Goal: Task Accomplishment & Management: Manage account settings

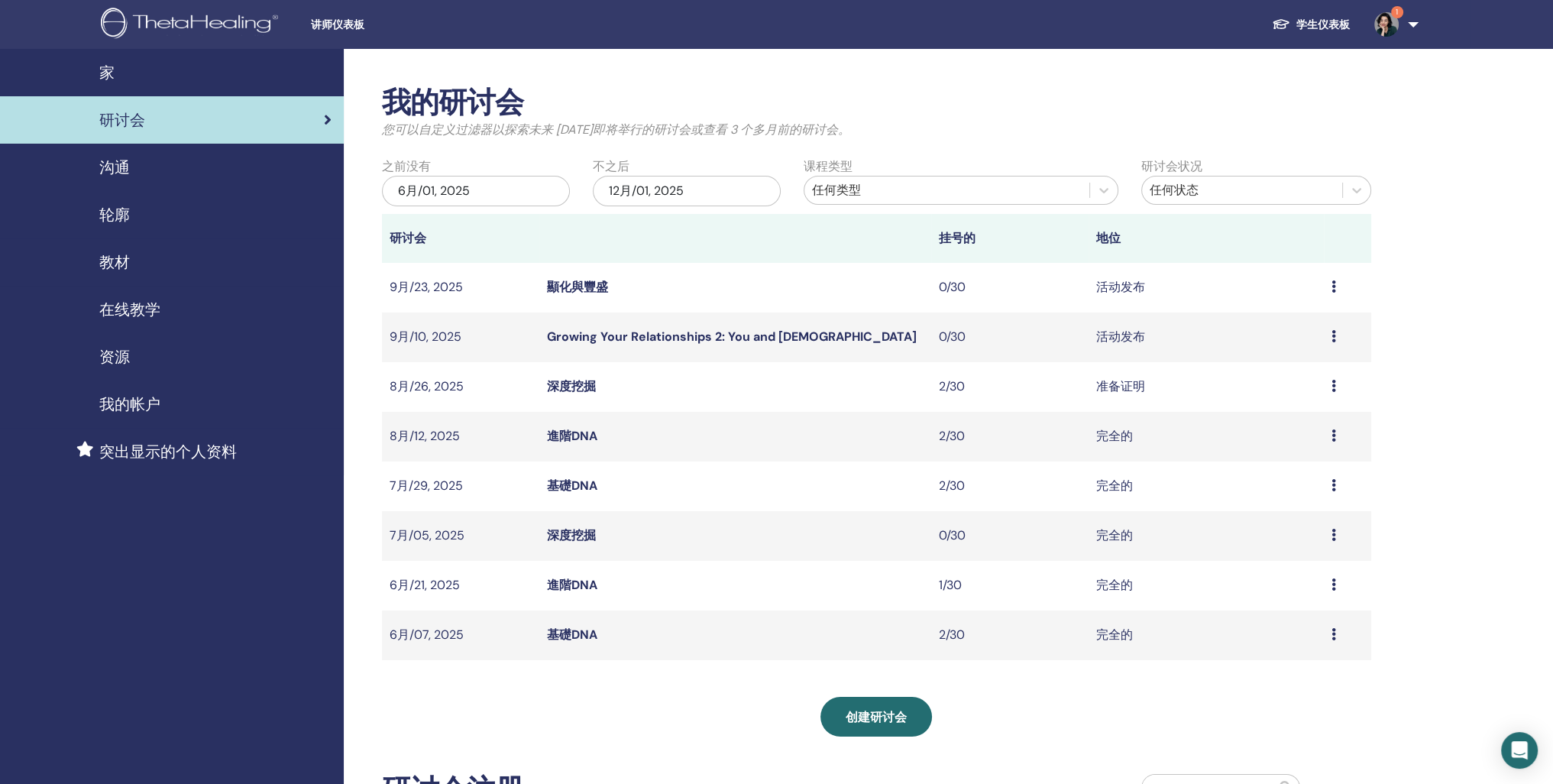
click at [1334, 342] on icon at bounding box center [1333, 336] width 5 height 13
click at [1274, 445] on link "与会者" at bounding box center [1269, 438] width 37 height 17
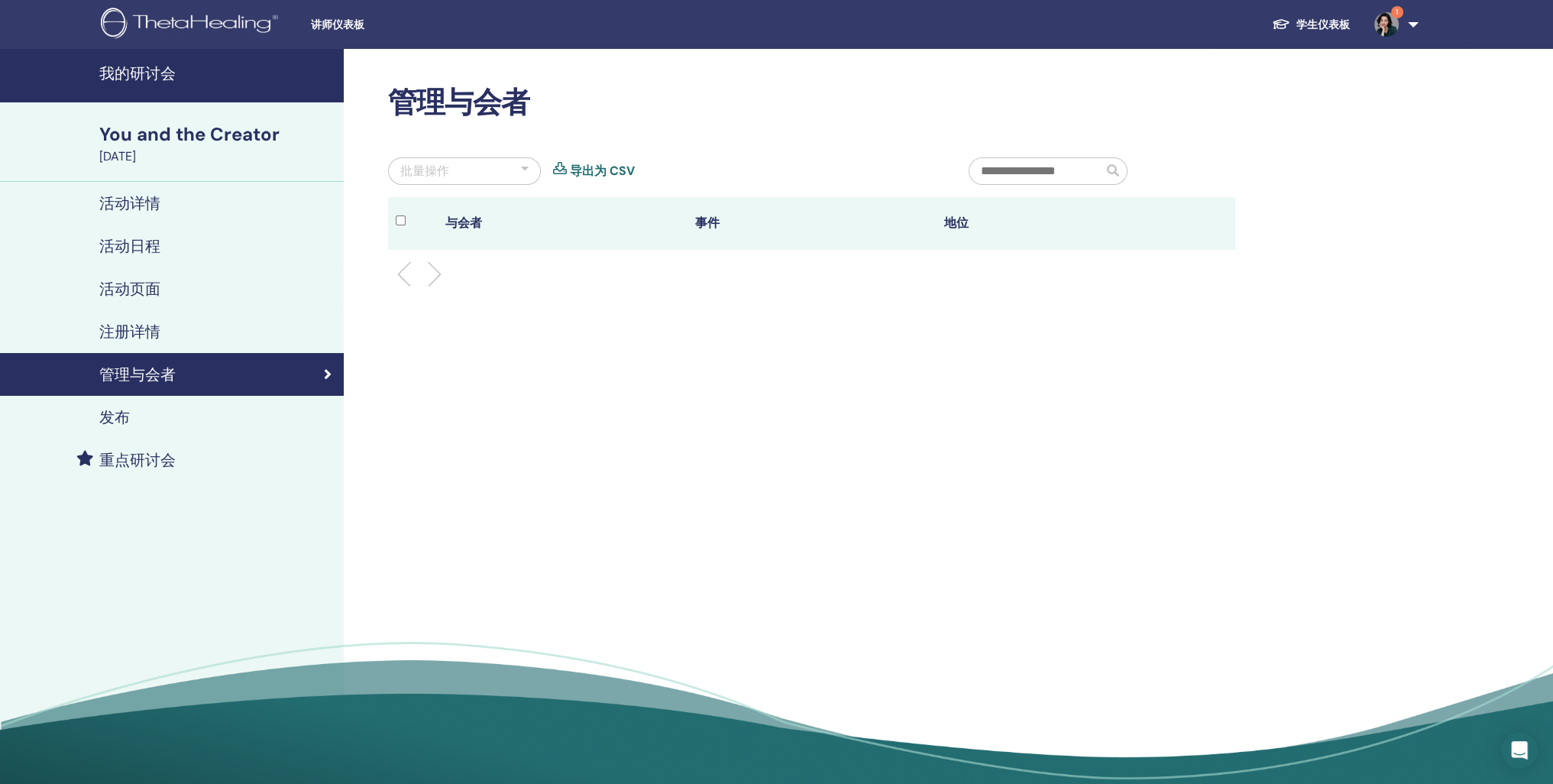
click at [160, 341] on h4 "注册详情" at bounding box center [129, 331] width 61 height 18
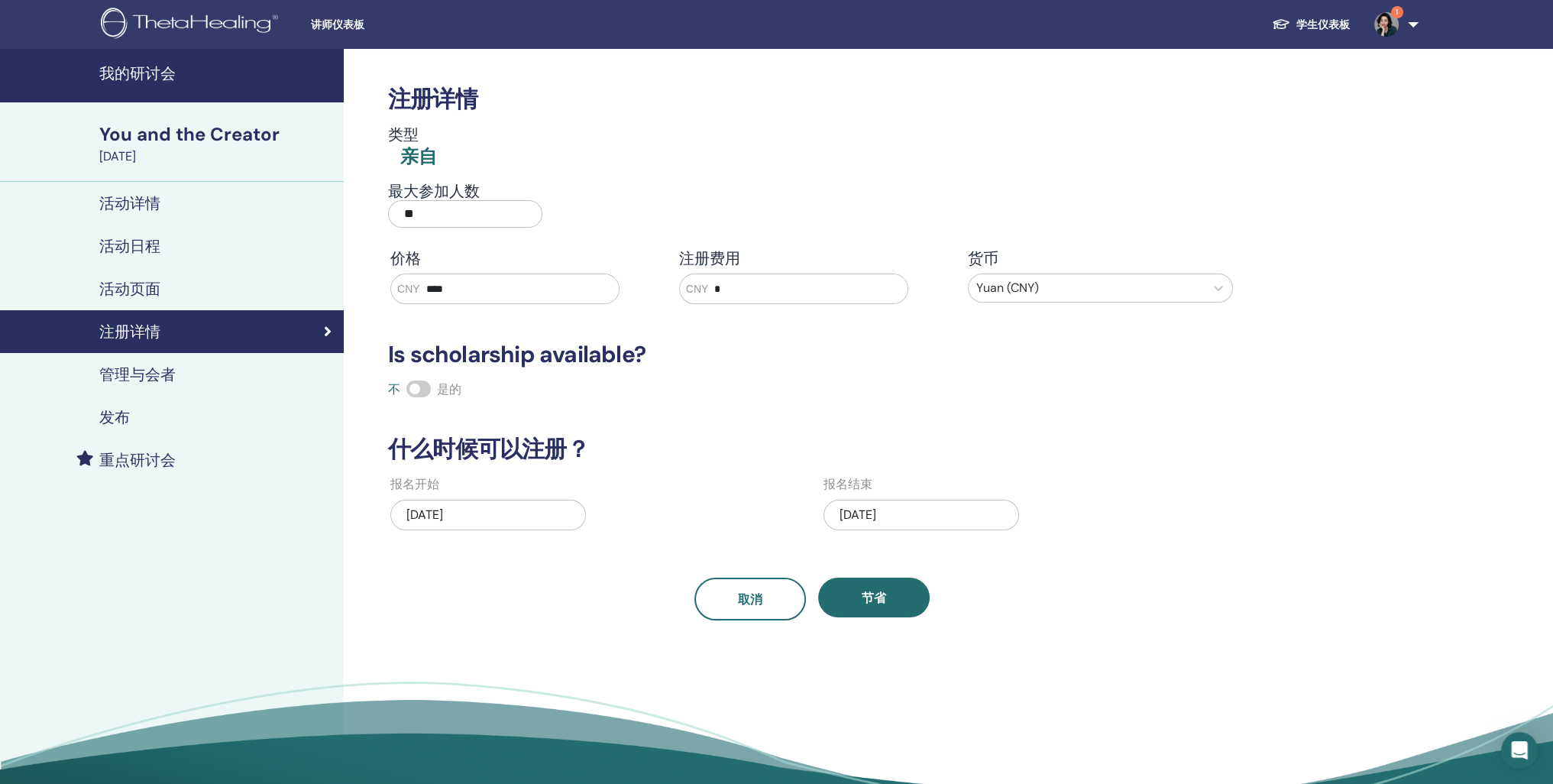
click at [160, 298] on h4 "活动页面" at bounding box center [129, 289] width 61 height 18
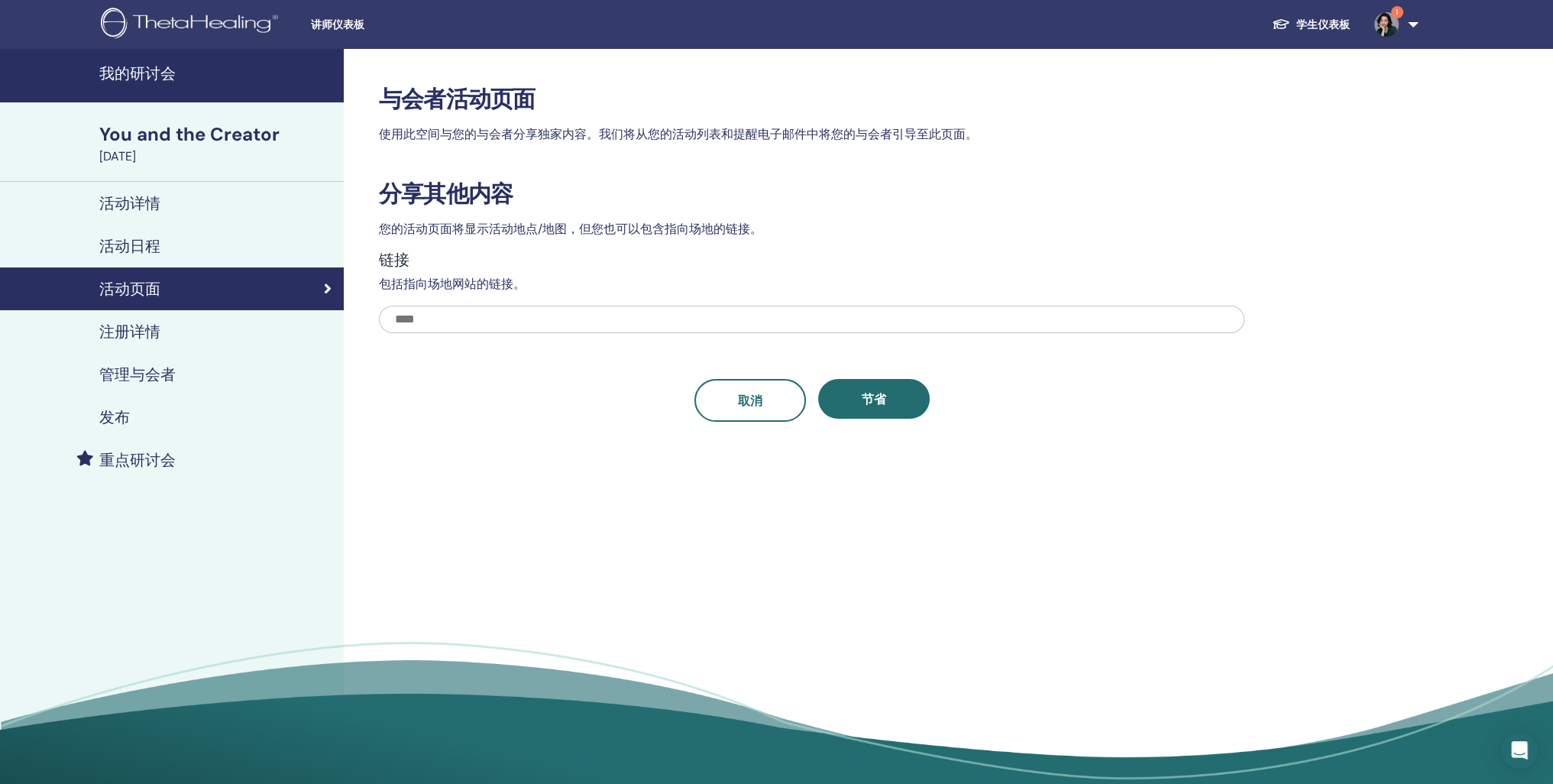
click at [113, 81] on h4 "我的研讨会" at bounding box center [217, 73] width 235 height 18
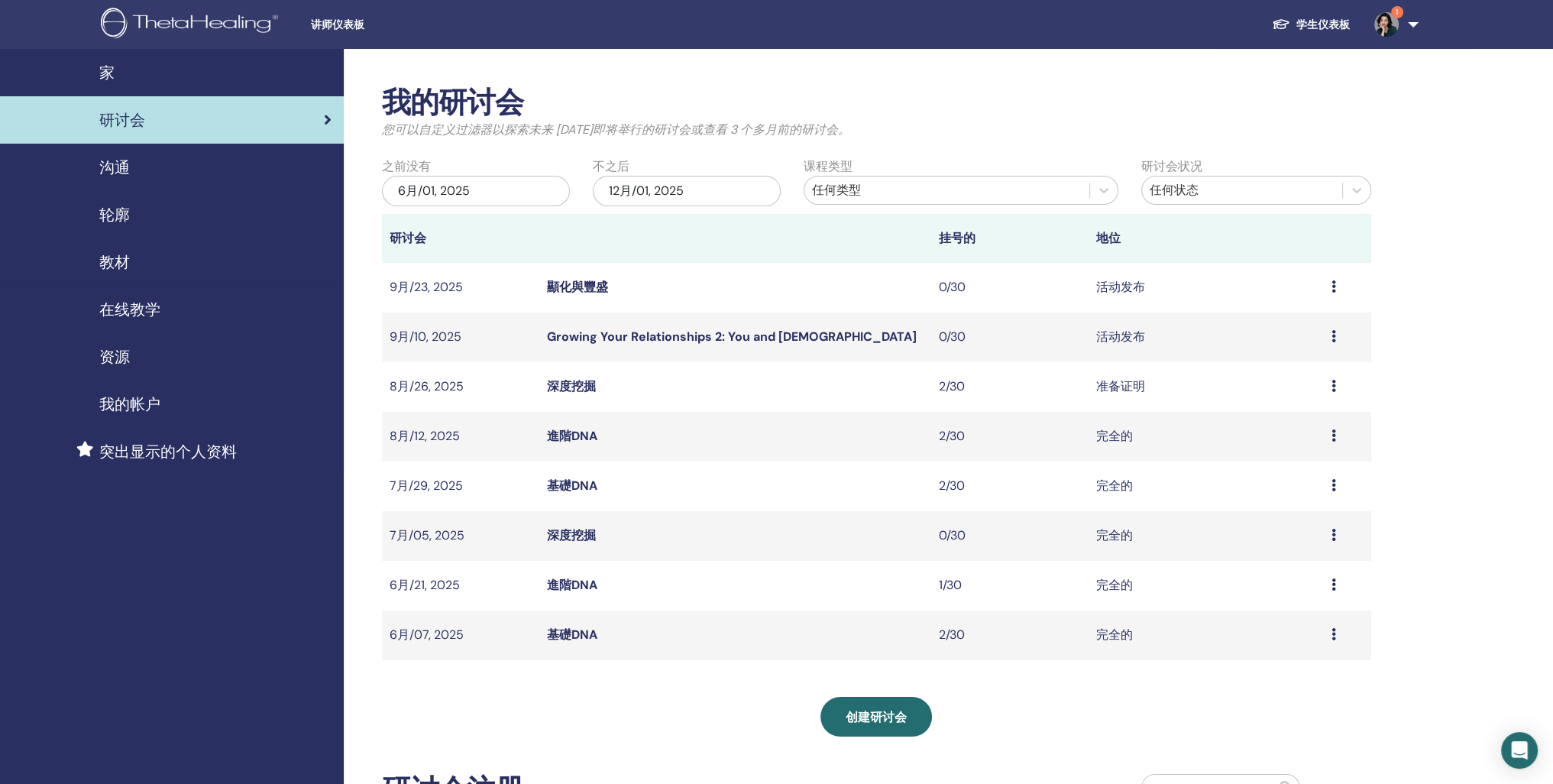
click at [1334, 392] on icon at bounding box center [1333, 386] width 5 height 13
click at [1266, 473] on link "编辑" at bounding box center [1262, 465] width 24 height 17
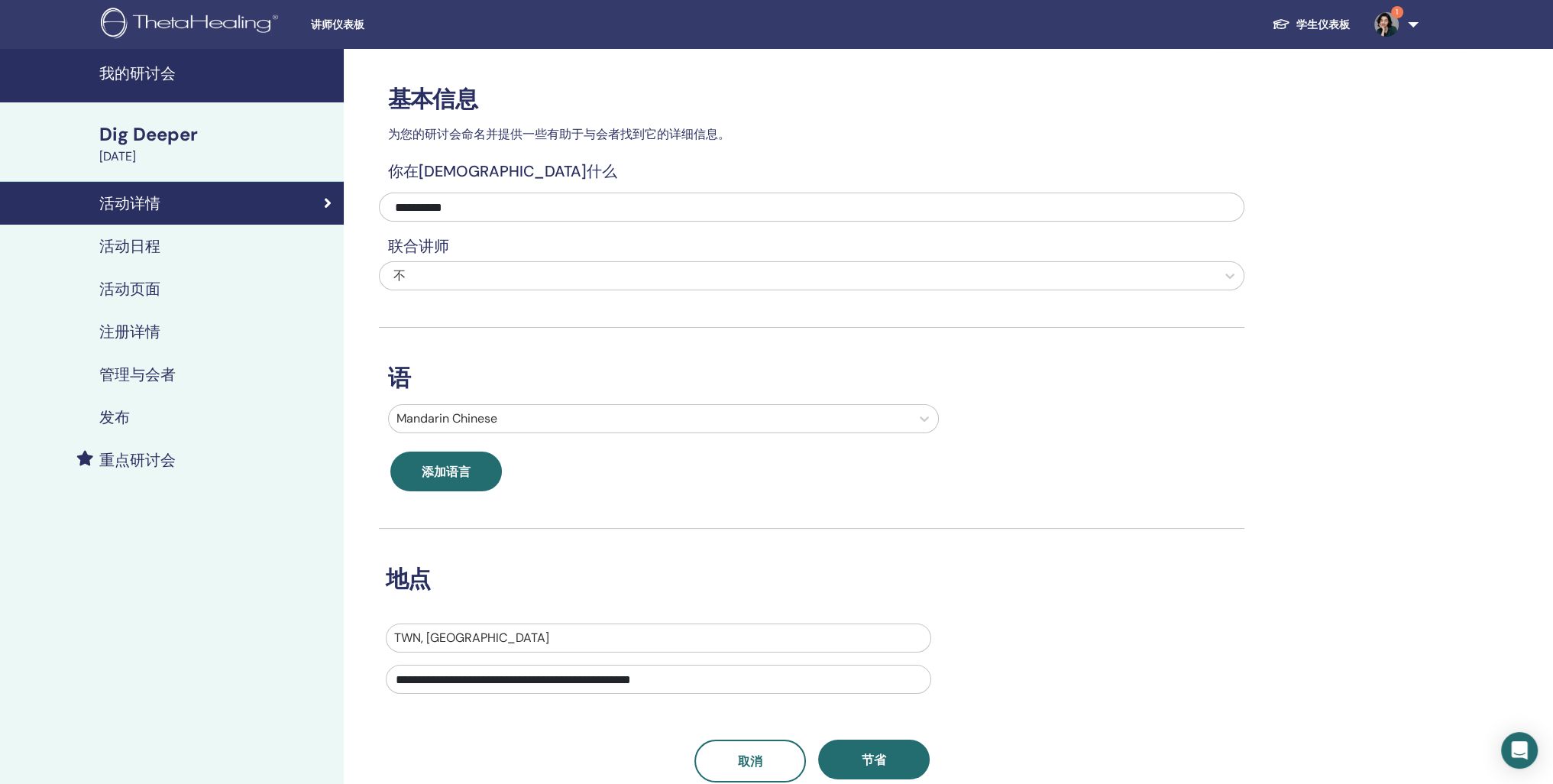
click at [130, 83] on h4 "我的研讨会" at bounding box center [217, 73] width 235 height 18
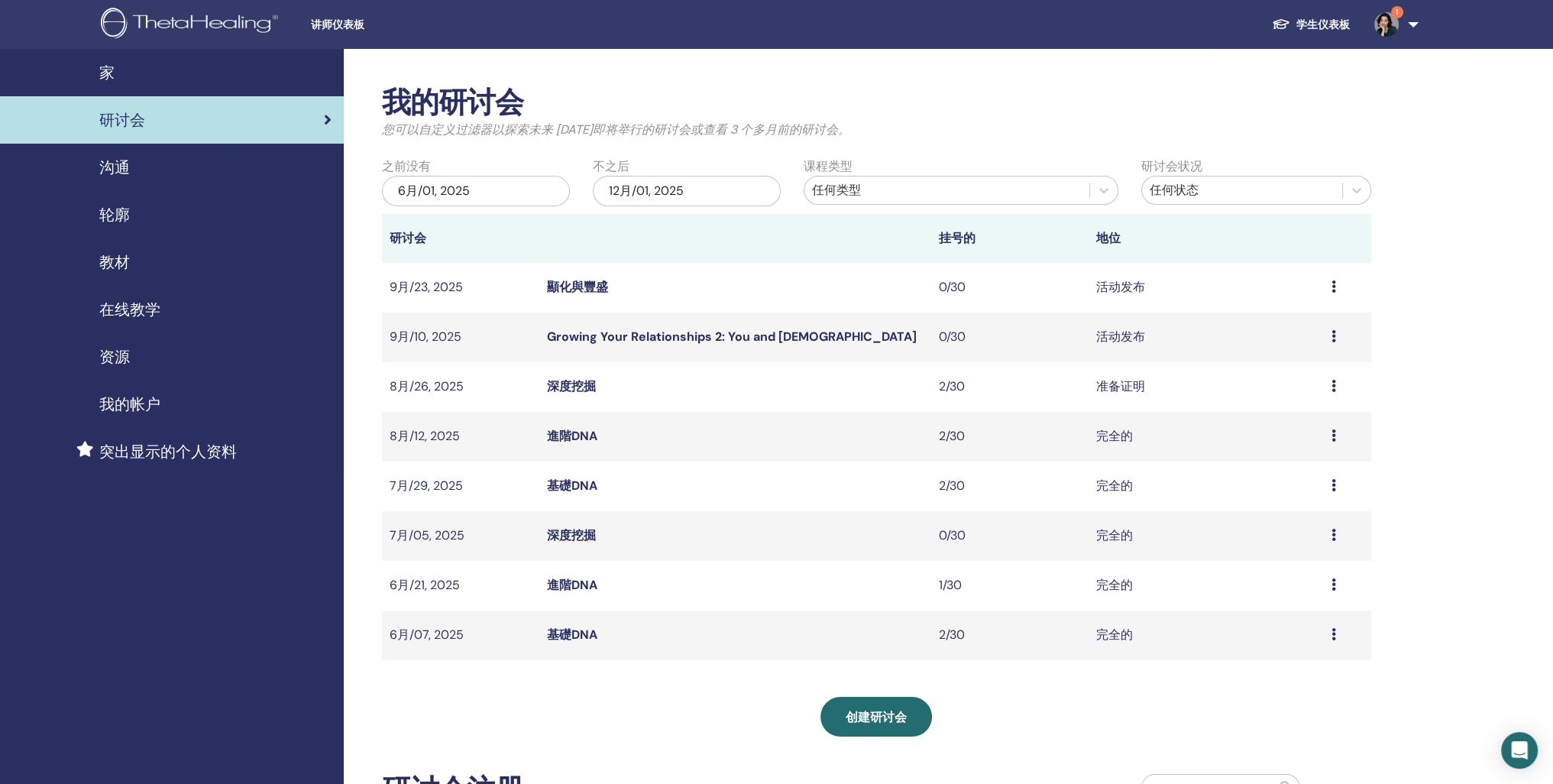
click at [1335, 342] on icon at bounding box center [1333, 336] width 5 height 13
click at [1267, 389] on link "预习" at bounding box center [1263, 392] width 24 height 17
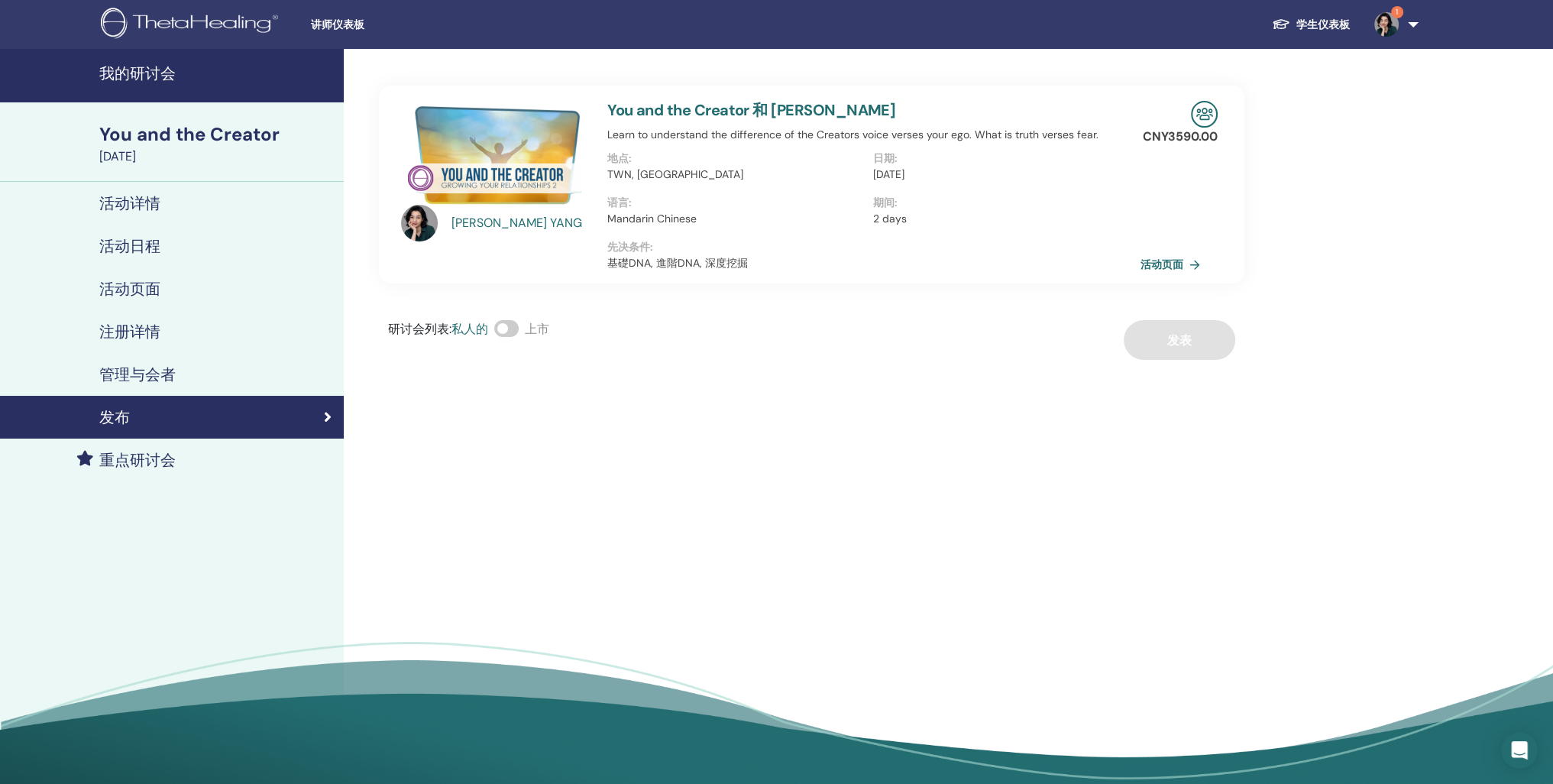
click at [1151, 276] on link "活动页面" at bounding box center [1174, 264] width 66 height 23
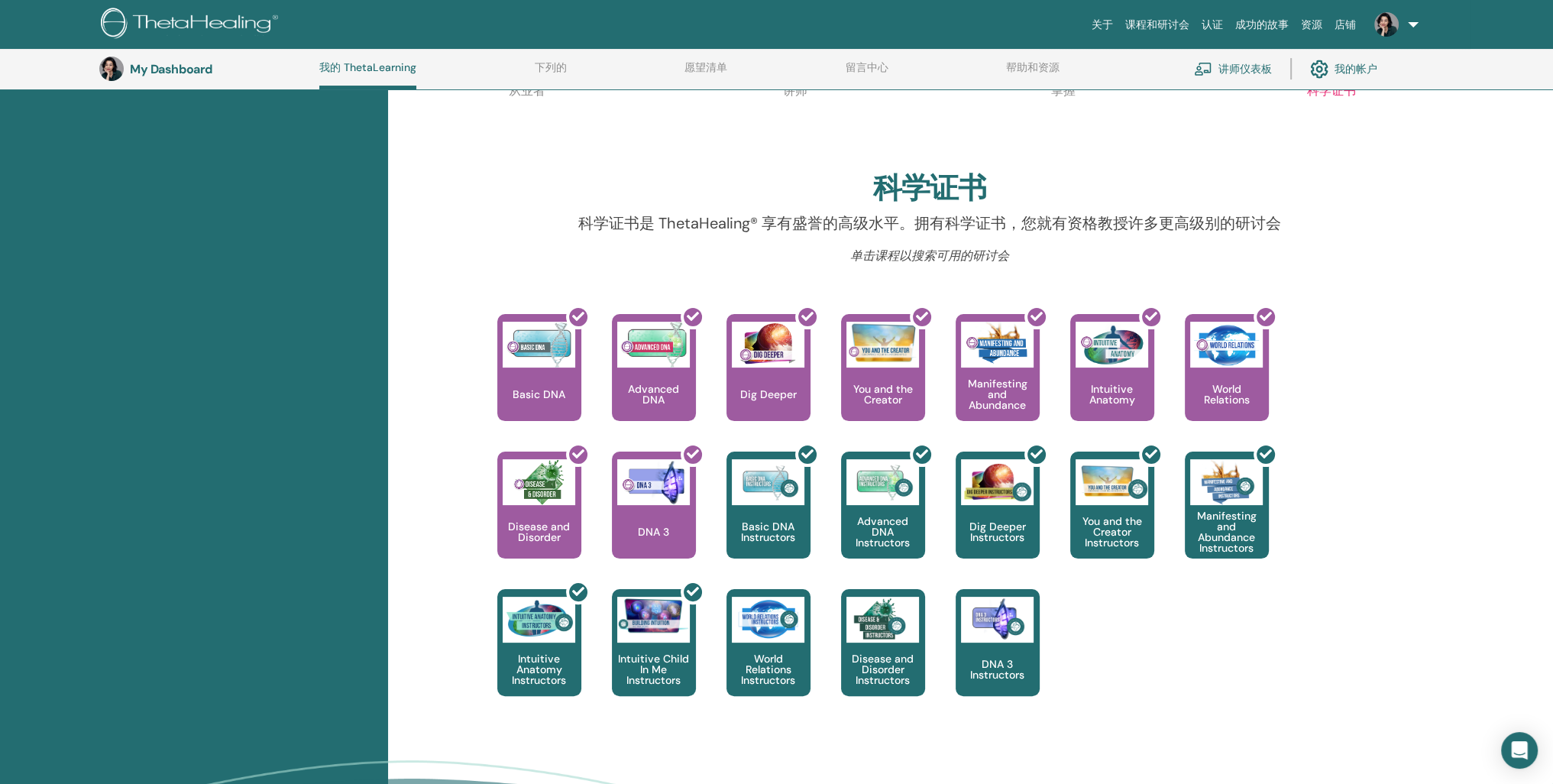
scroll to position [574, 0]
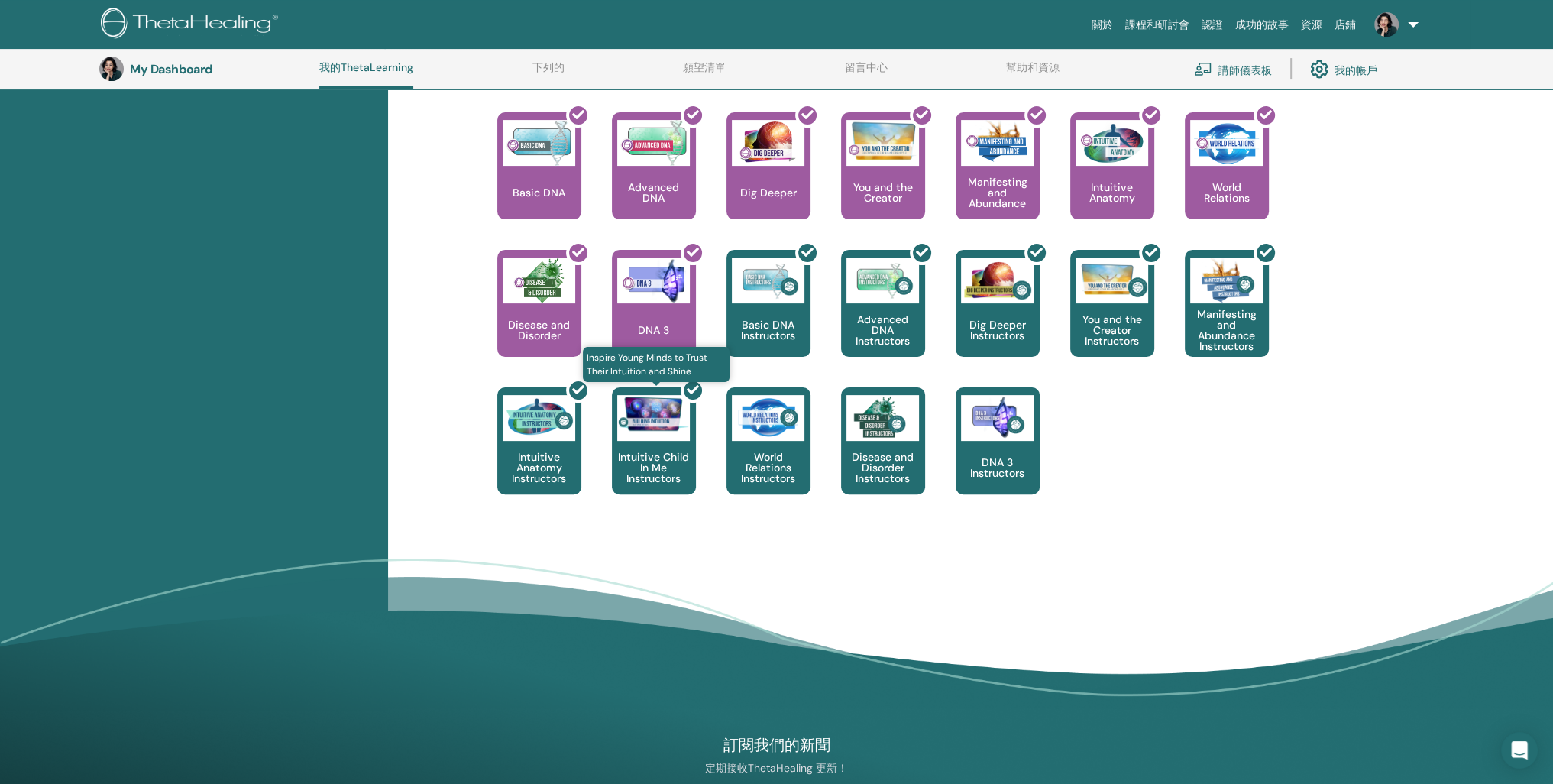
click at [667, 516] on div at bounding box center [663, 447] width 84 height 138
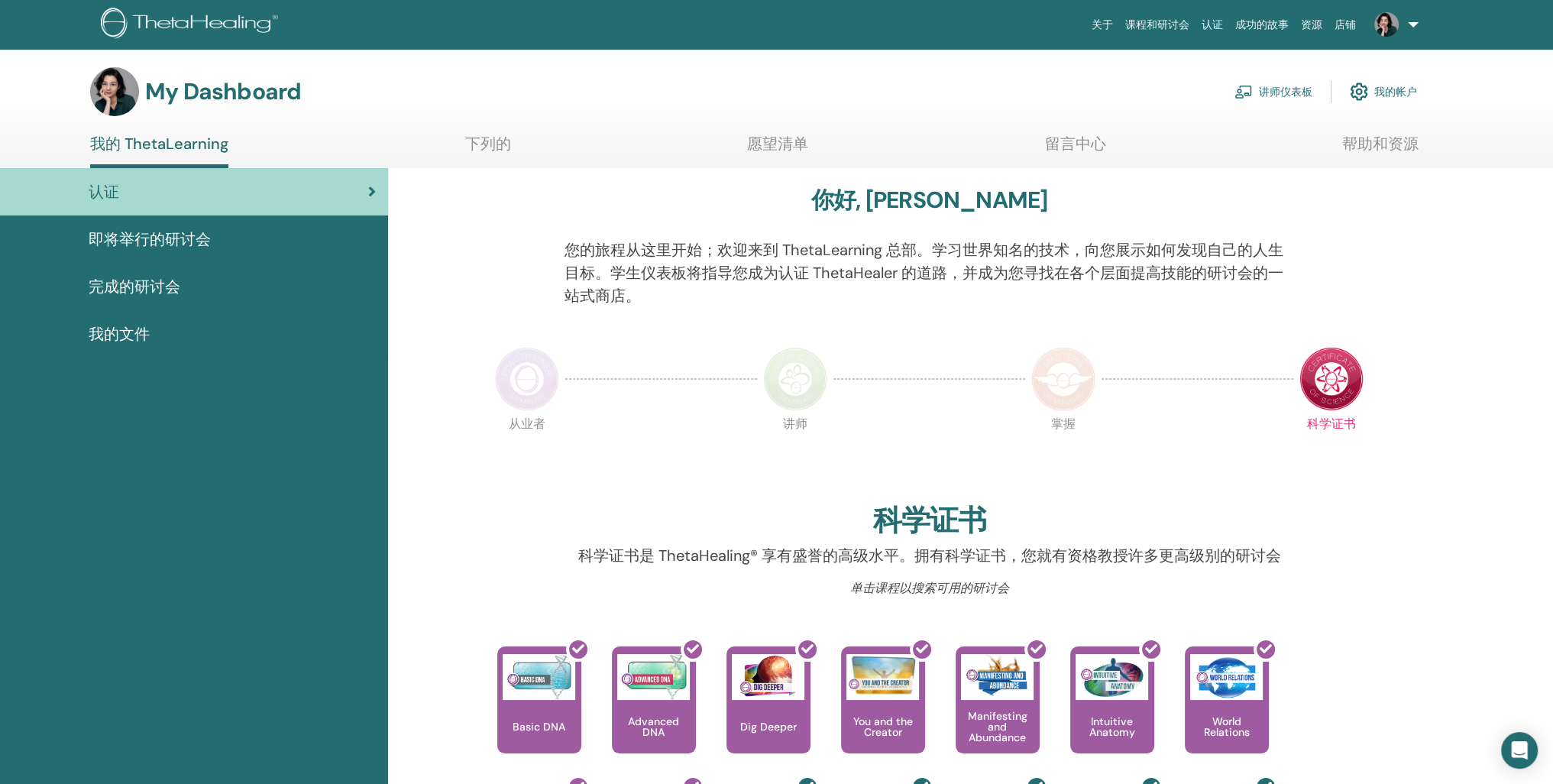
click at [150, 159] on link "我的 ThetaLearning" at bounding box center [159, 151] width 138 height 34
click at [263, 203] on div "认证" at bounding box center [194, 192] width 363 height 23
click at [161, 105] on h3 "My Dashboard" at bounding box center [223, 91] width 155 height 27
click at [113, 105] on img at bounding box center [115, 91] width 49 height 49
click at [152, 162] on link "我的 ThetaLearning" at bounding box center [159, 151] width 138 height 34
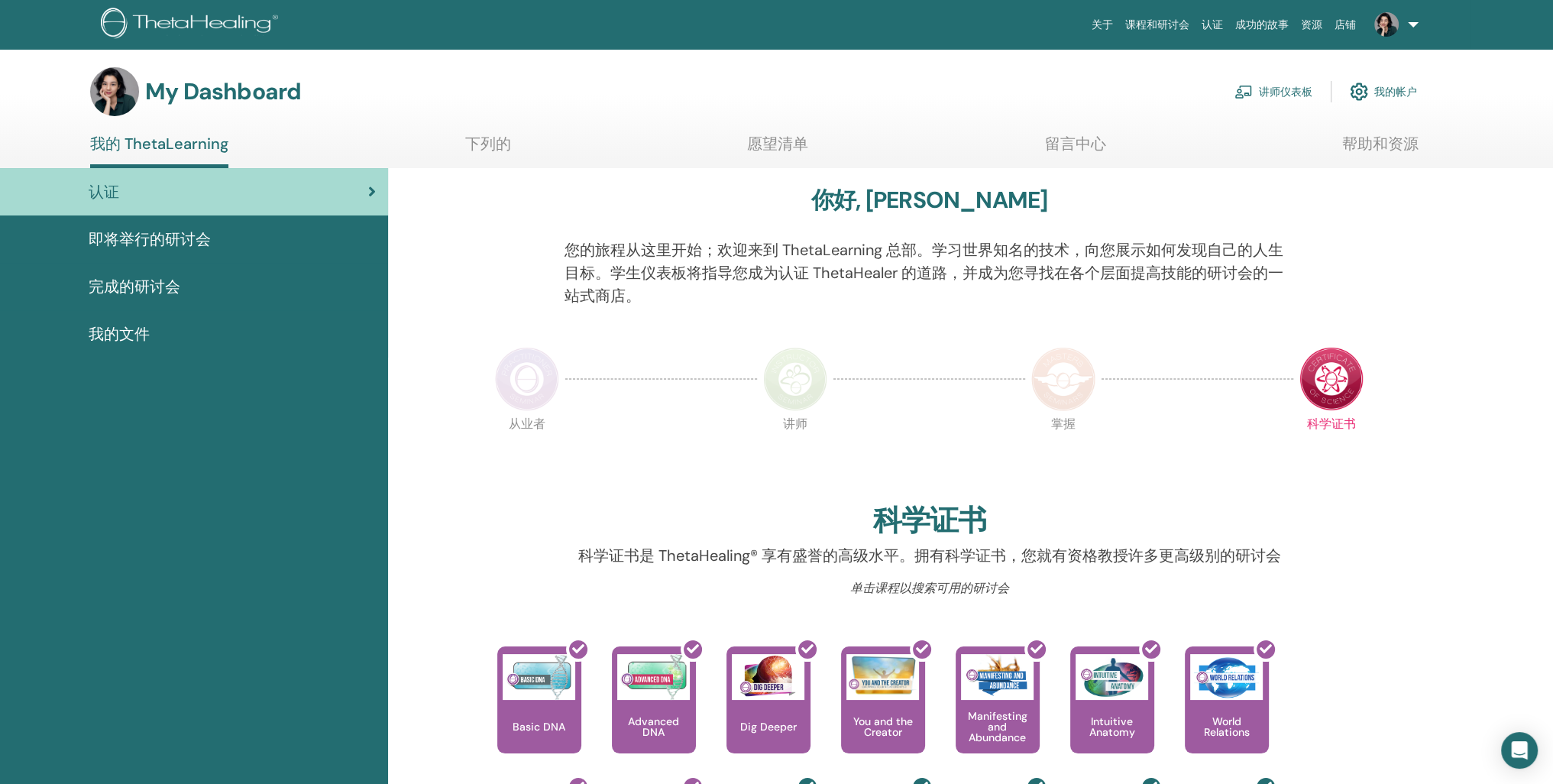
click at [1399, 32] on link at bounding box center [1394, 24] width 62 height 49
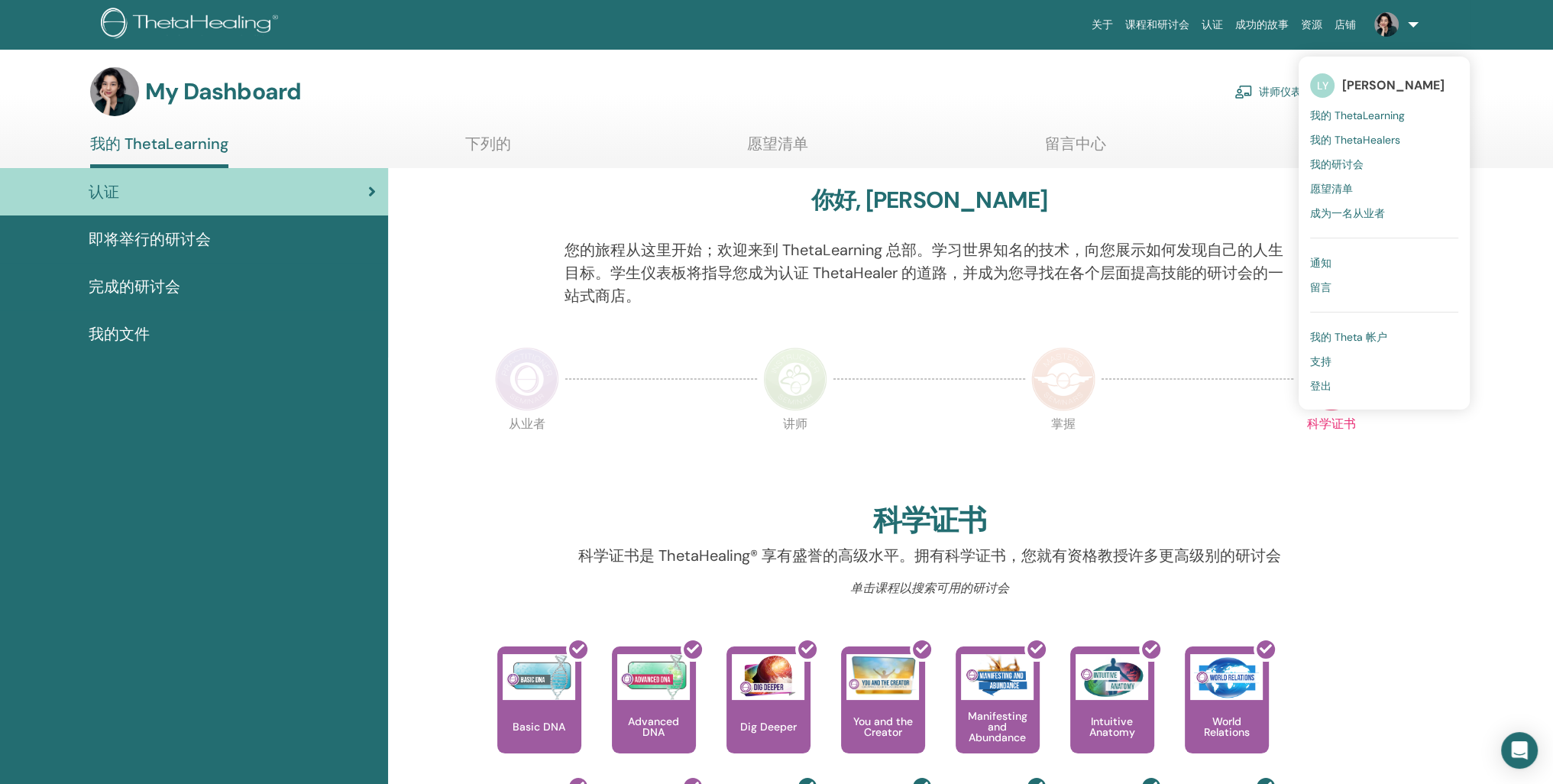
click at [1349, 147] on span "我的 ThetaHealers" at bounding box center [1355, 140] width 90 height 14
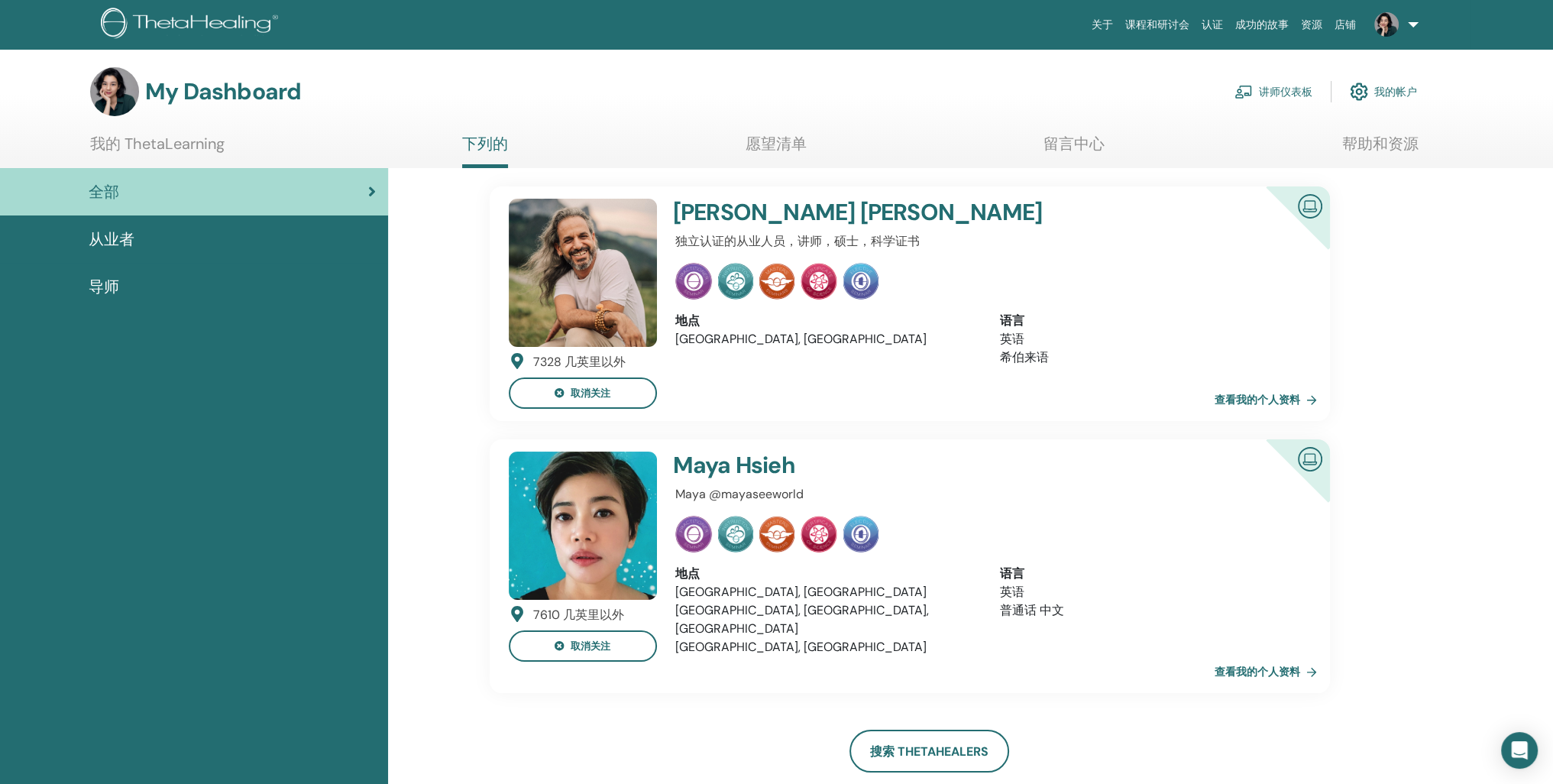
click at [1268, 105] on link "讲师仪表板" at bounding box center [1274, 91] width 78 height 34
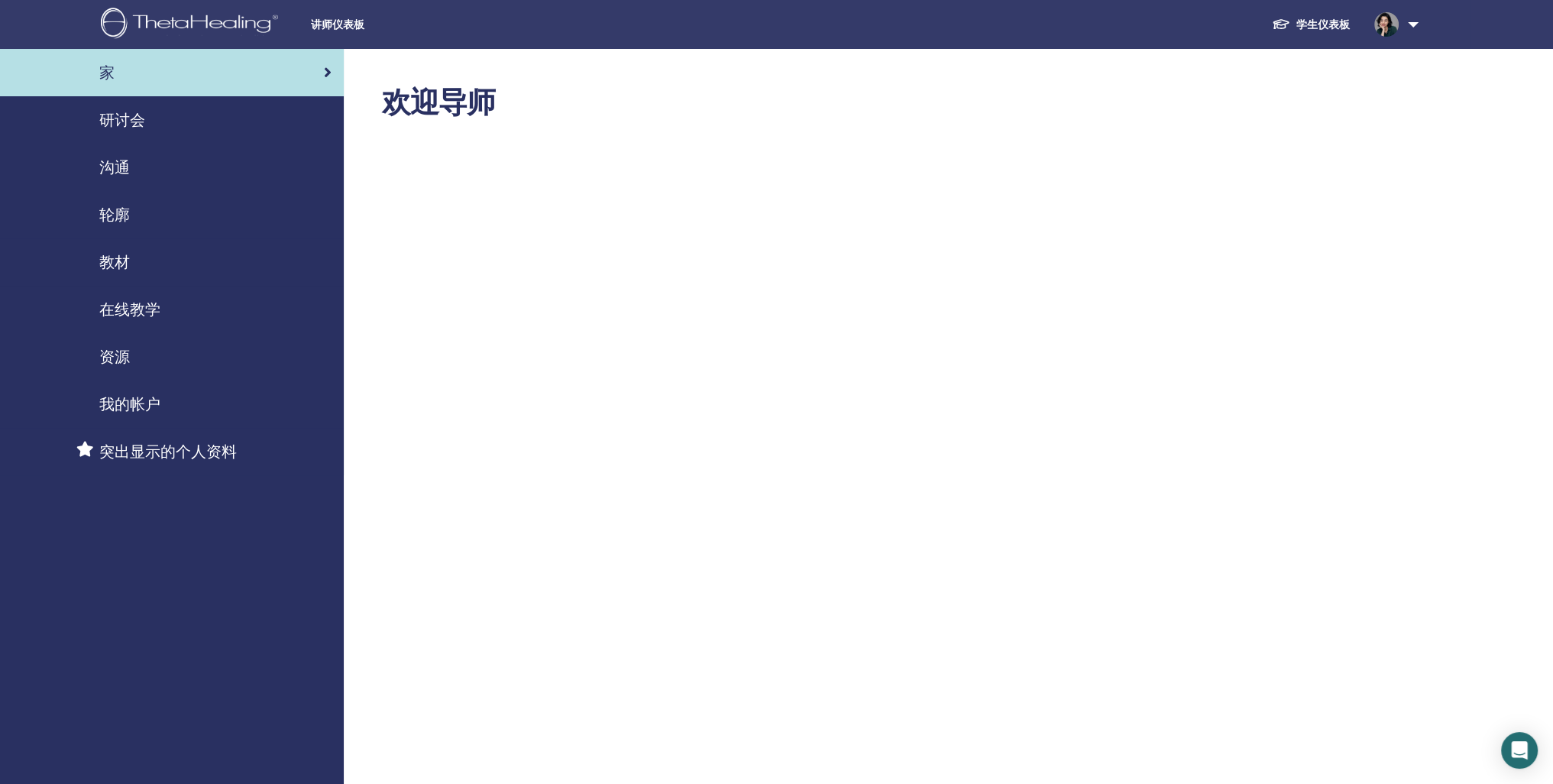
click at [120, 129] on span "研讨会" at bounding box center [121, 120] width 46 height 23
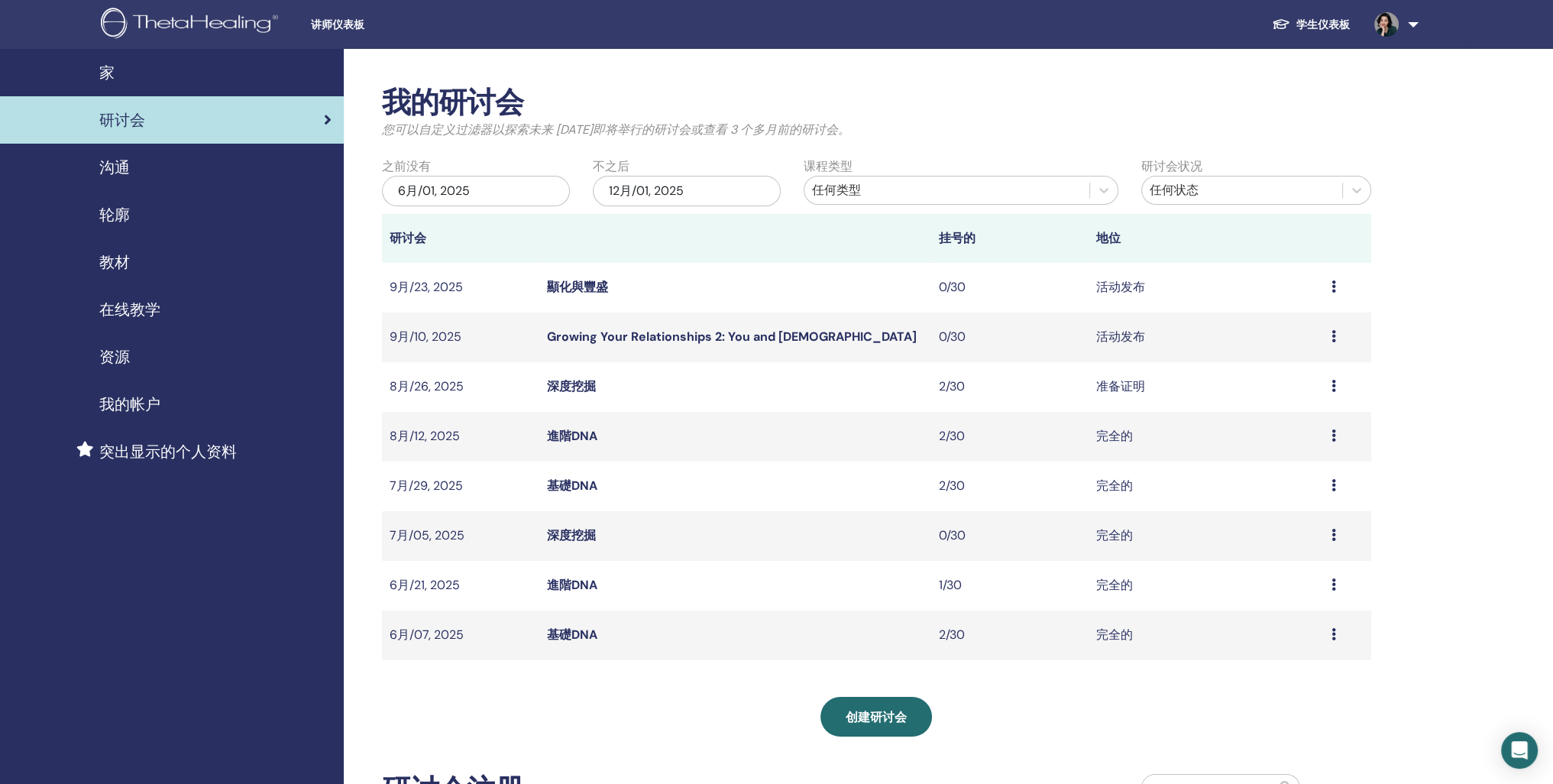
click at [117, 368] on span "资源" at bounding box center [114, 357] width 30 height 23
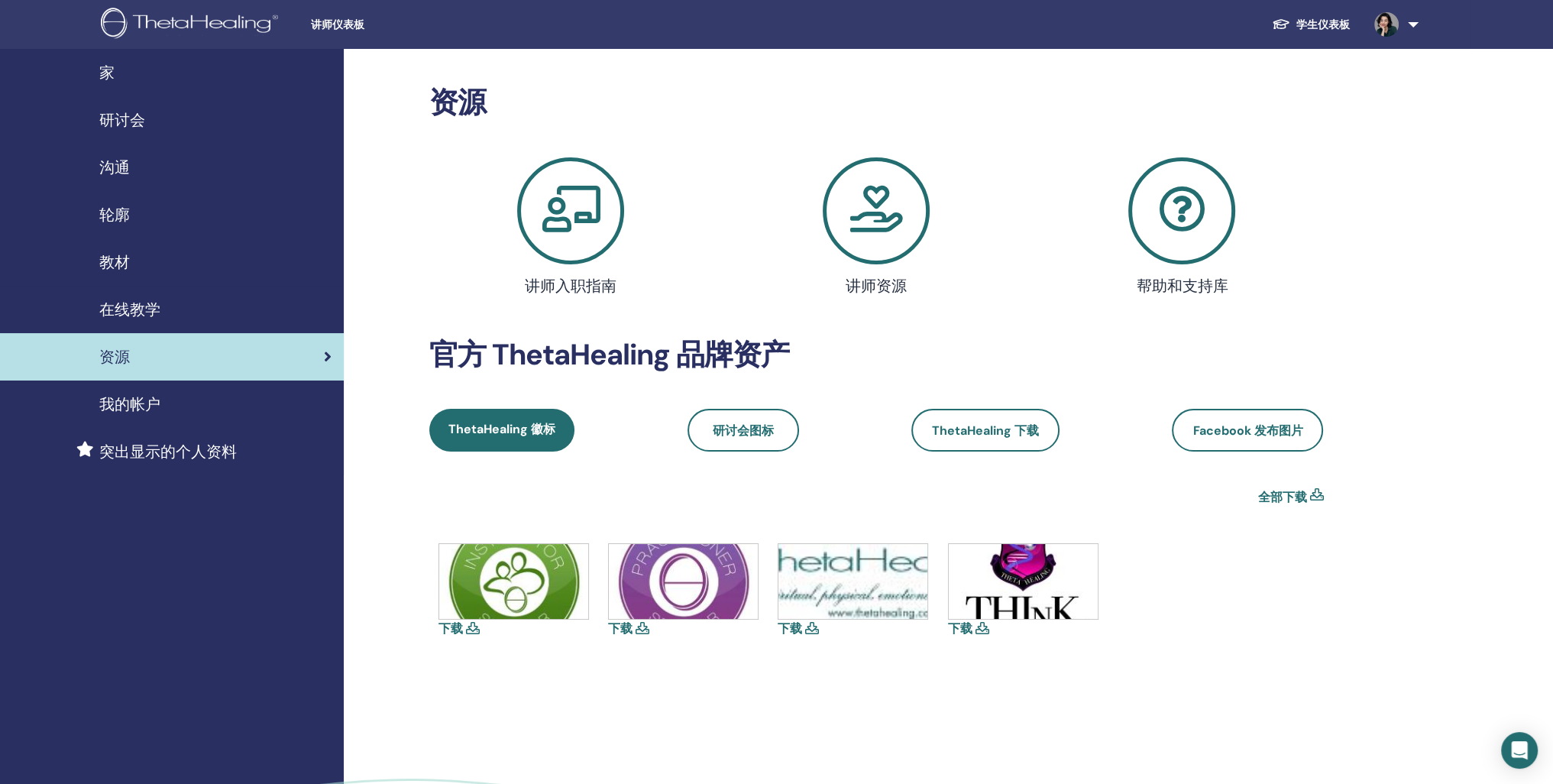
click at [128, 321] on span "在线教学" at bounding box center [129, 310] width 61 height 23
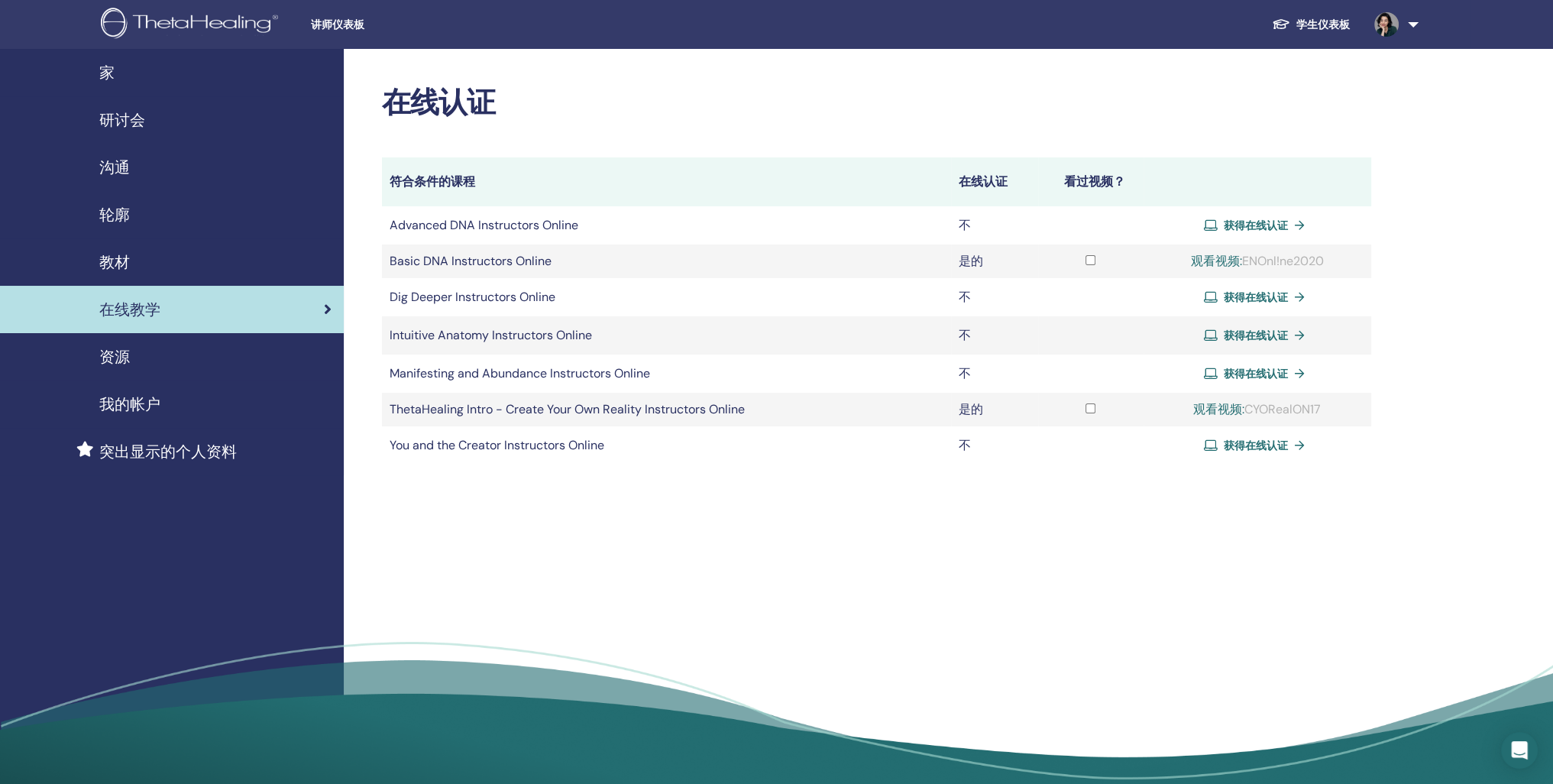
click at [119, 273] on span "教材" at bounding box center [114, 262] width 30 height 23
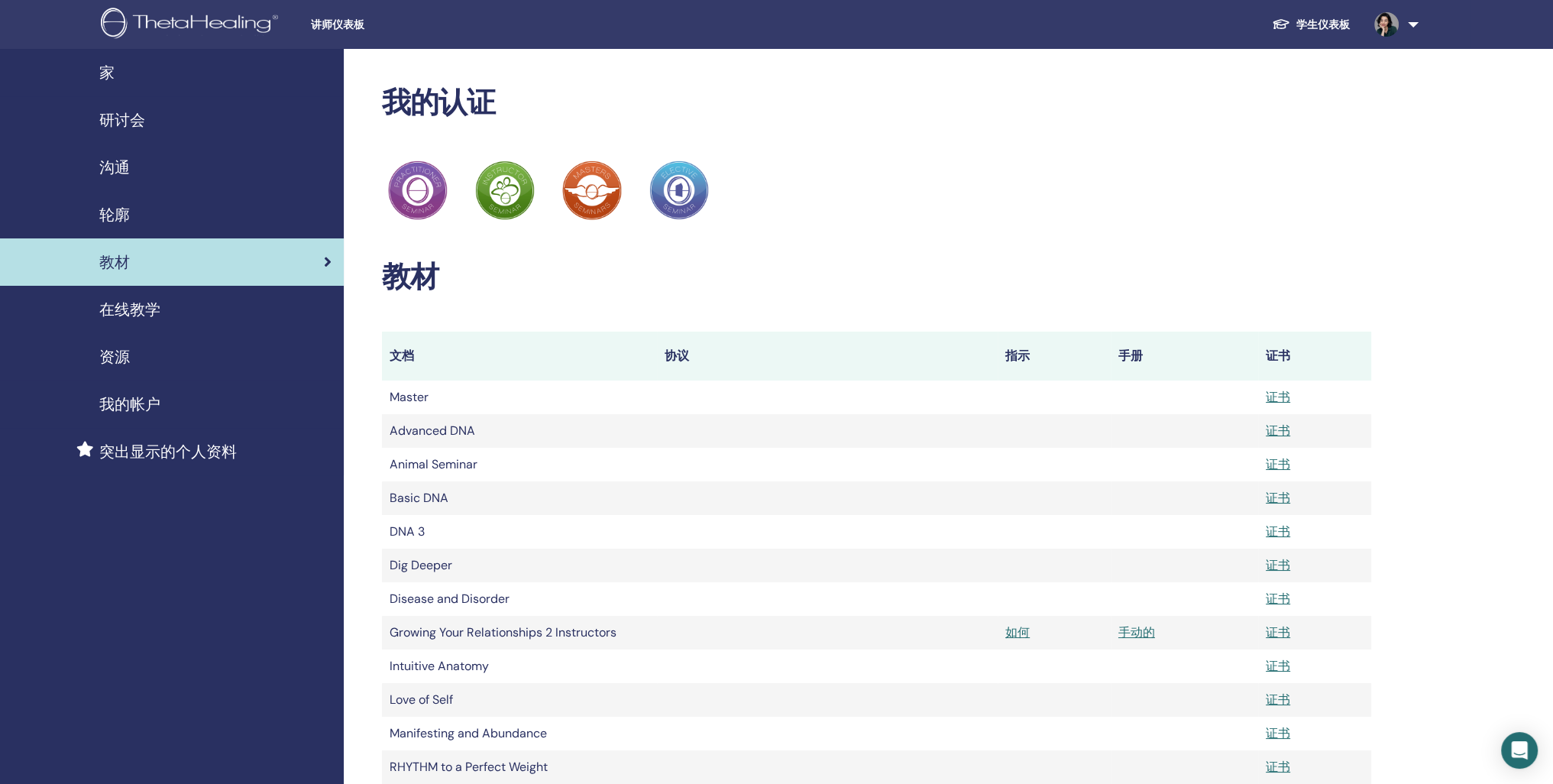
click at [112, 74] on span "家" at bounding box center [107, 73] width 16 height 23
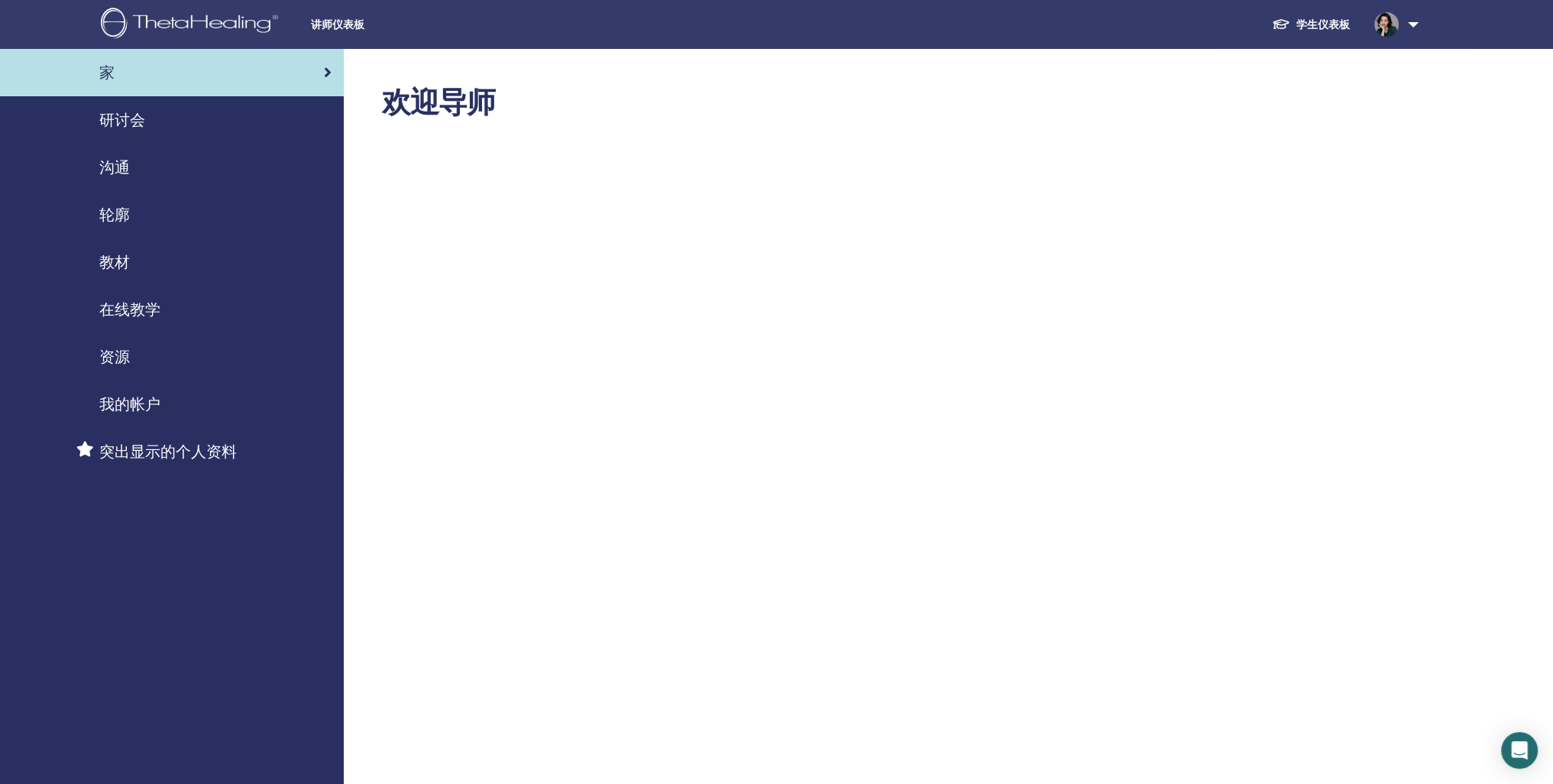
click at [122, 131] on span "研讨会" at bounding box center [121, 120] width 46 height 23
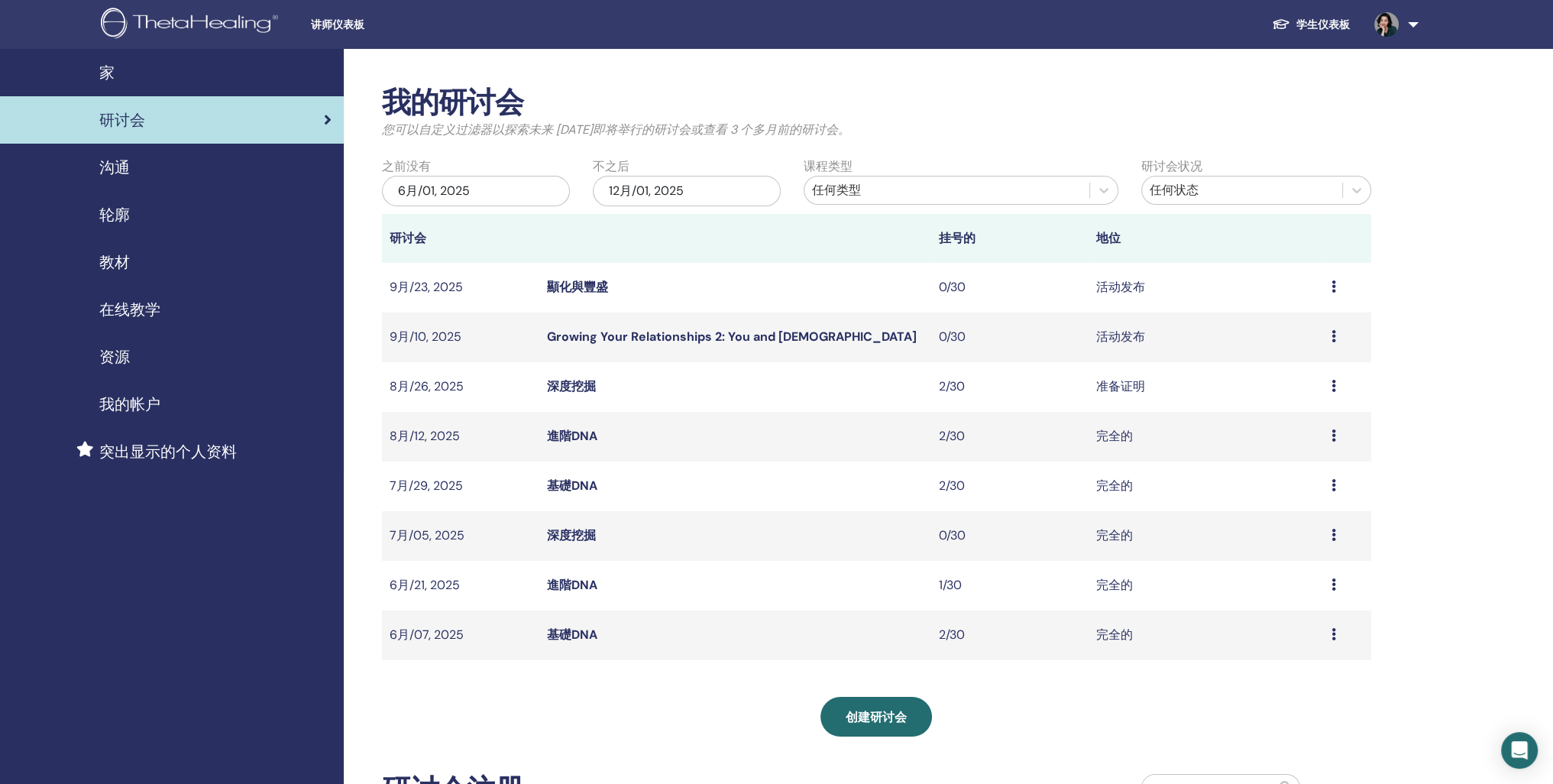
click at [1334, 342] on icon at bounding box center [1333, 336] width 5 height 13
click at [1272, 392] on link "预习" at bounding box center [1262, 392] width 24 height 17
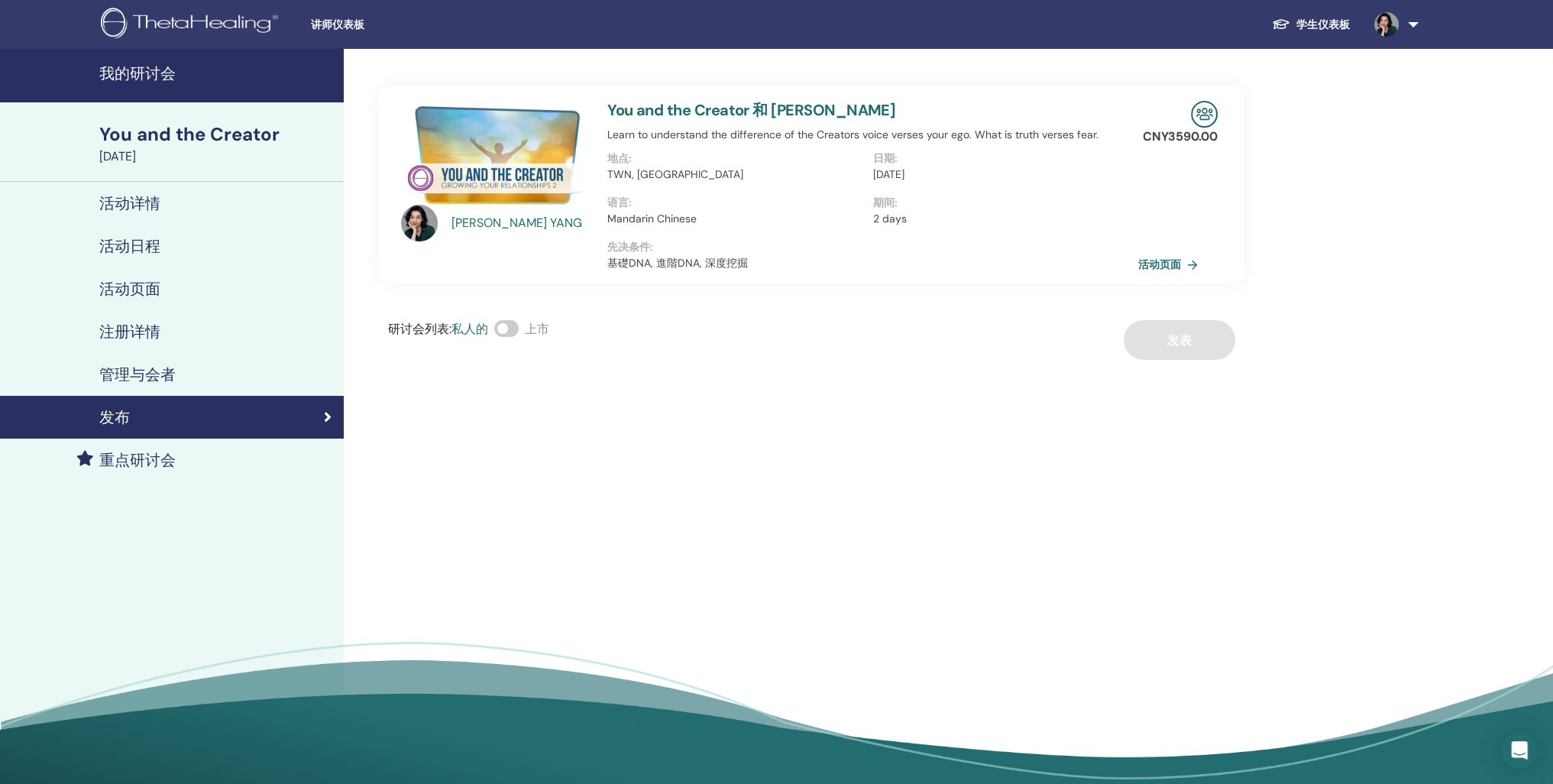
click at [519, 337] on span at bounding box center [506, 327] width 24 height 17
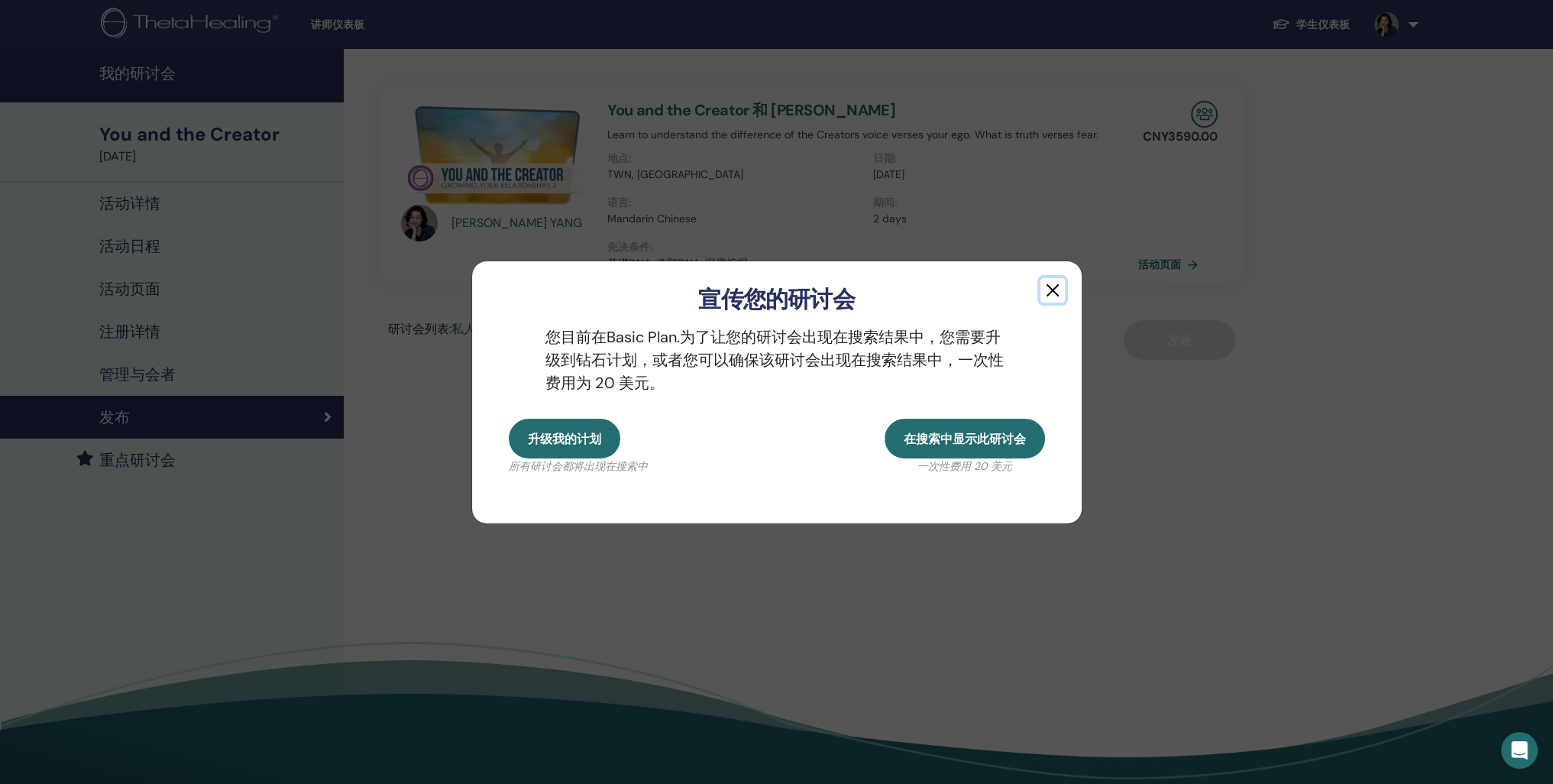
click at [1056, 278] on button "button" at bounding box center [1053, 290] width 24 height 24
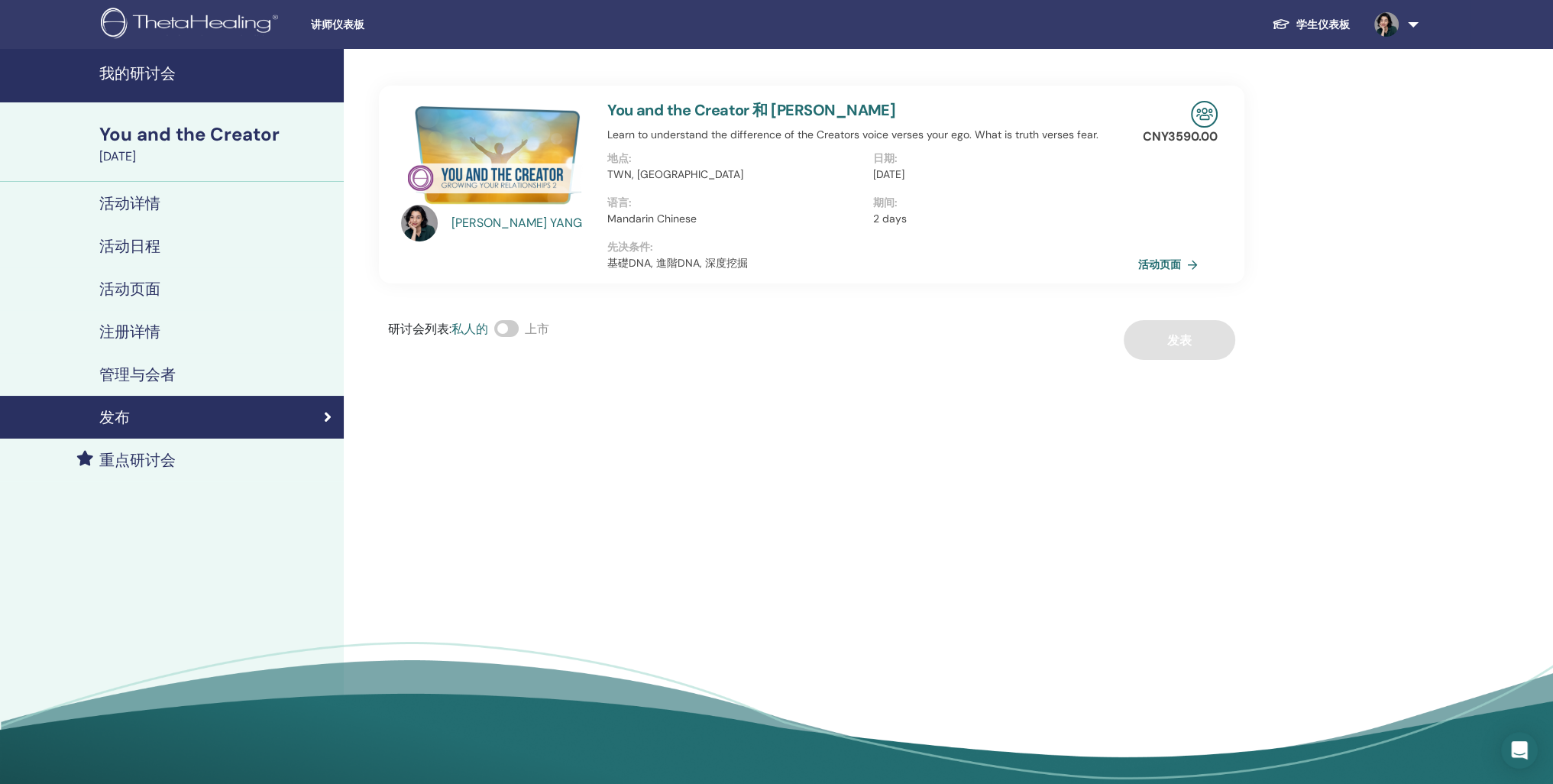
click at [1178, 359] on div "研讨会列表 : 私人的 上市 发表" at bounding box center [811, 339] width 866 height 40
click at [1167, 276] on link "活动页面" at bounding box center [1174, 264] width 66 height 23
click at [113, 213] on h4 "活动详情" at bounding box center [129, 203] width 61 height 18
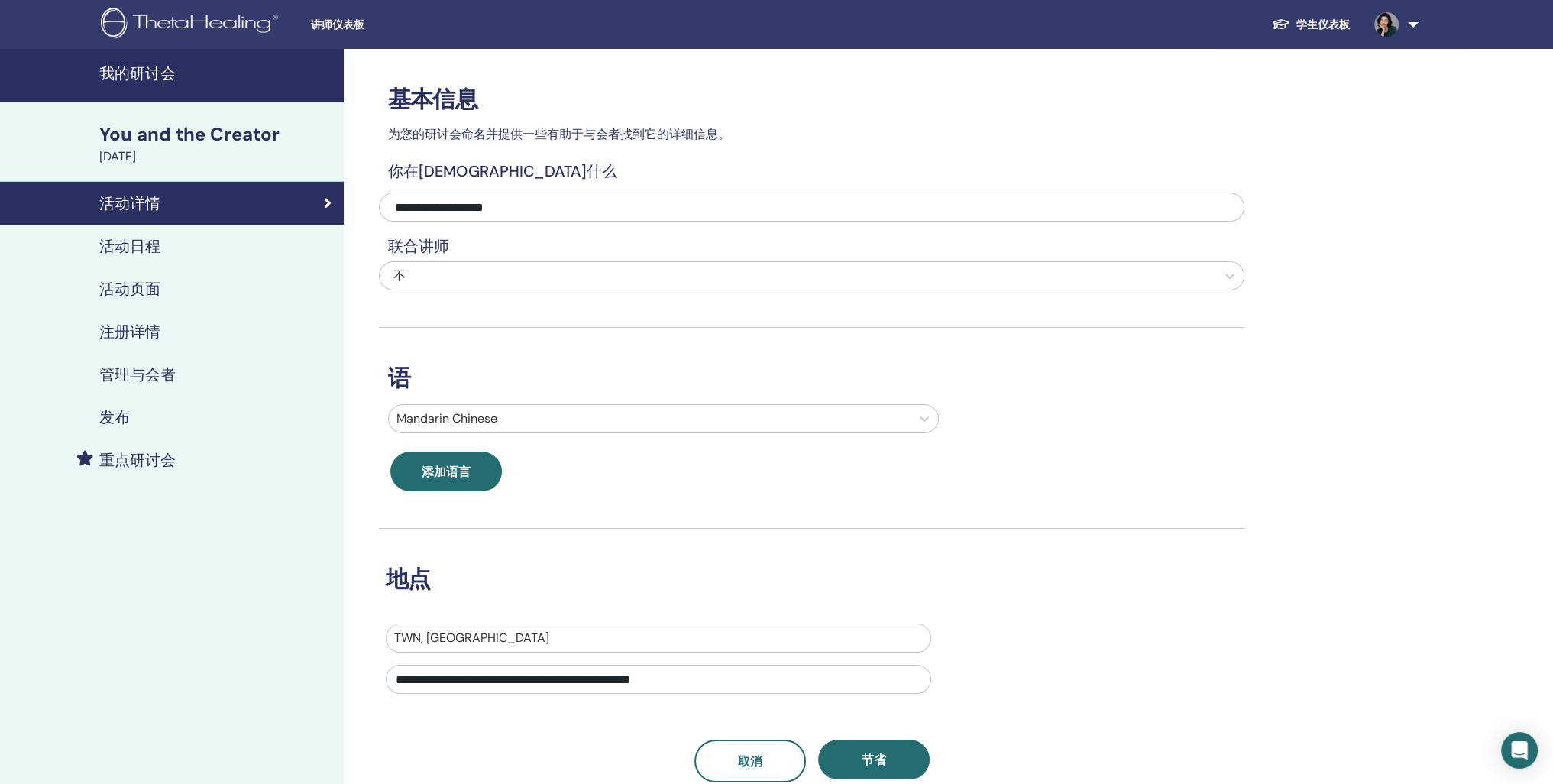
click at [146, 256] on h4 "活动日程" at bounding box center [129, 246] width 61 height 18
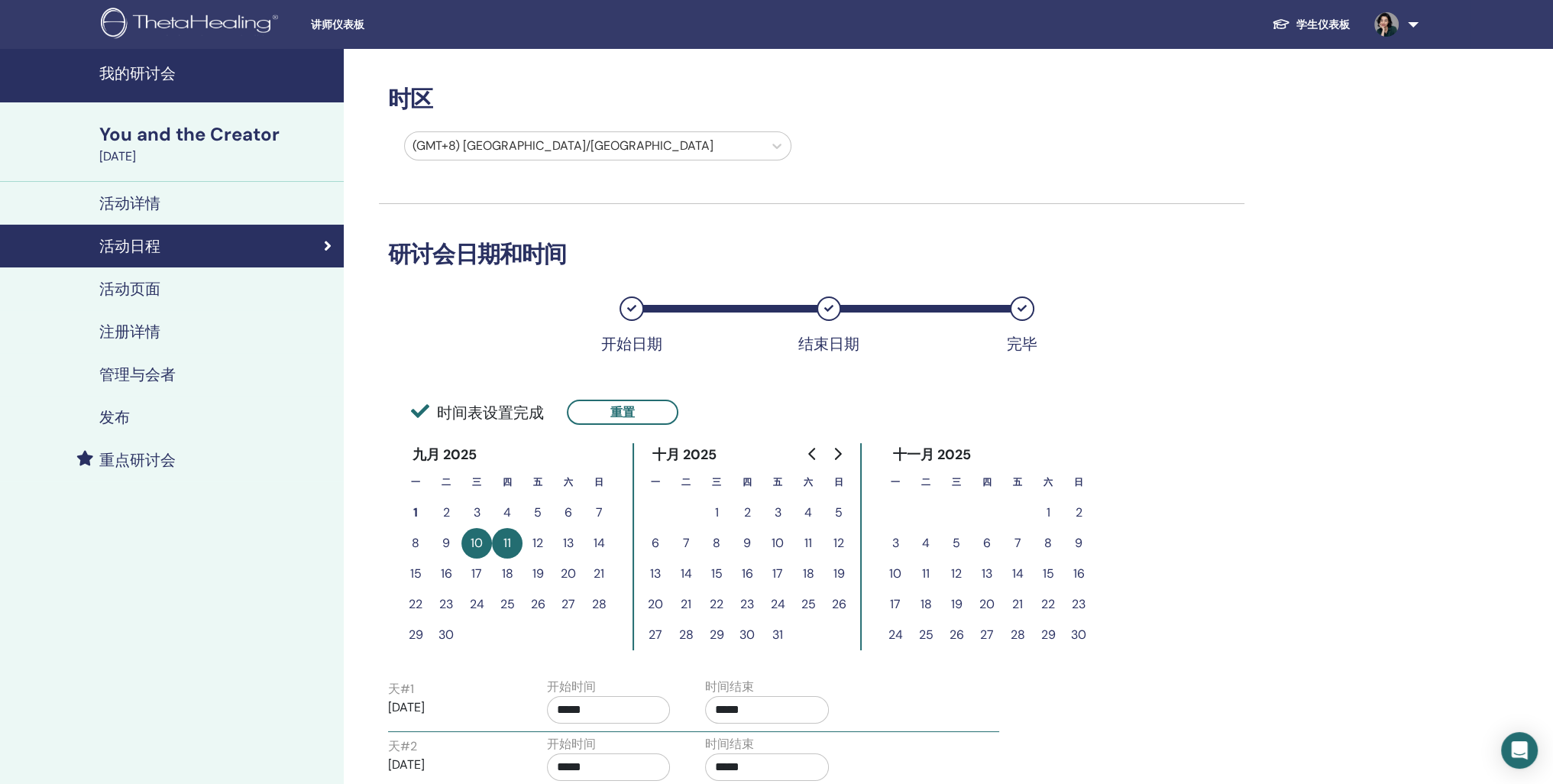
click at [140, 298] on h4 "活动页面" at bounding box center [129, 289] width 61 height 18
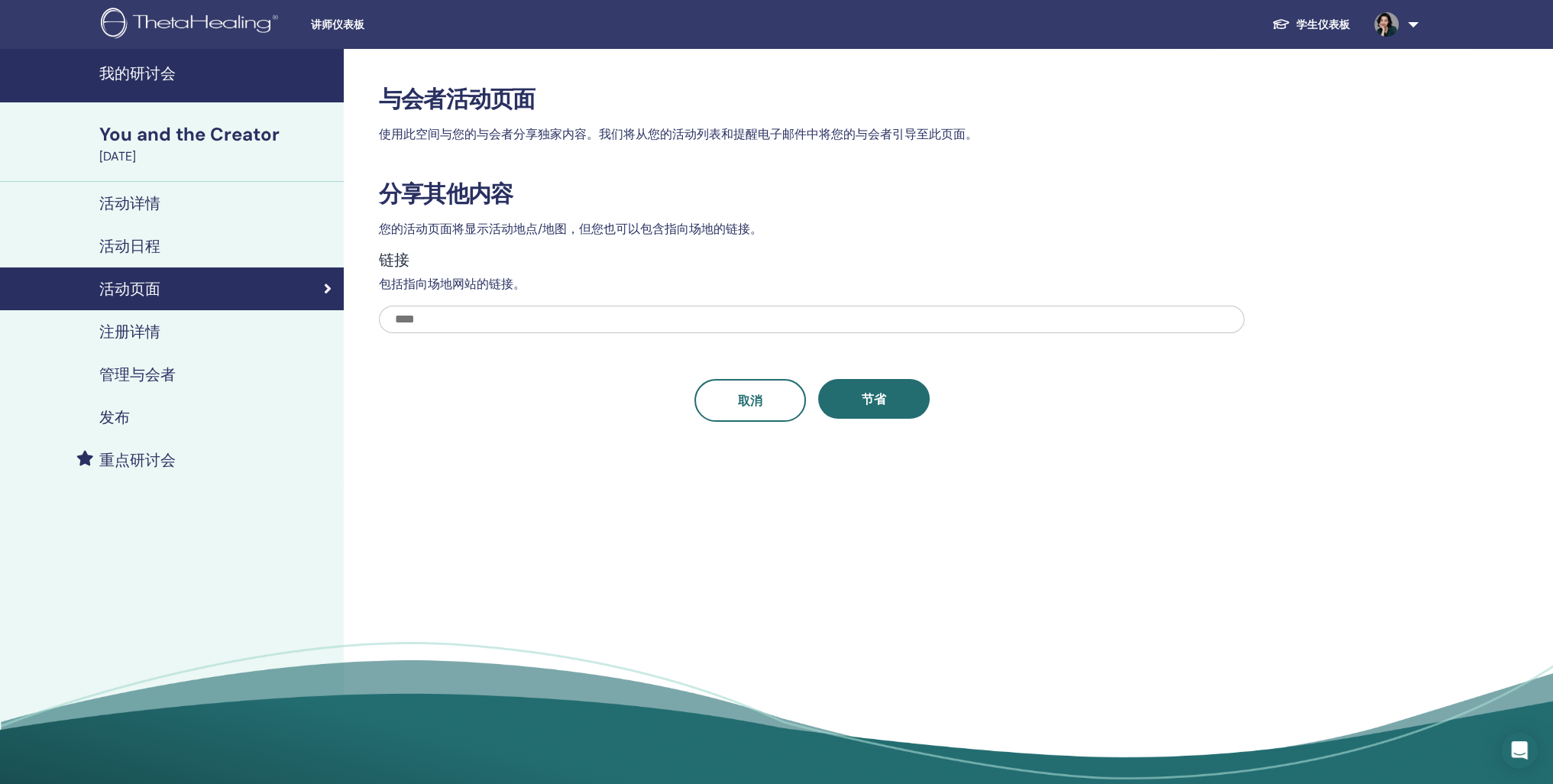
click at [152, 341] on h4 "注册详情" at bounding box center [129, 331] width 61 height 18
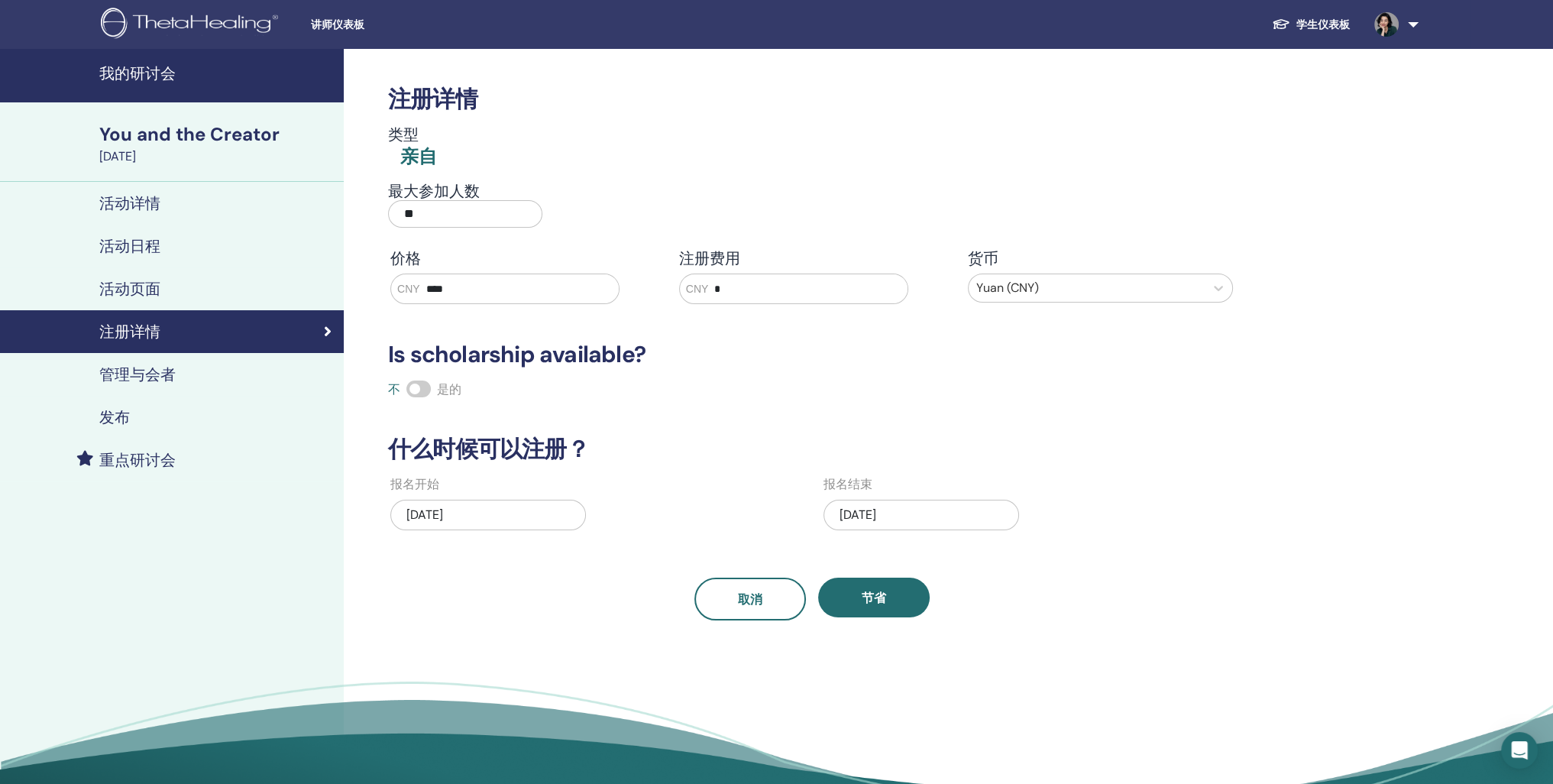
click at [877, 530] on div "07/20/2025" at bounding box center [921, 514] width 195 height 30
click at [978, 290] on span "Next Month" at bounding box center [978, 281] width 0 height 17
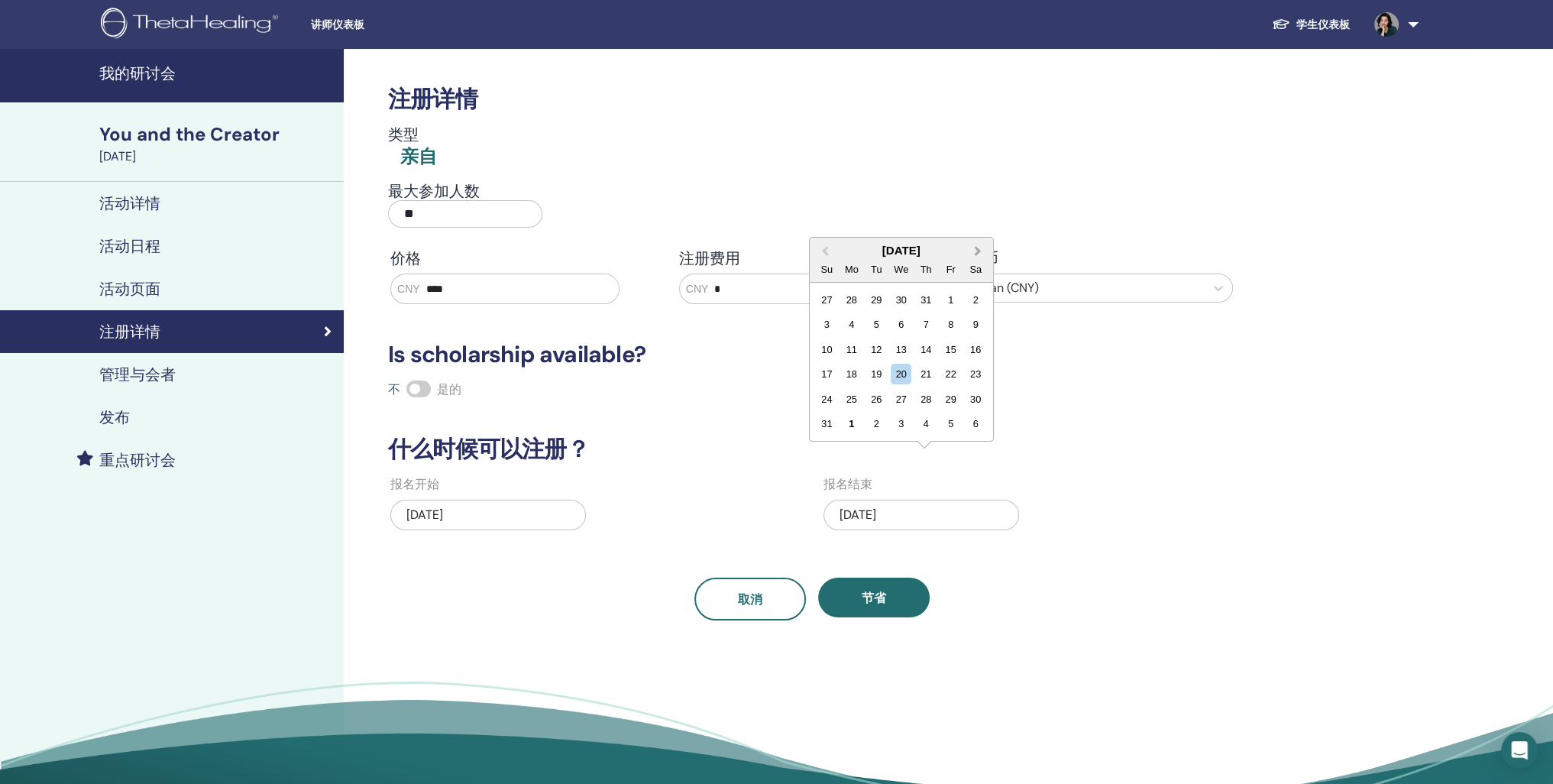
click at [992, 263] on button "Next Month" at bounding box center [979, 251] width 24 height 24
click at [887, 440] on div "30" at bounding box center [877, 429] width 20 height 20
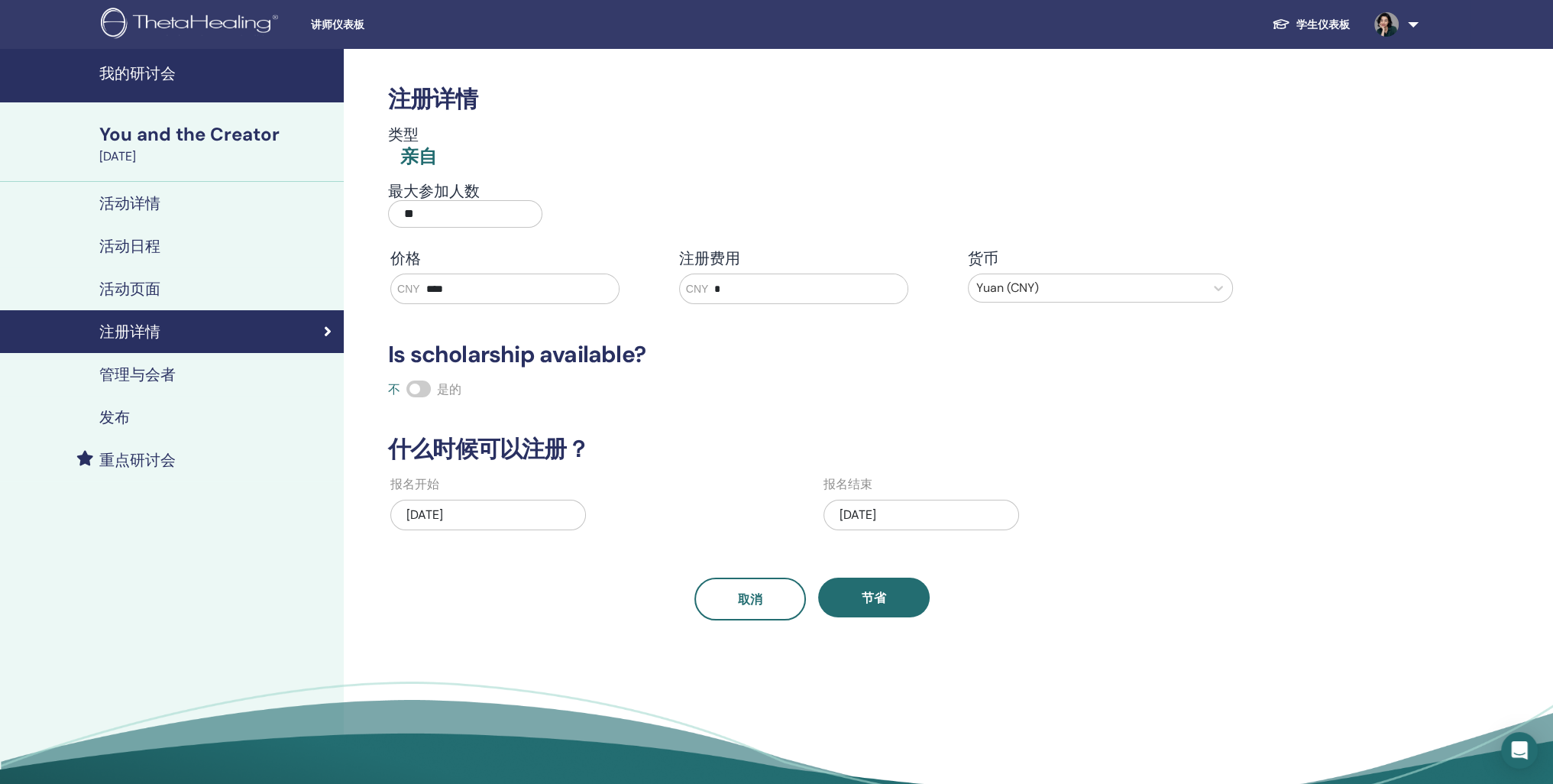
click at [873, 530] on div "09/30/2025" at bounding box center [921, 514] width 195 height 30
click at [862, 365] on div "8" at bounding box center [851, 355] width 20 height 20
click at [481, 530] on div "05/13/2025" at bounding box center [488, 514] width 195 height 30
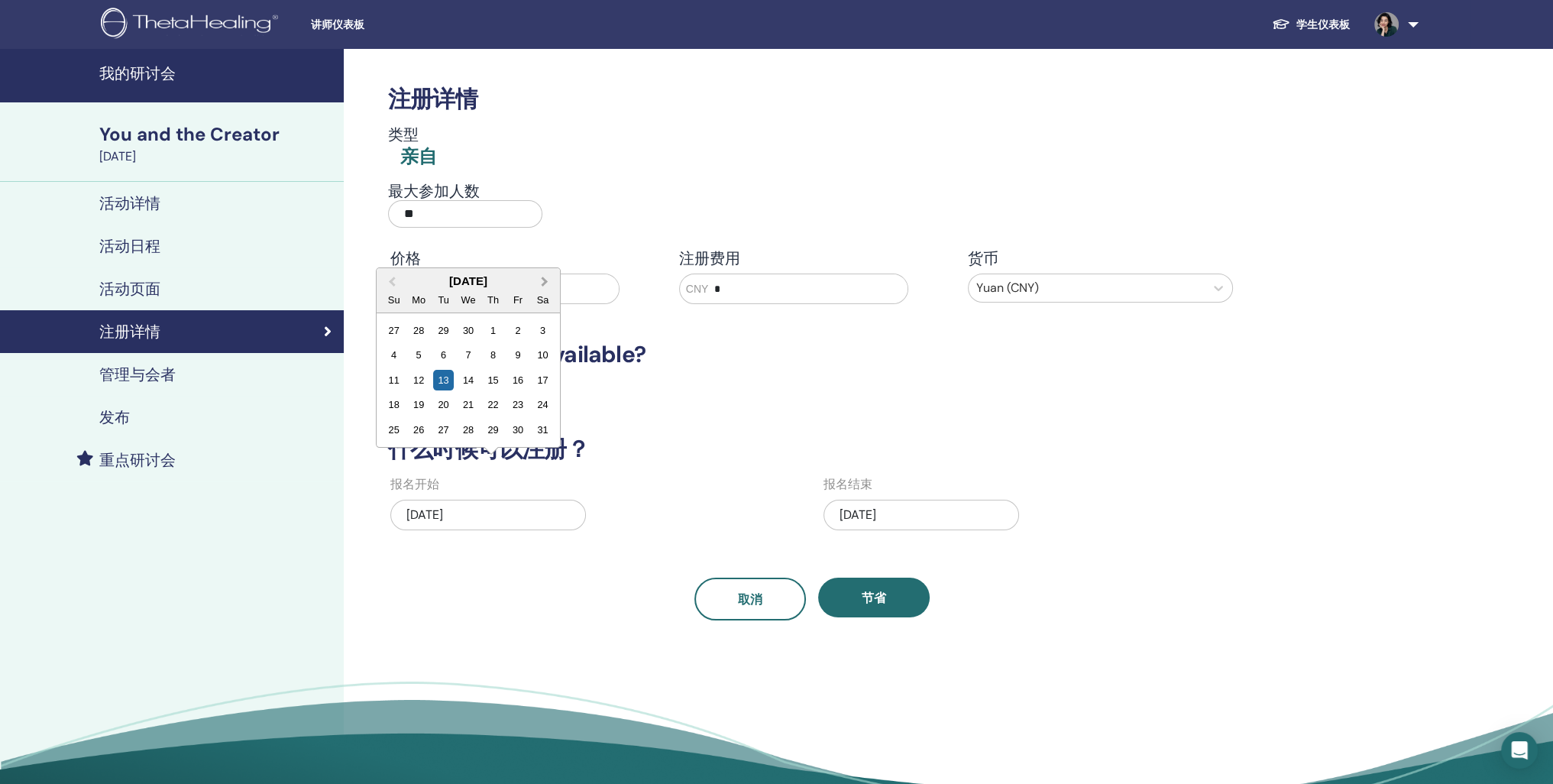
click at [559, 294] on button "Next Month" at bounding box center [546, 282] width 24 height 24
click at [528, 440] on div "1" at bounding box center [517, 429] width 20 height 20
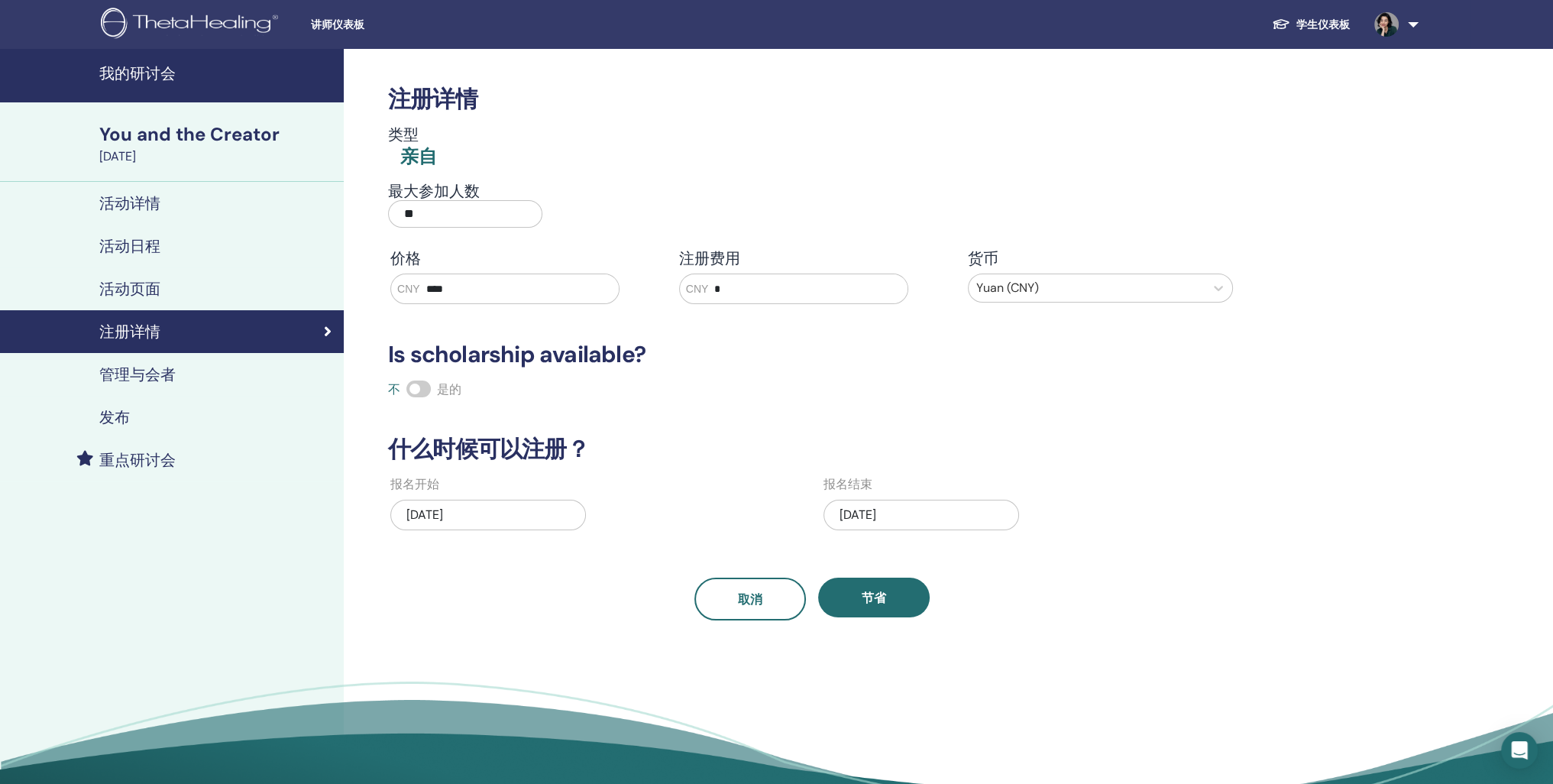
click at [470, 530] on div "08/01/2025" at bounding box center [488, 514] width 195 height 30
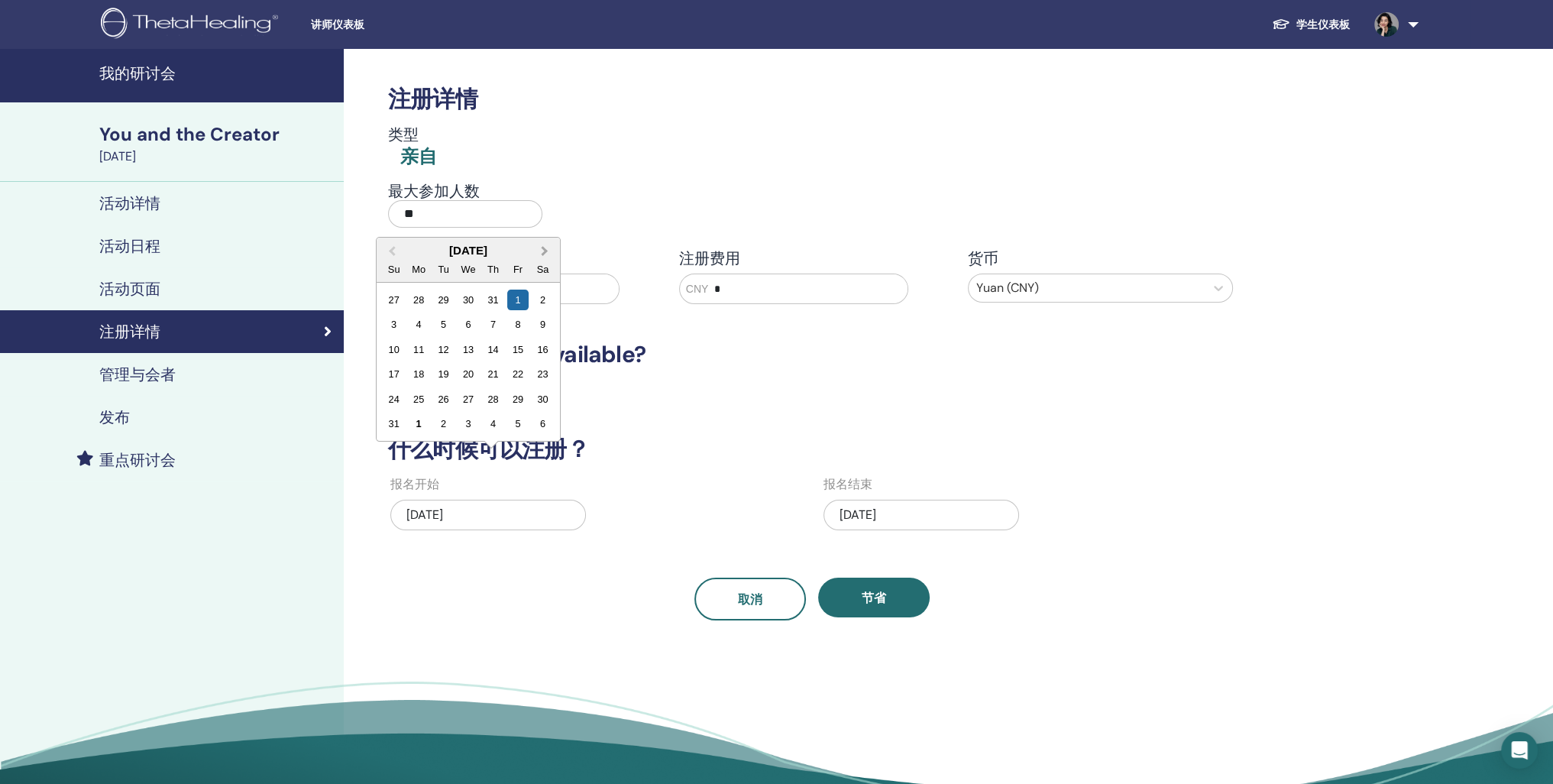
click at [545, 259] on span "Next Month" at bounding box center [545, 251] width 0 height 17
click at [478, 440] on div "1" at bounding box center [467, 429] width 20 height 20
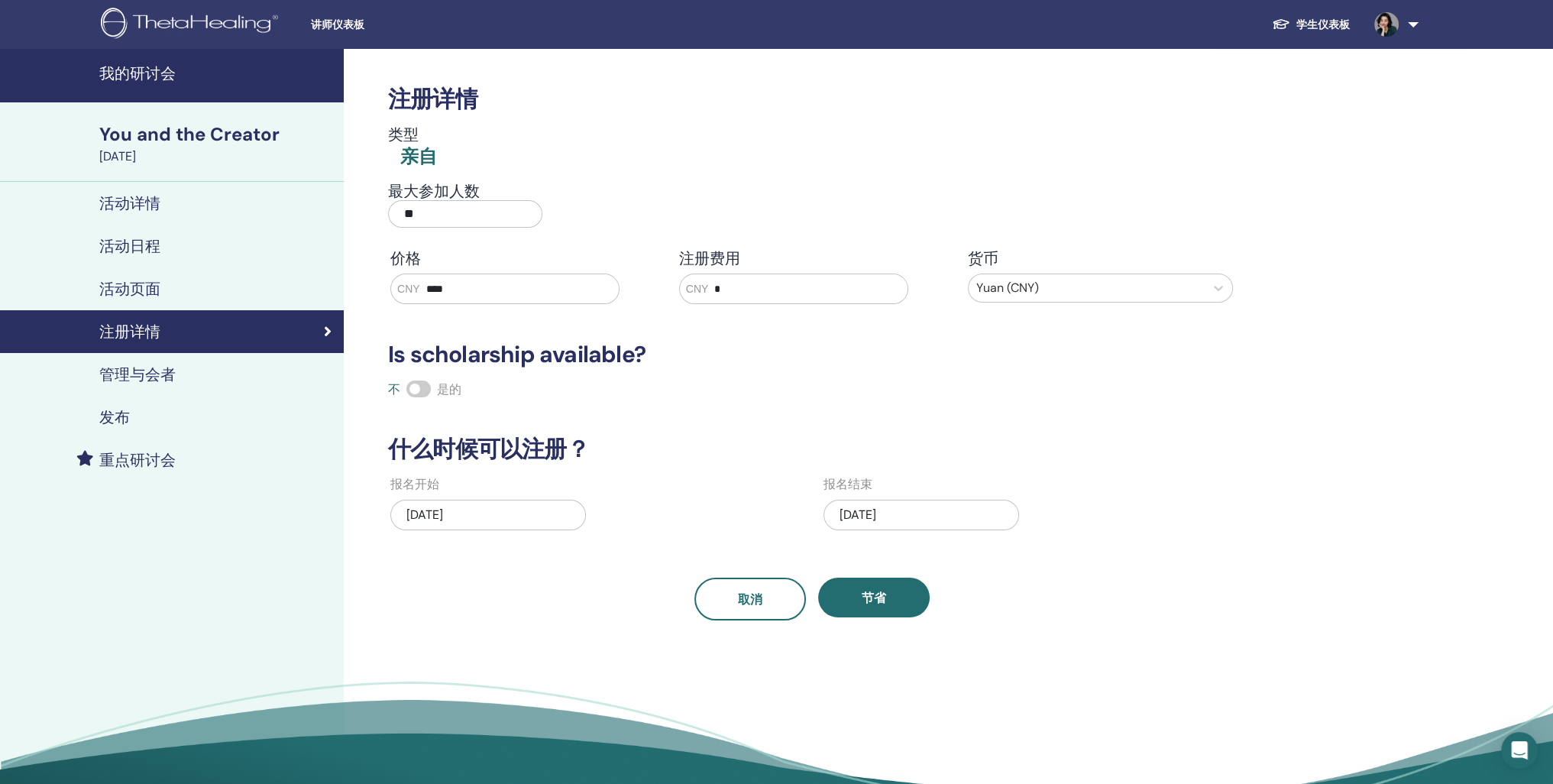
click at [494, 530] on div "10/01/2025" at bounding box center [488, 514] width 195 height 30
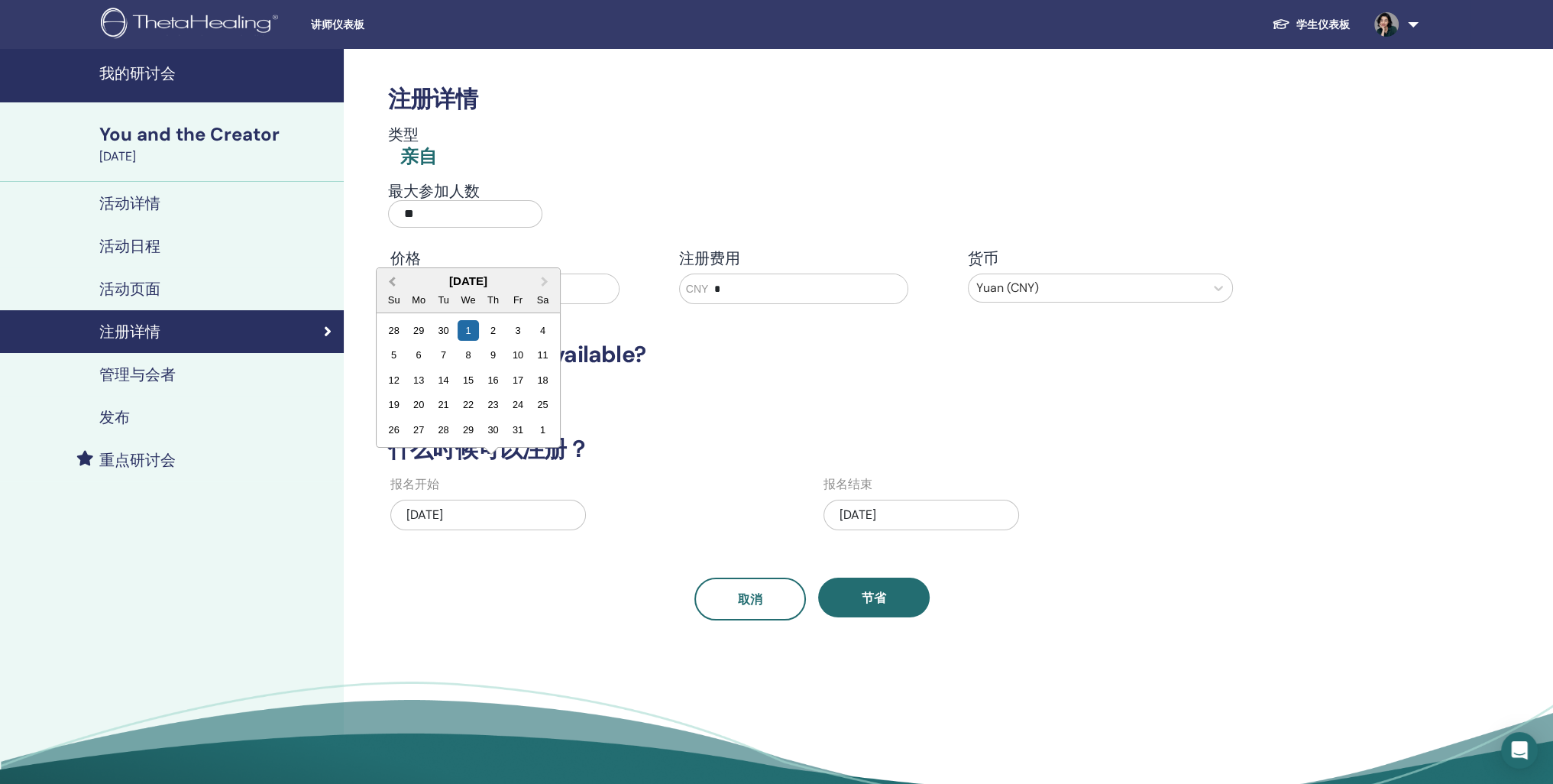
click at [393, 294] on button "Previous Month" at bounding box center [390, 282] width 24 height 24
click at [478, 440] on div "1" at bounding box center [467, 429] width 20 height 20
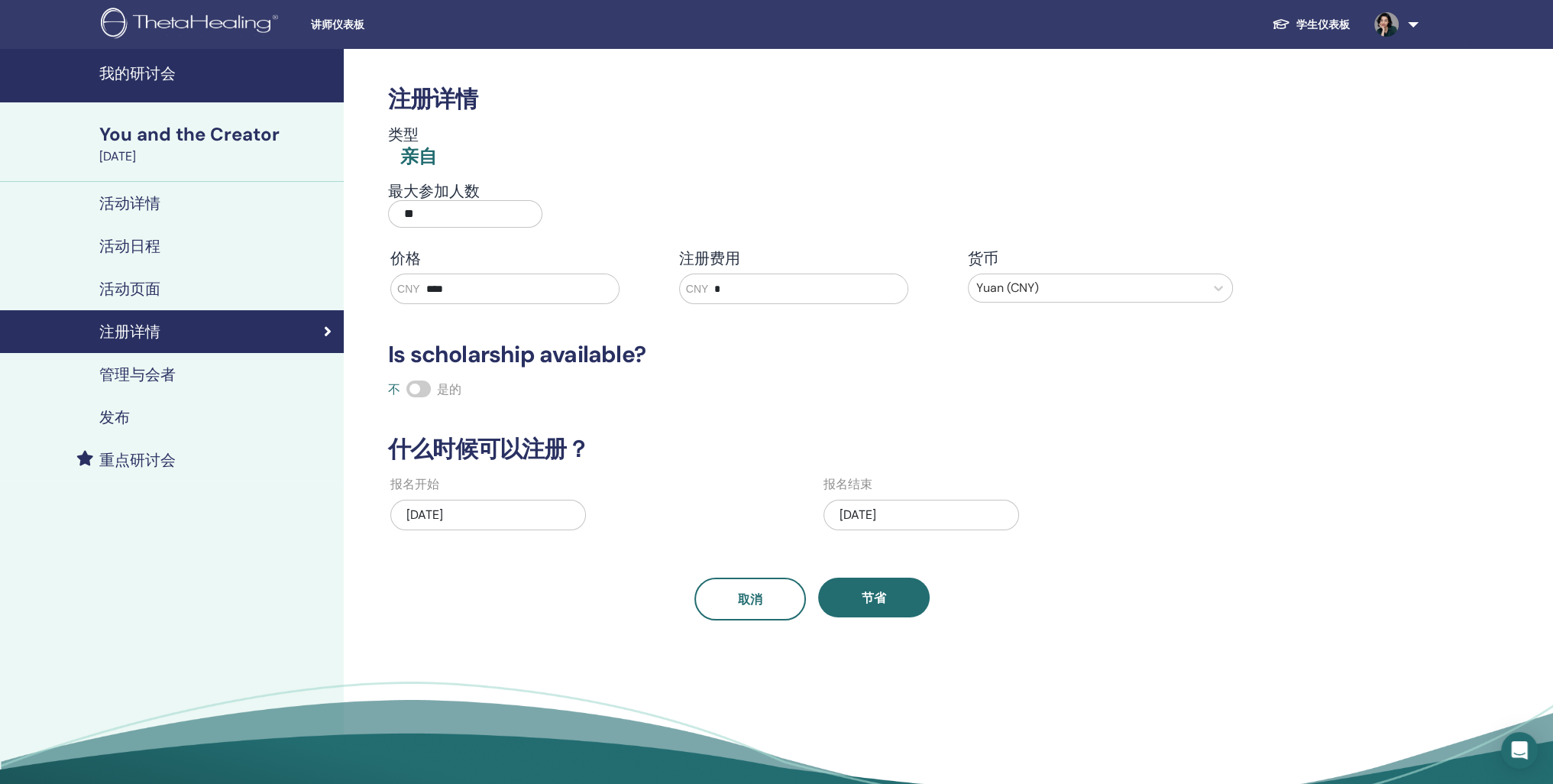
click at [429, 530] on div "10/01/2025" at bounding box center [488, 514] width 195 height 30
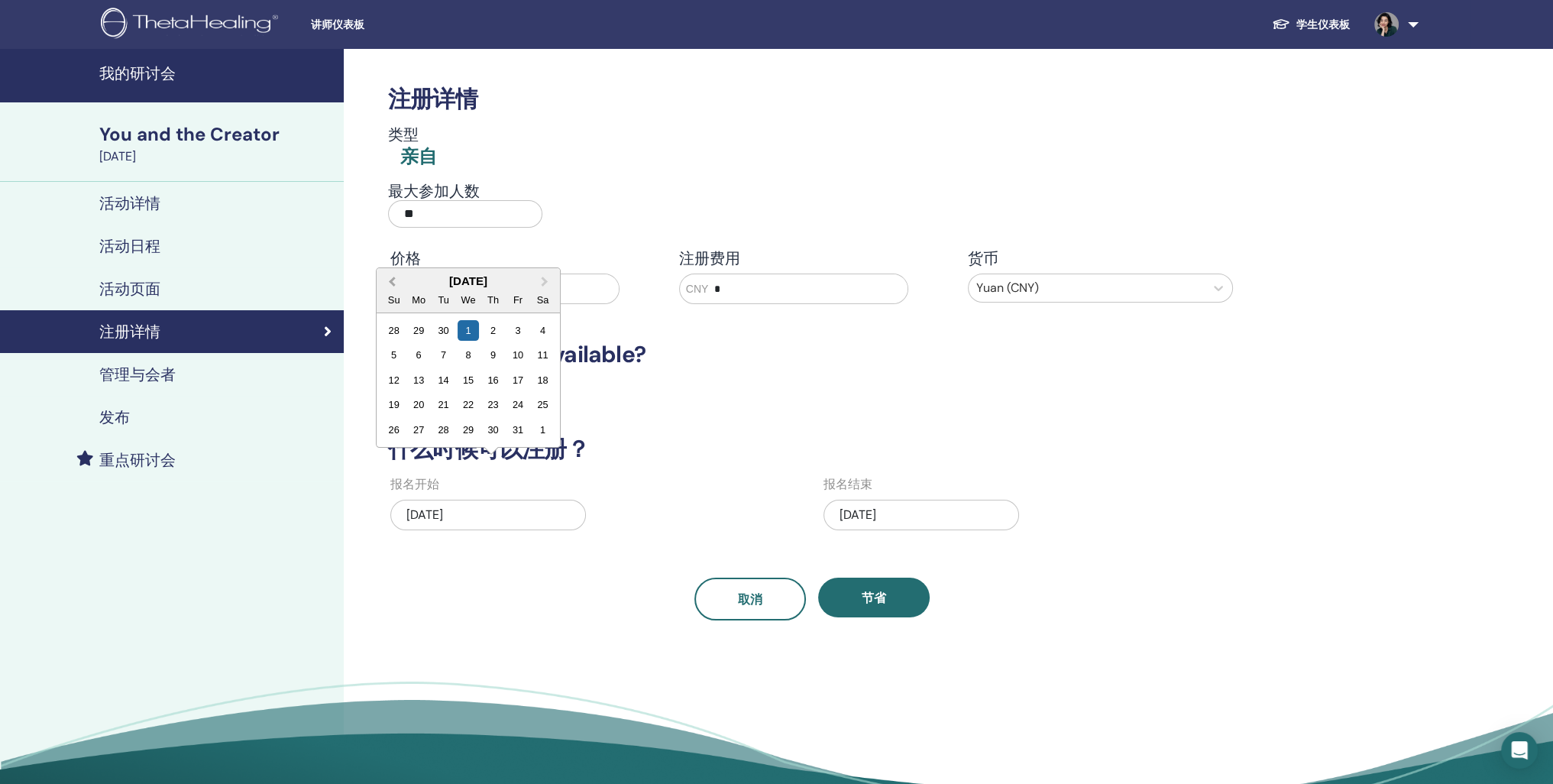
click at [392, 290] on span "Previous Month" at bounding box center [392, 281] width 0 height 17
click at [430, 341] on div "1" at bounding box center [419, 329] width 20 height 20
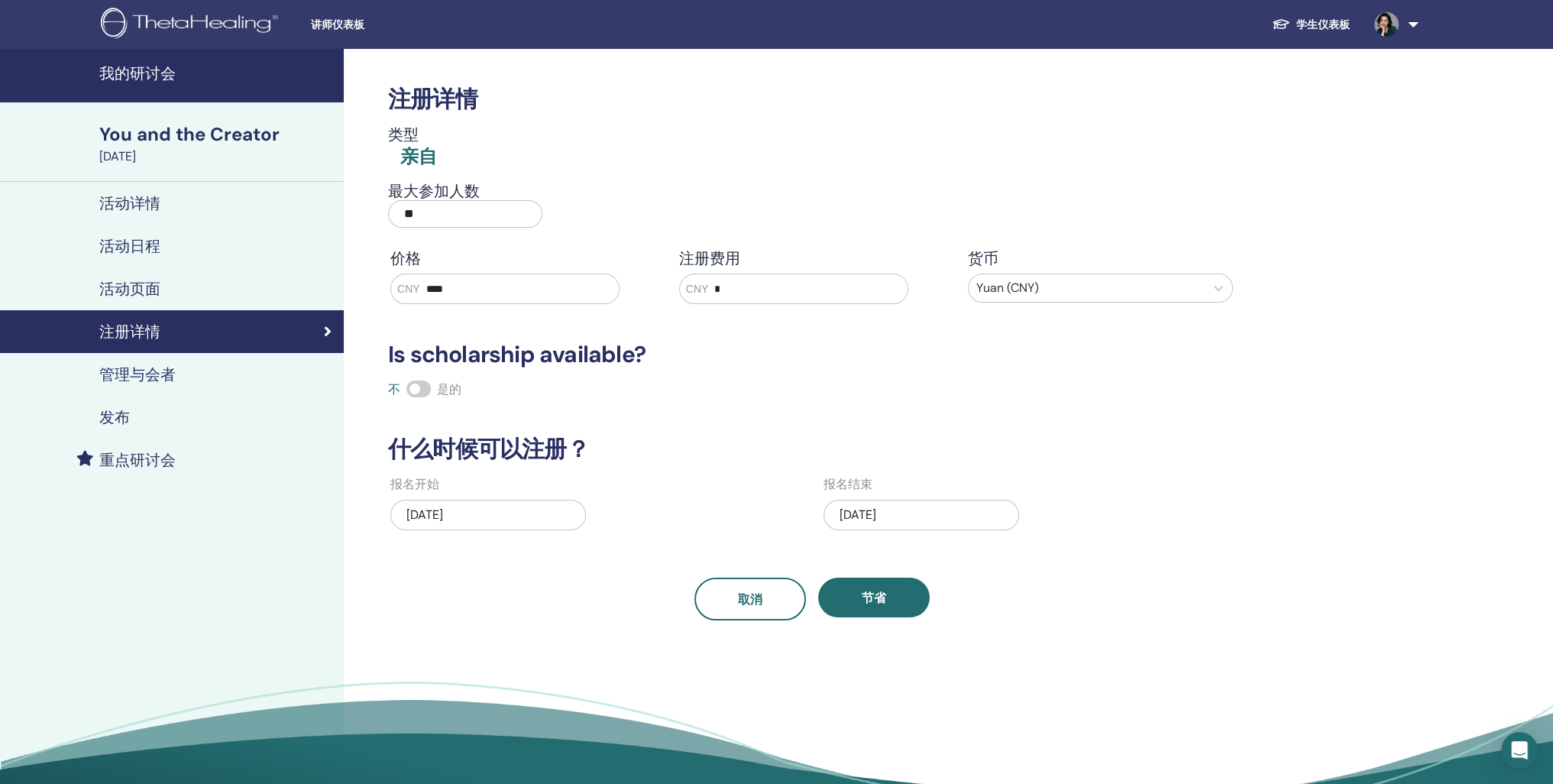
click at [494, 620] on div "注册详情 类型 亲自 最大参加人数 ** 价格 CNY **** 注册费用 CNY * 货币 Yuan (CNY) Is scholarship availa…" at bounding box center [811, 334] width 866 height 571
click at [870, 605] on span "节省" at bounding box center [874, 597] width 24 height 17
click at [867, 605] on span "节省" at bounding box center [874, 597] width 24 height 17
click at [176, 384] on h4 "管理与会者" at bounding box center [137, 374] width 77 height 18
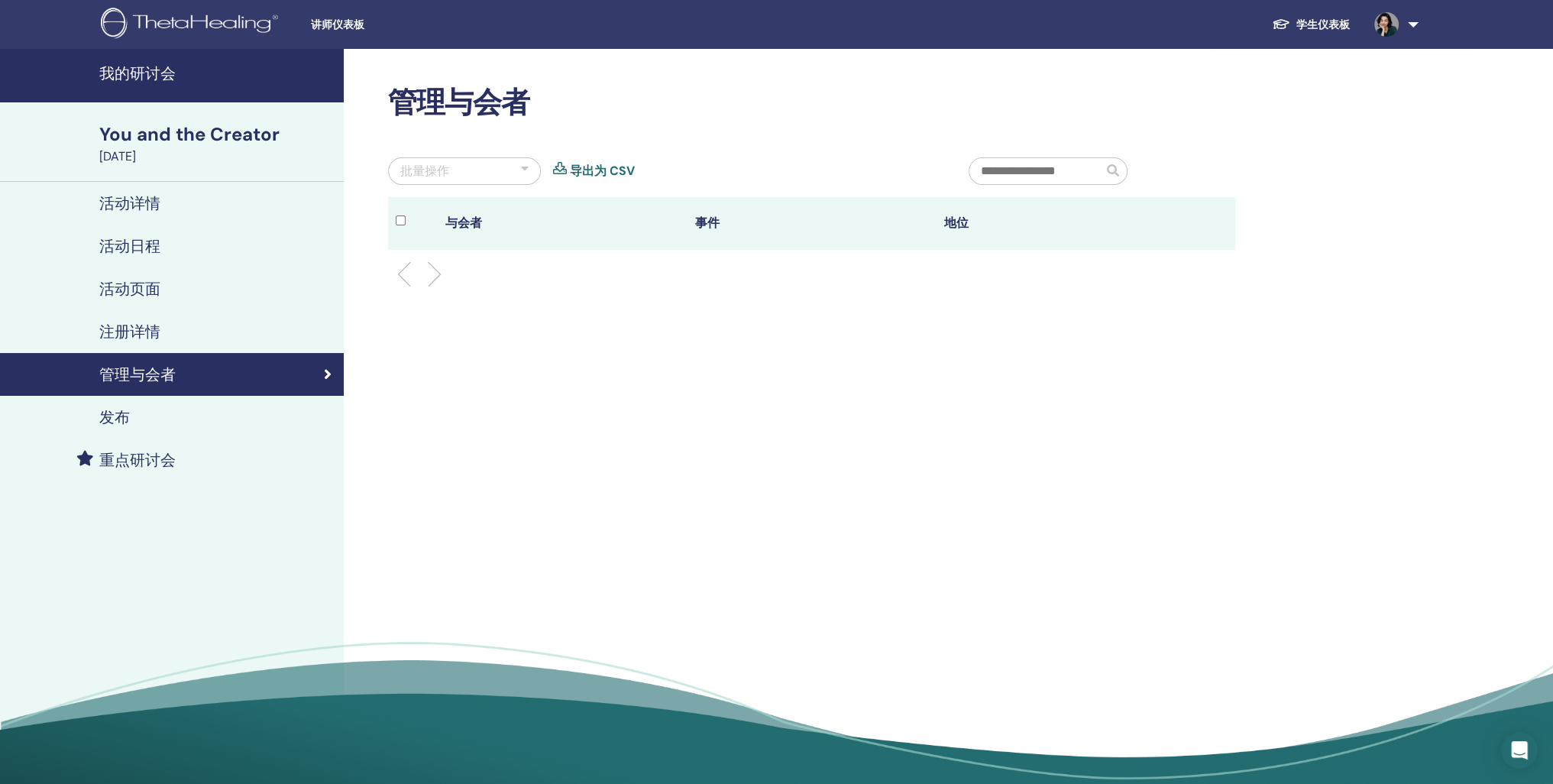
click at [141, 426] on div "发布" at bounding box center [172, 417] width 320 height 18
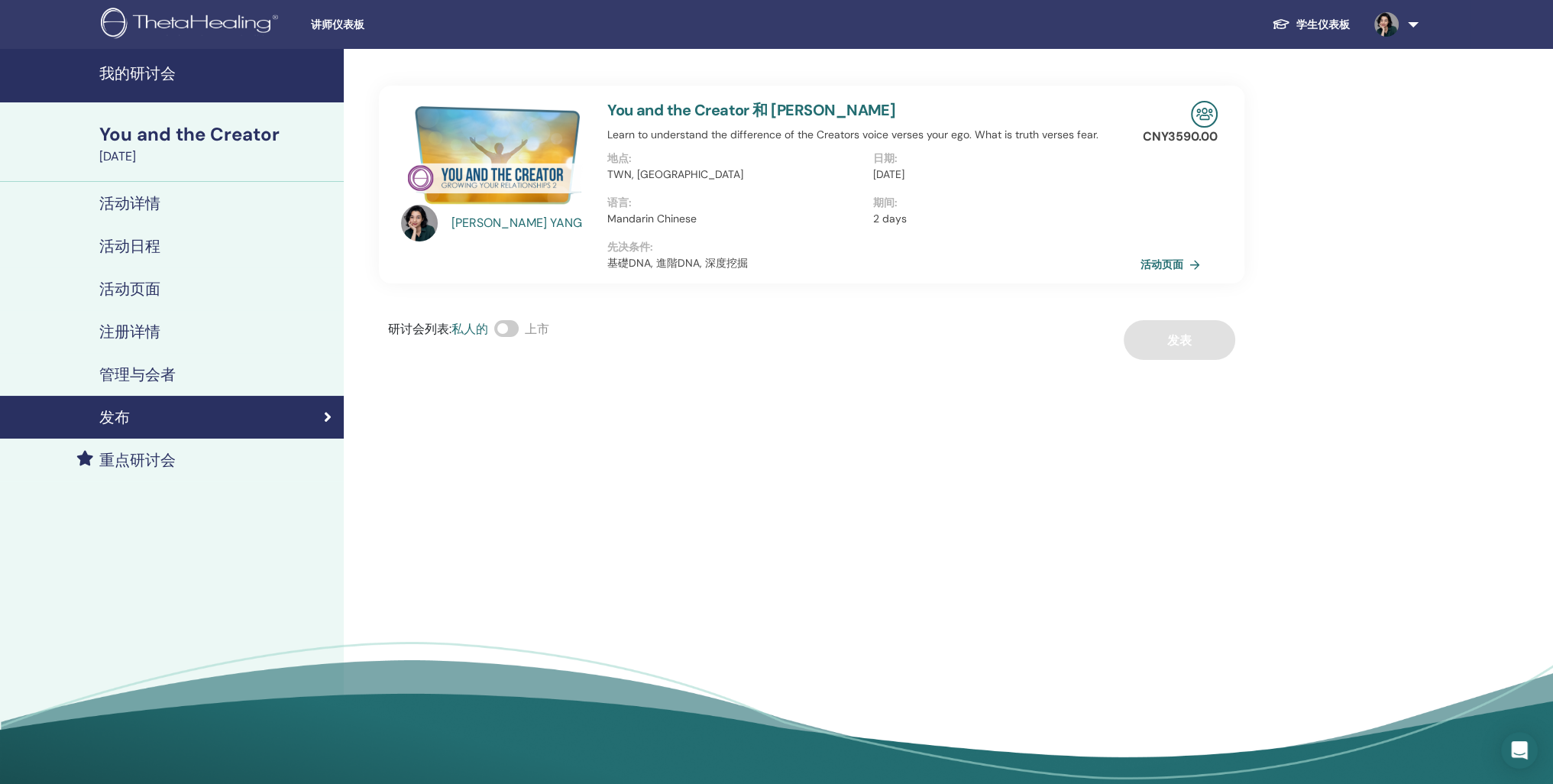
click at [1170, 276] on link "活动页面" at bounding box center [1174, 264] width 66 height 23
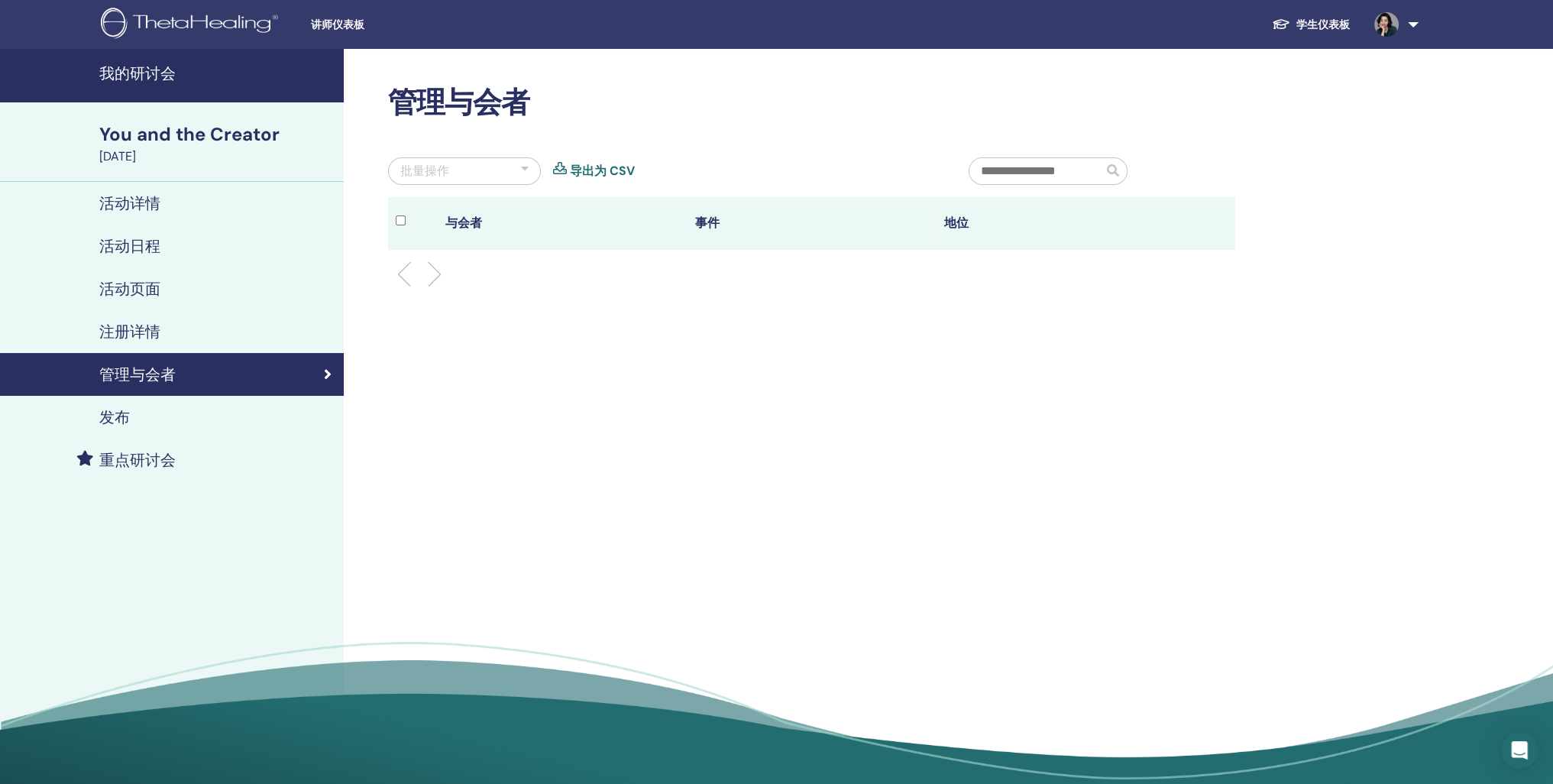
click at [154, 341] on h4 "注册详情" at bounding box center [129, 331] width 61 height 18
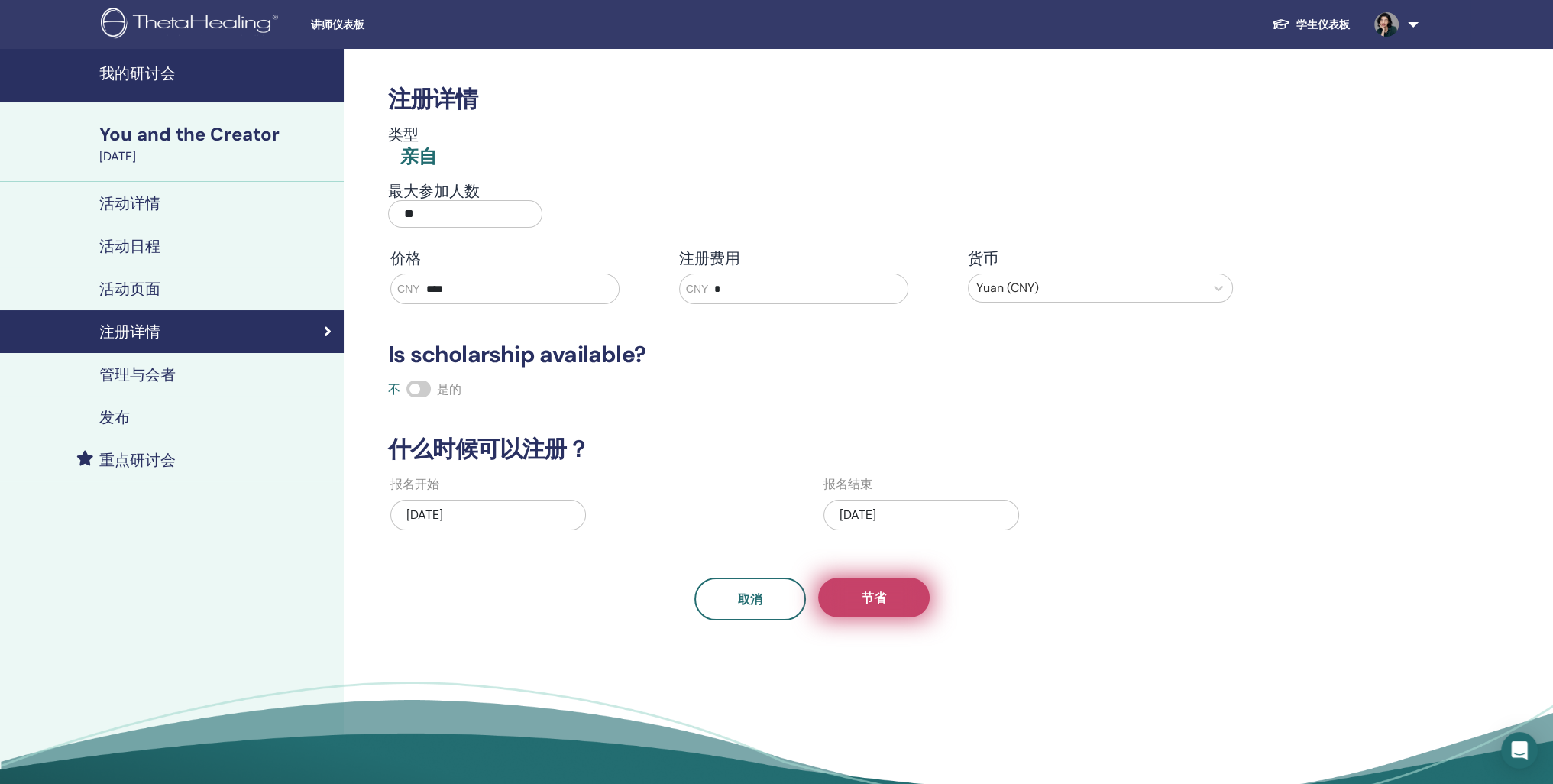
click at [878, 617] on button "节省" at bounding box center [874, 597] width 112 height 40
click at [148, 73] on h4 "我的研讨会" at bounding box center [217, 73] width 235 height 18
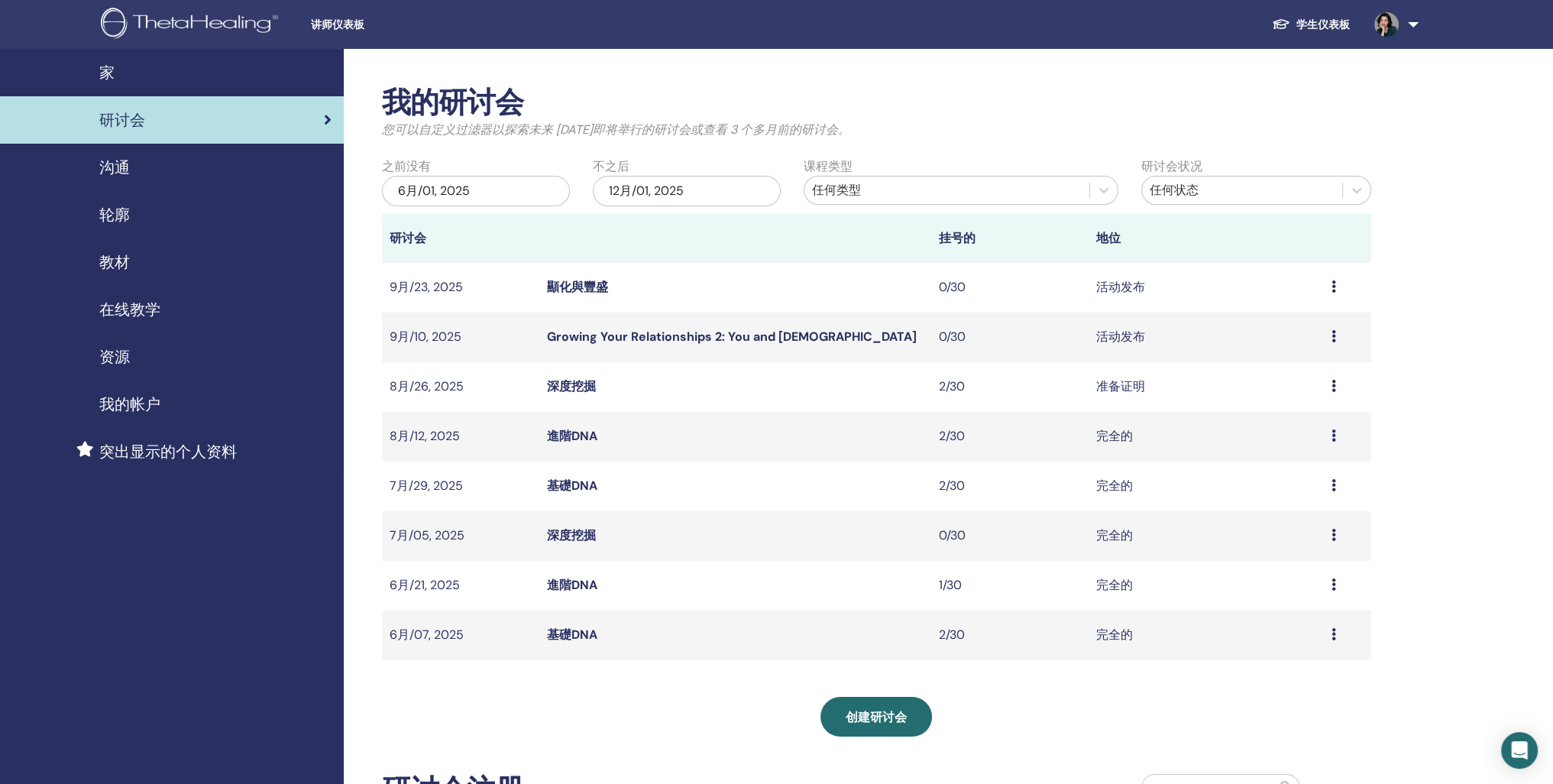
click at [1119, 362] on td "活动发布" at bounding box center [1206, 337] width 235 height 50
click at [1328, 362] on td "预习 编辑 与会者 取消" at bounding box center [1348, 337] width 48 height 50
click at [1332, 342] on icon at bounding box center [1333, 336] width 5 height 13
click at [1276, 445] on link "与会者" at bounding box center [1267, 436] width 37 height 17
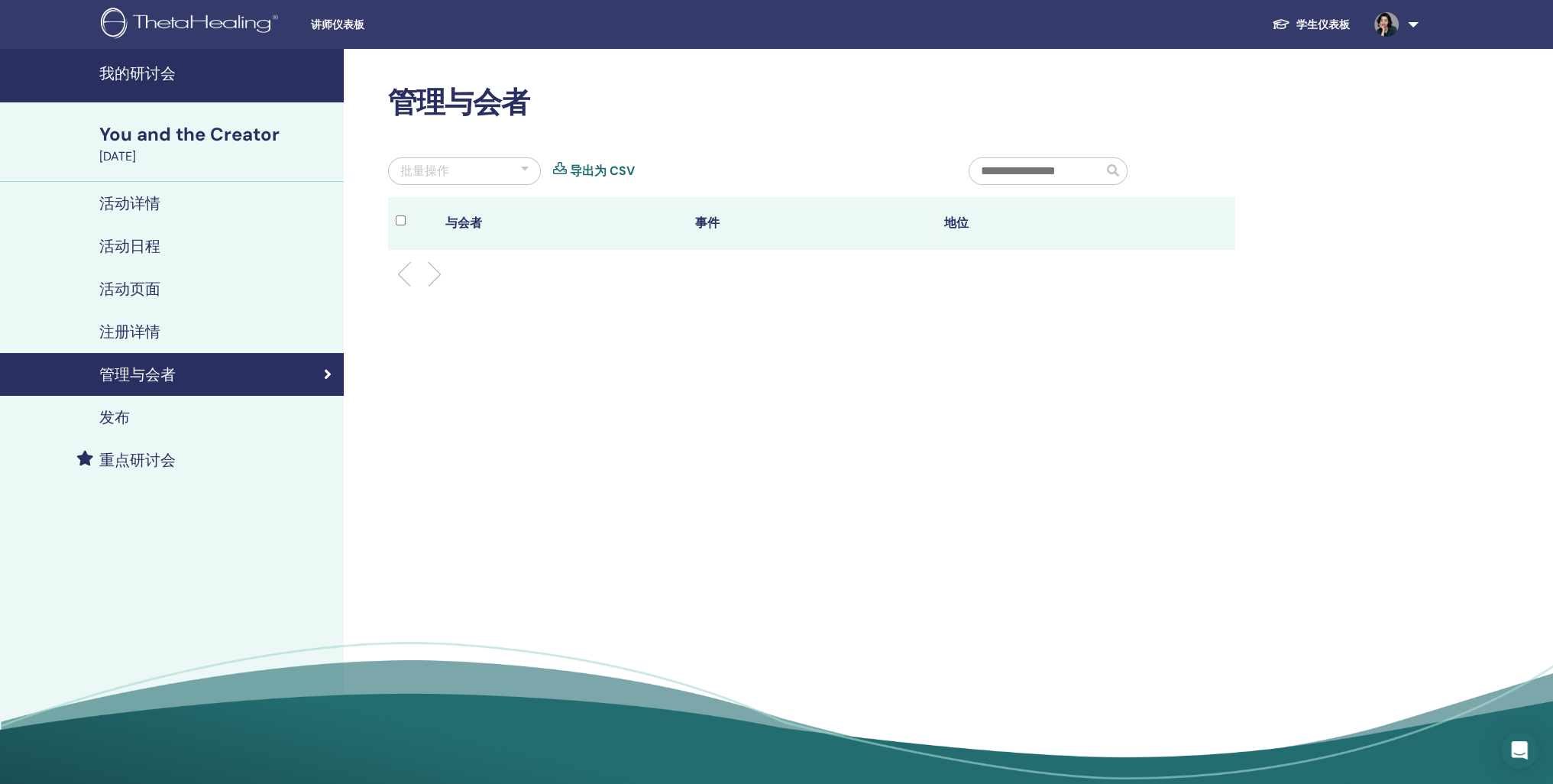
click at [121, 341] on h4 "注册详情" at bounding box center [129, 331] width 61 height 18
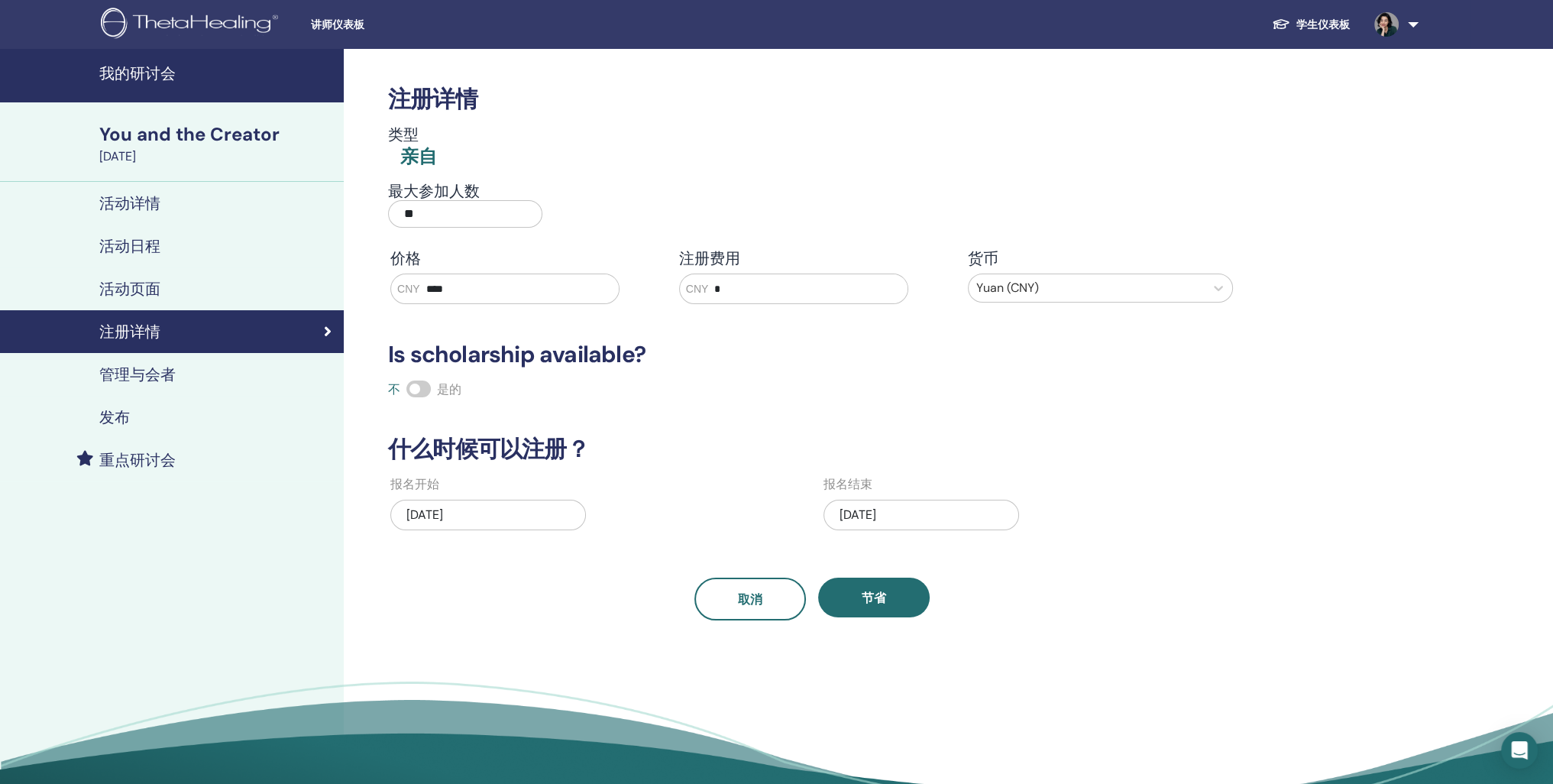
click at [126, 83] on h4 "我的研讨会" at bounding box center [217, 73] width 235 height 18
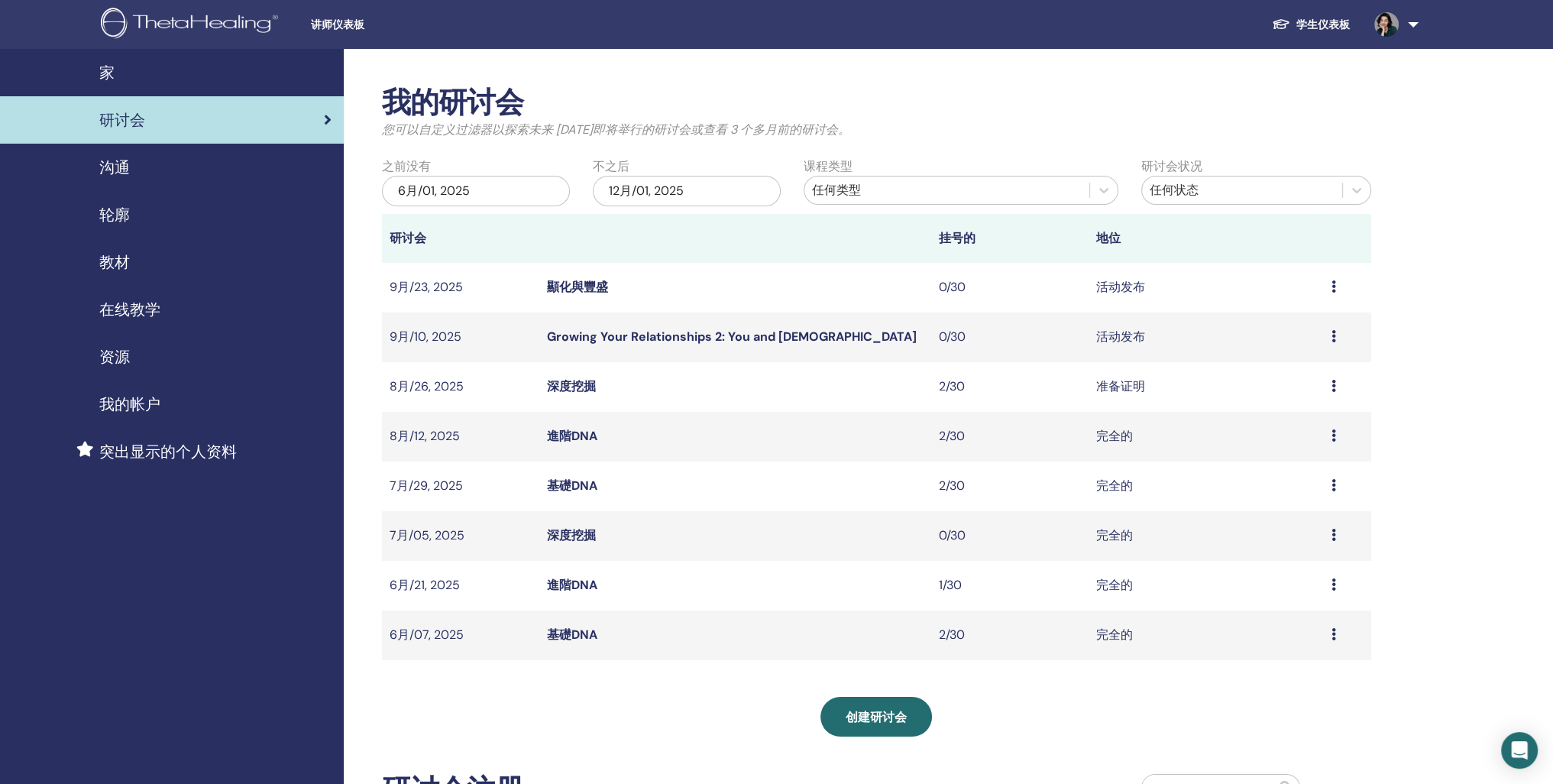
click at [1336, 296] on div "预习 编辑 与会者 取消" at bounding box center [1347, 287] width 32 height 18
click at [1278, 368] on link "编辑" at bounding box center [1264, 365] width 24 height 17
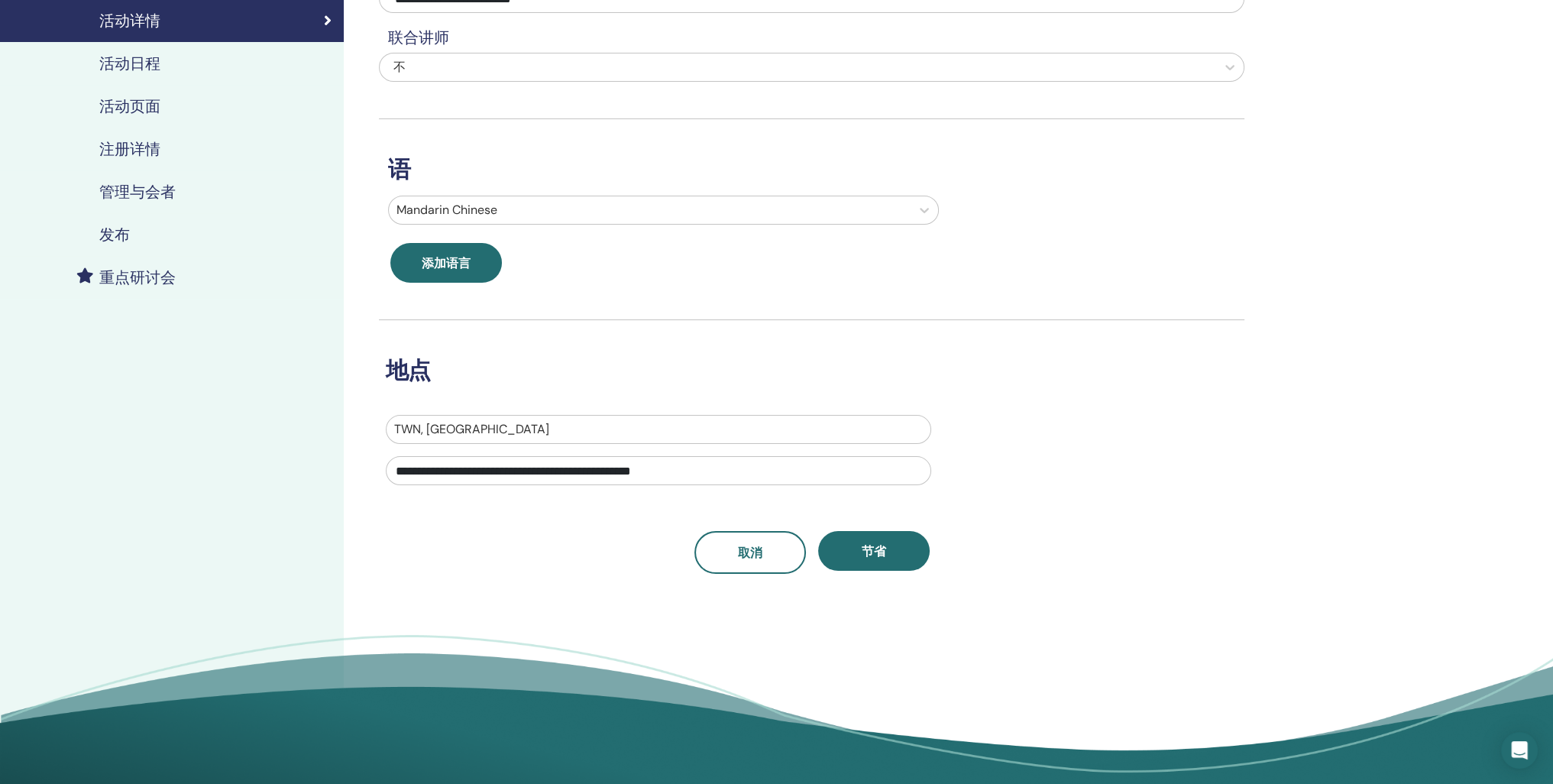
scroll to position [77, 0]
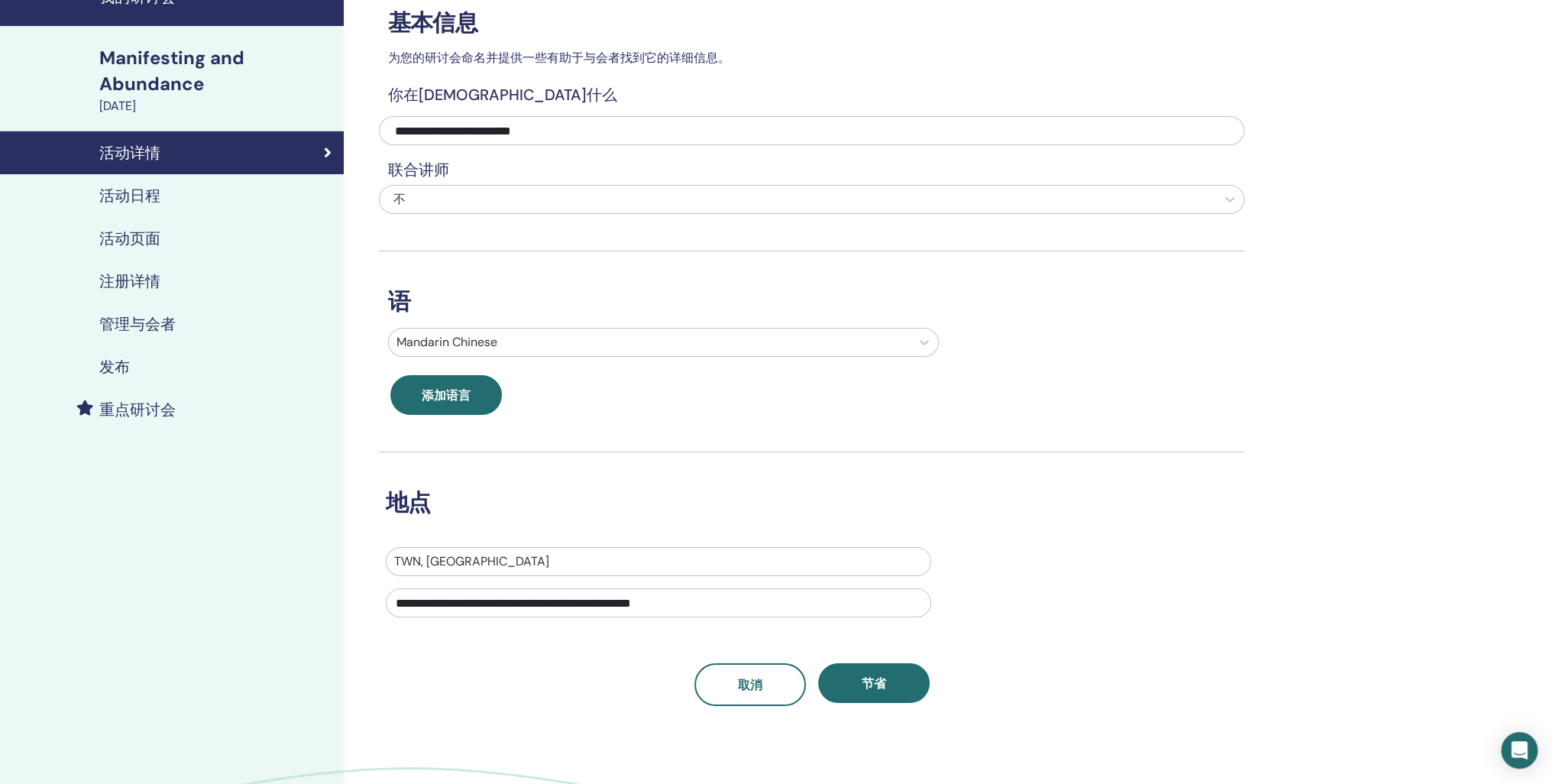
drag, startPoint x: 1361, startPoint y: 263, endPoint x: 148, endPoint y: 340, distance: 1215.4
click at [148, 290] on h4 "注册详情" at bounding box center [129, 281] width 61 height 18
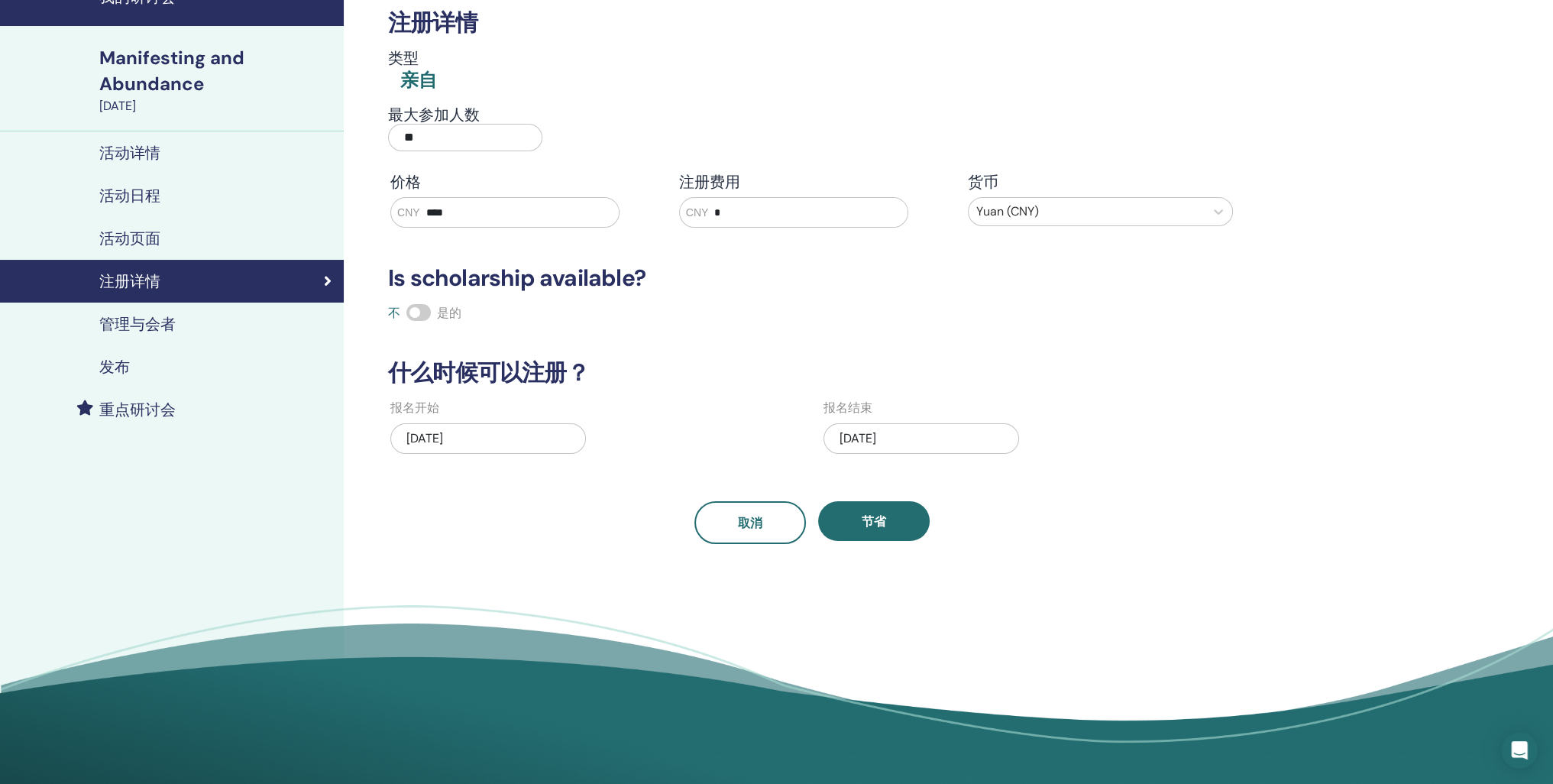
click at [888, 454] on div "[DATE]" at bounding box center [921, 438] width 195 height 30
click at [995, 544] on div "注册详情 类型 亲自 最大参加人数 ** 价格 CNY **** 注册费用 CNY * 货币 Yuan (CNY) Is scholarship availa…" at bounding box center [811, 258] width 866 height 571
click at [160, 162] on h4 "活动详情" at bounding box center [129, 153] width 61 height 18
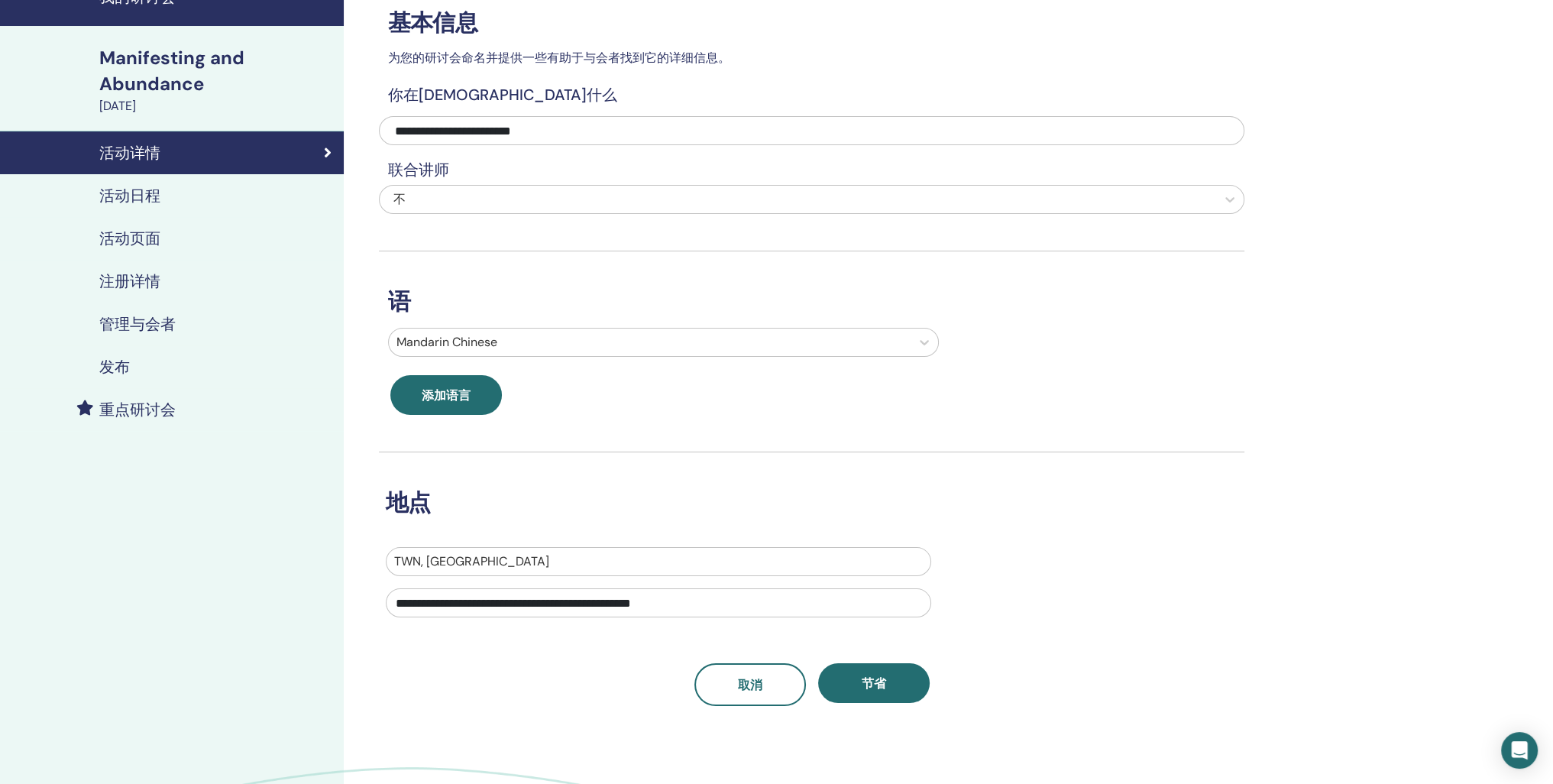
click at [160, 205] on h4 "活动日程" at bounding box center [129, 195] width 61 height 18
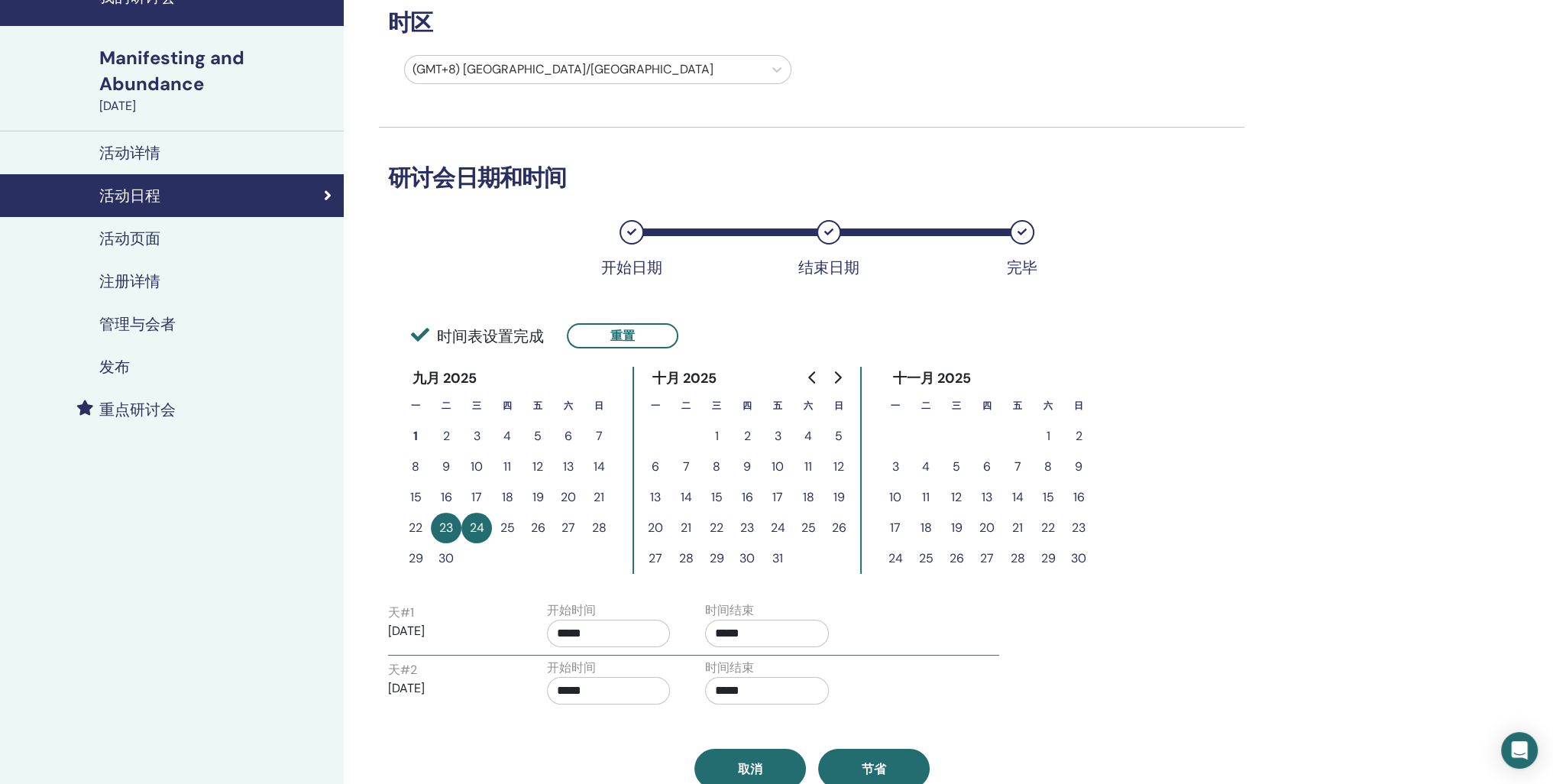
click at [143, 290] on h4 "注册详情" at bounding box center [129, 281] width 61 height 18
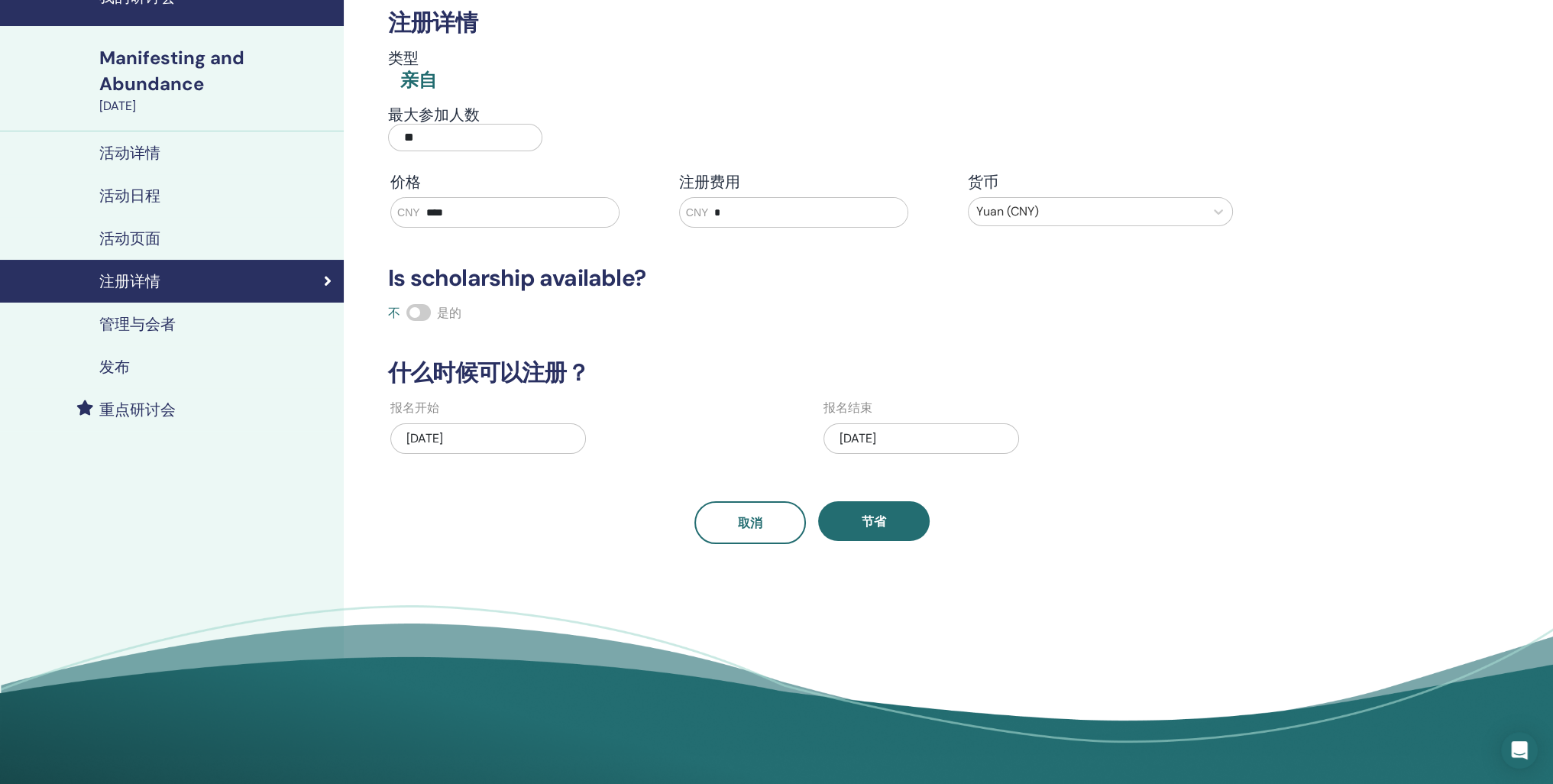
click at [867, 454] on div "[DATE]" at bounding box center [921, 438] width 195 height 30
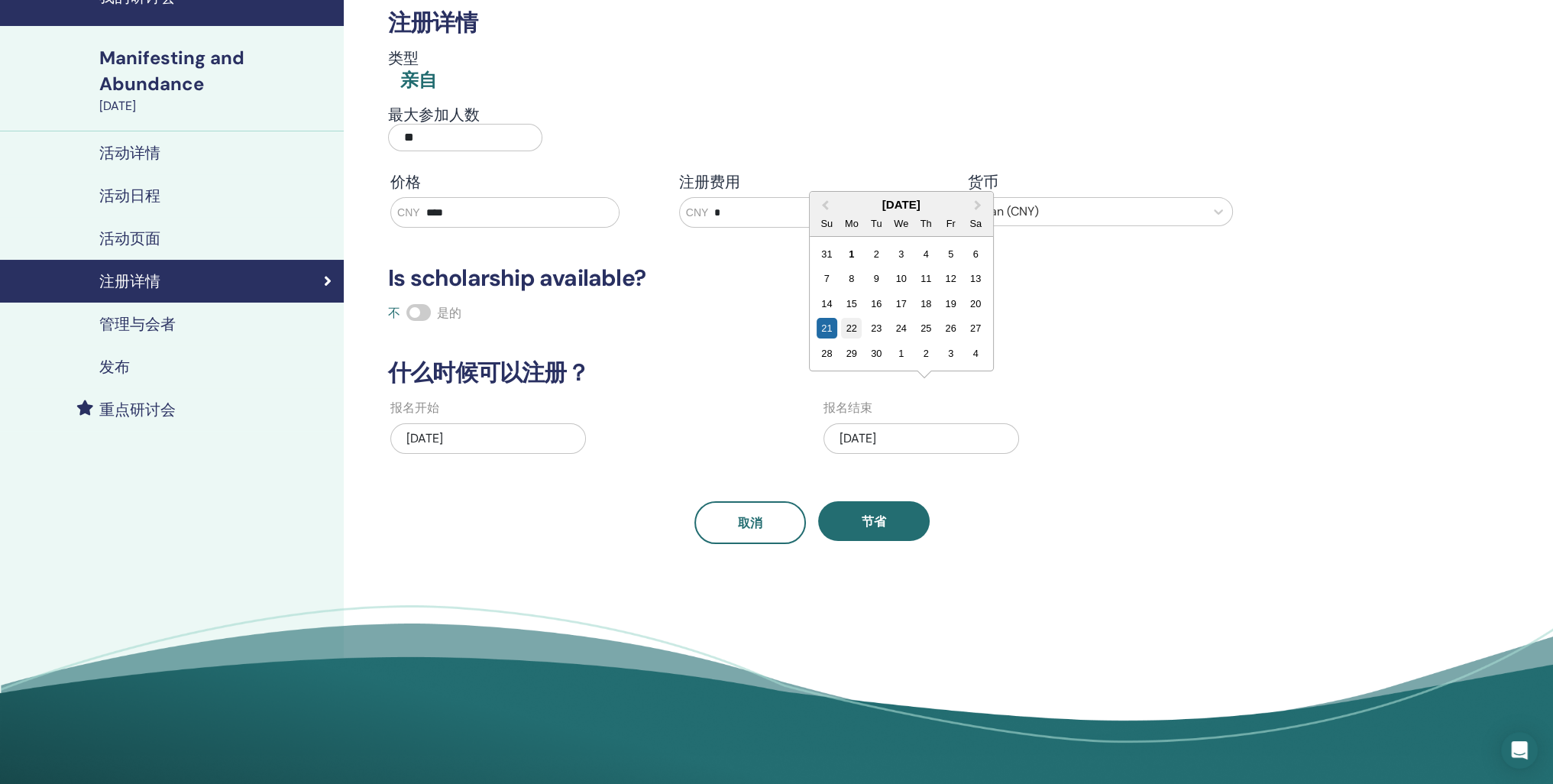
click at [862, 338] on div "22" at bounding box center [851, 327] width 20 height 20
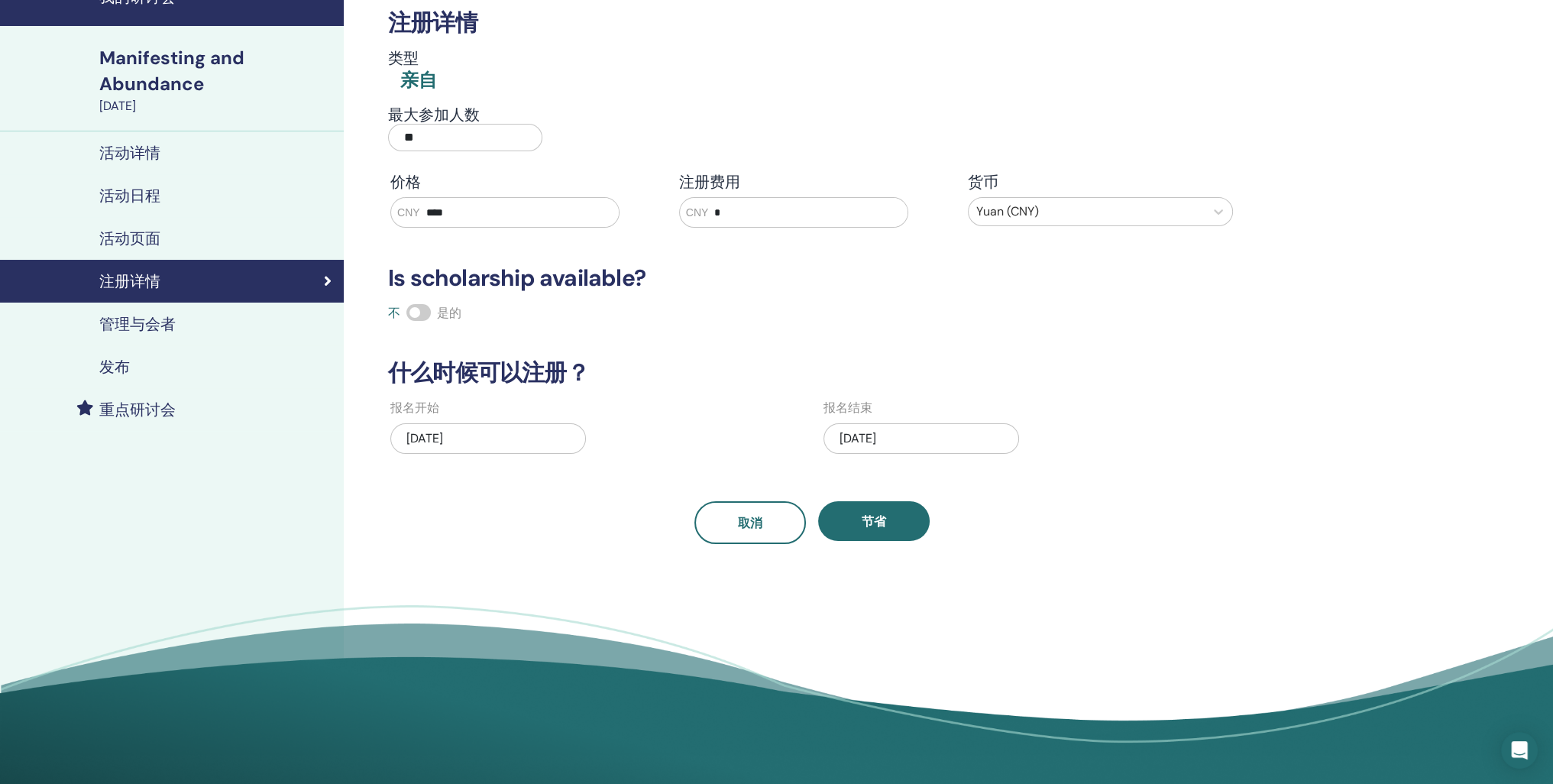
click at [879, 454] on div "[DATE]" at bounding box center [921, 438] width 195 height 30
click at [948, 544] on div "注册详情 类型 亲自 最大参加人数 ** 价格 CNY **** 注册费用 CNY * 货币 Yuan (CNY) Is scholarship availa…" at bounding box center [811, 258] width 866 height 571
click at [486, 454] on div "[DATE]" at bounding box center [488, 438] width 195 height 30
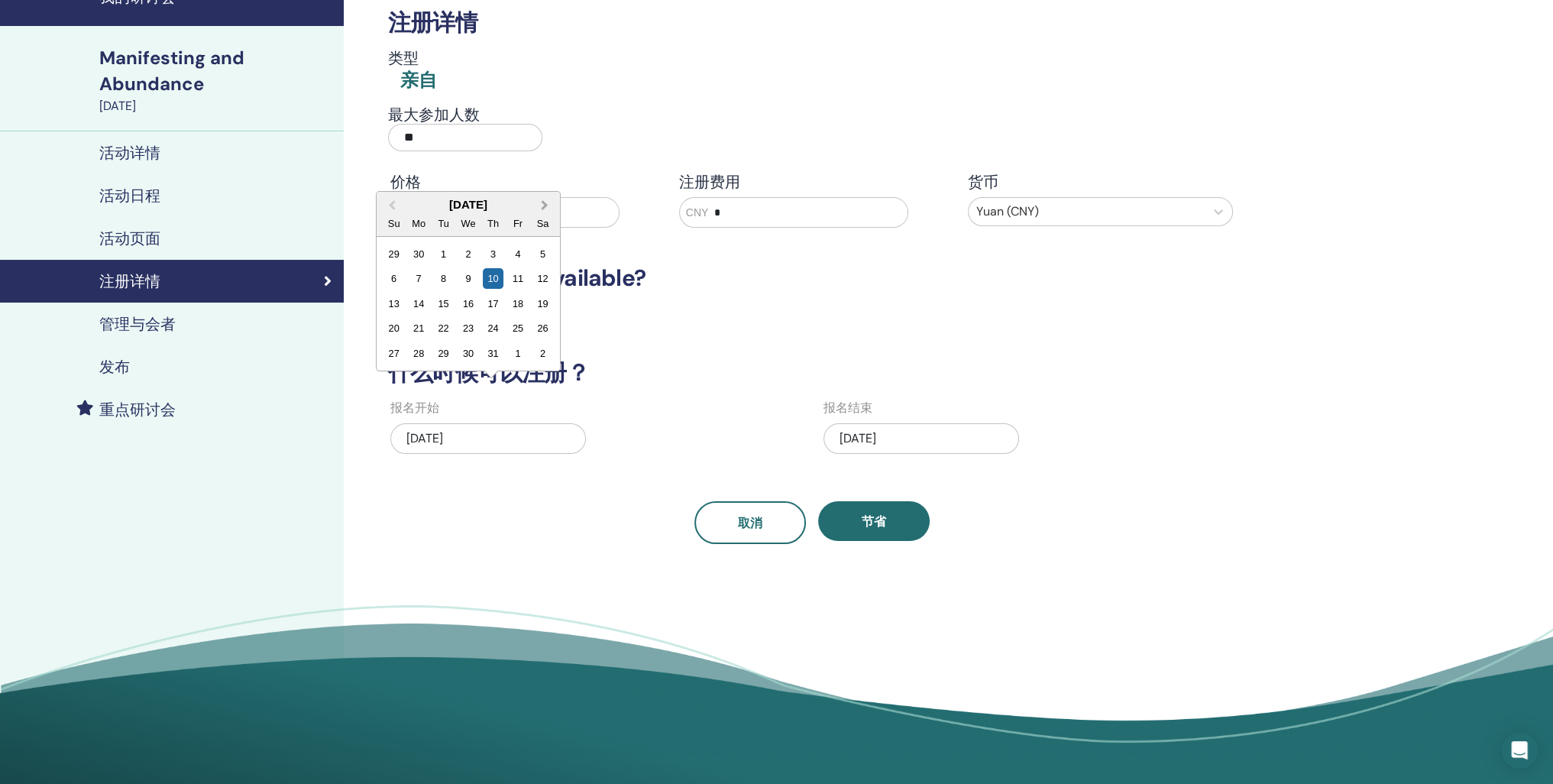
click at [559, 218] on button "Next Month" at bounding box center [546, 205] width 24 height 24
click at [430, 358] on div "1" at bounding box center [419, 347] width 20 height 20
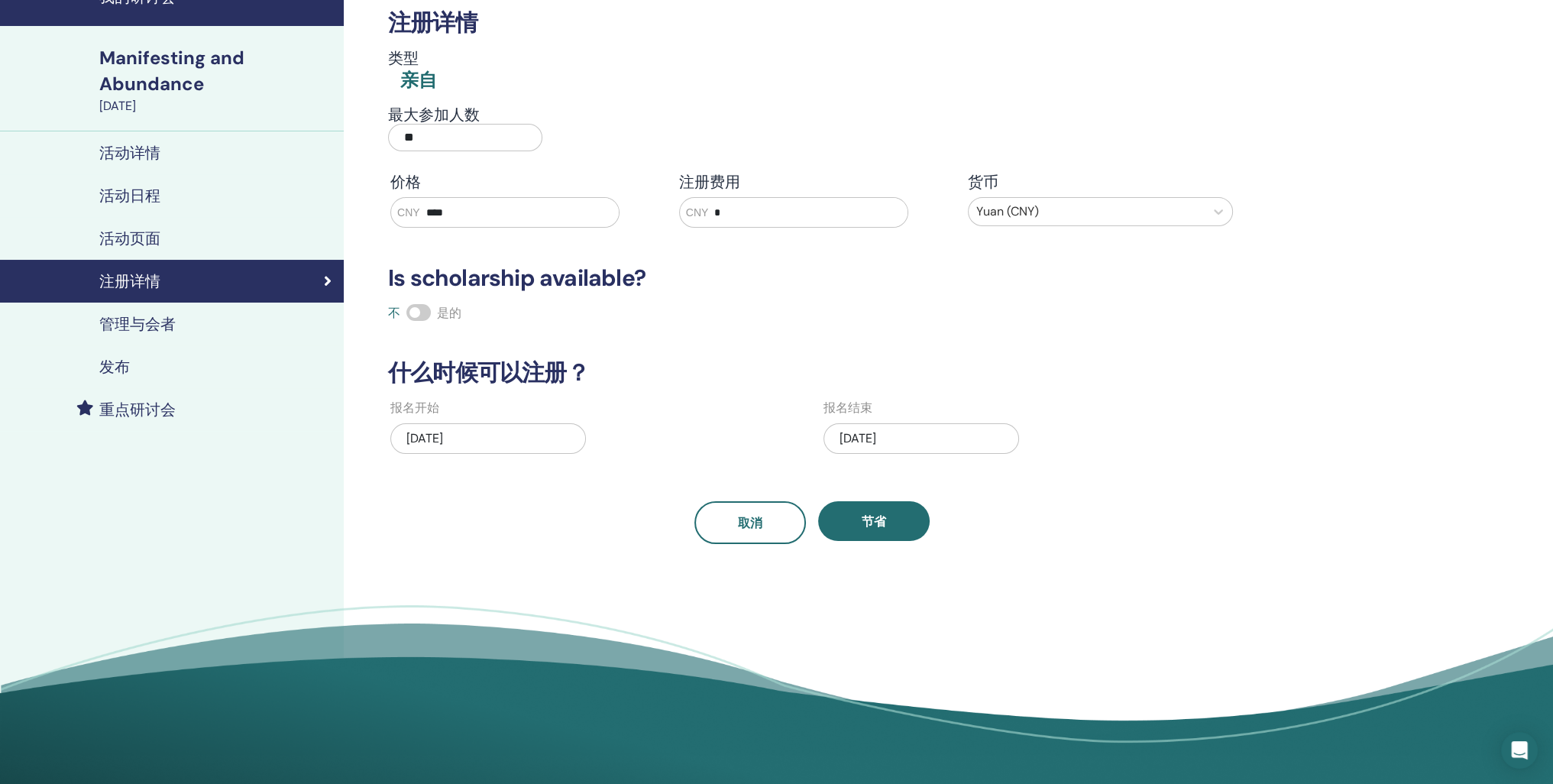
click at [581, 544] on div "注册详情 类型 亲自 最大参加人数 ** 价格 CNY **** 注册费用 CNY * 货币 Yuan (CNY) Is scholarship availa…" at bounding box center [811, 258] width 866 height 571
click at [499, 454] on div "[DATE]" at bounding box center [488, 438] width 195 height 30
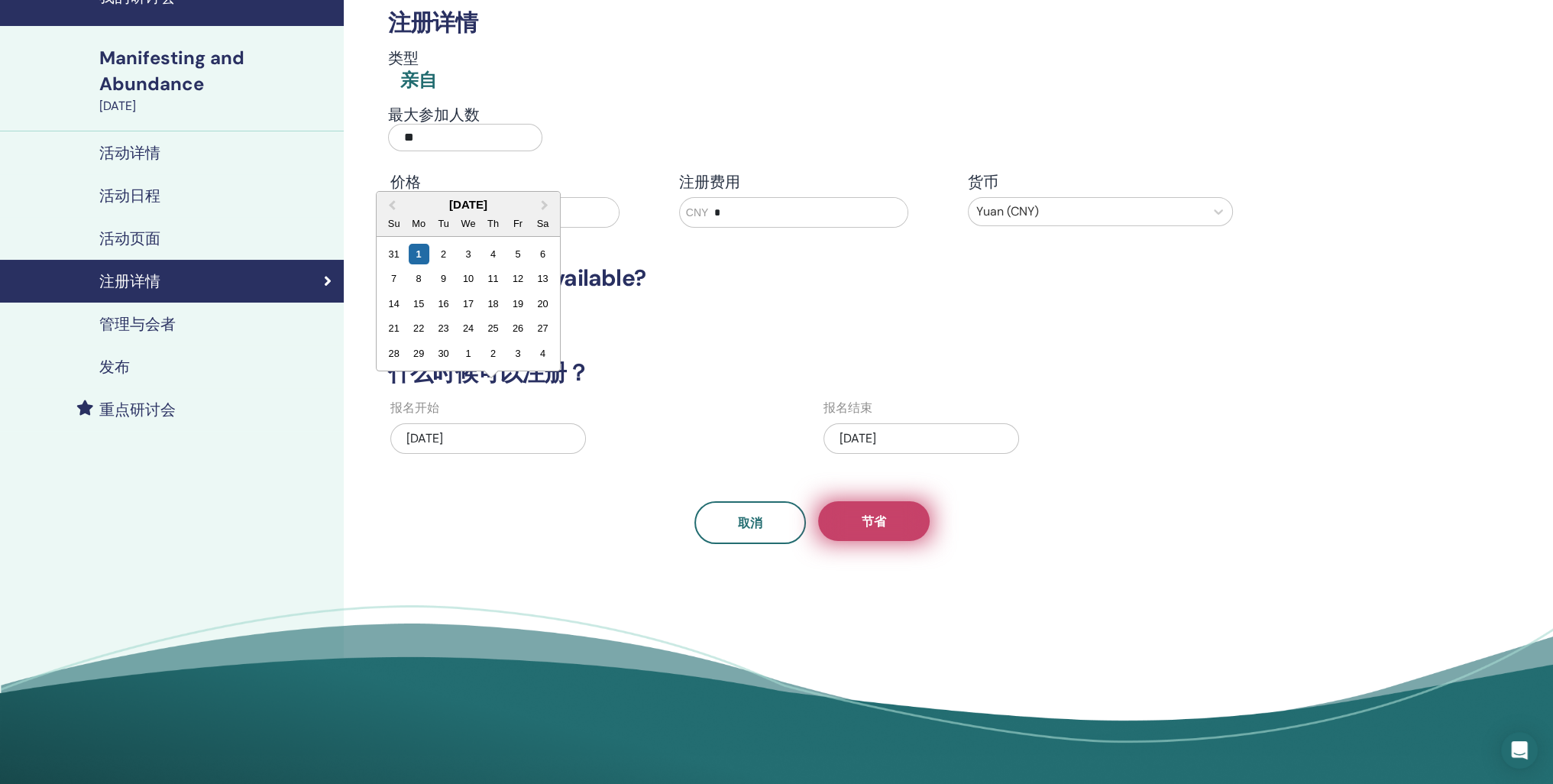
click at [874, 529] on span "节省" at bounding box center [874, 521] width 24 height 17
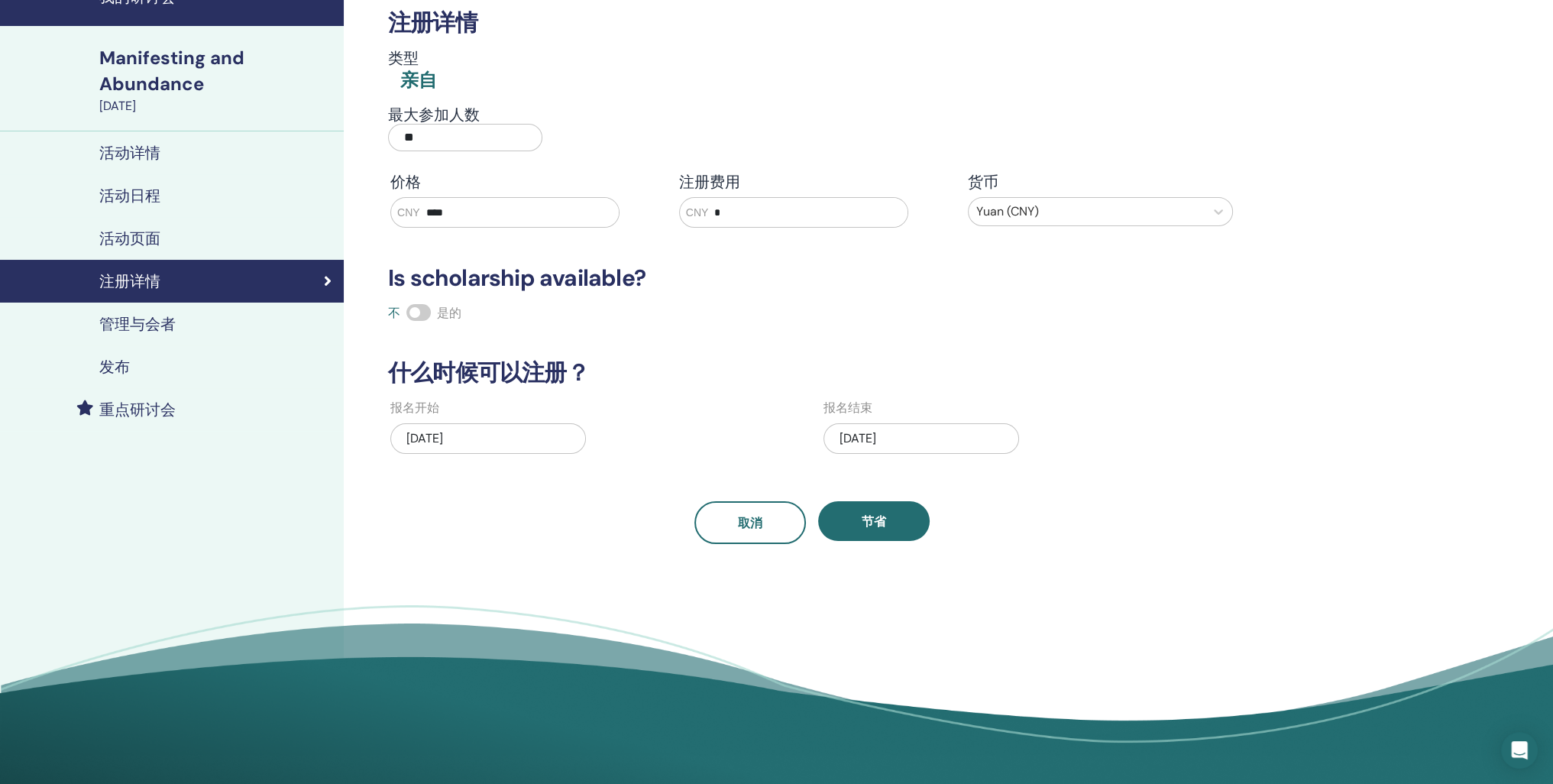
click at [542, 544] on div "取消 节省" at bounding box center [811, 523] width 866 height 43
